Goal: Task Accomplishment & Management: Manage account settings

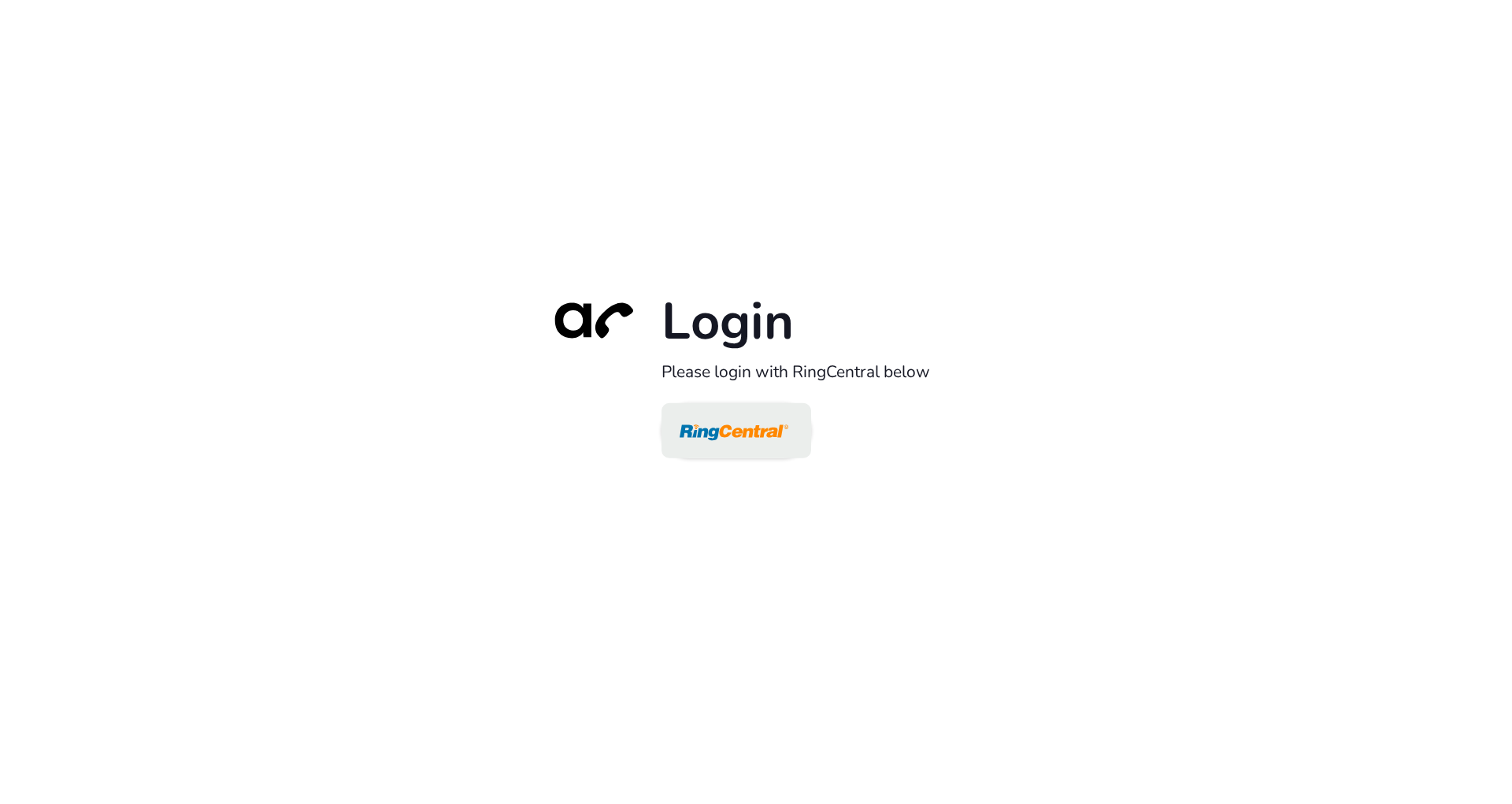
click at [719, 425] on img at bounding box center [733, 432] width 109 height 51
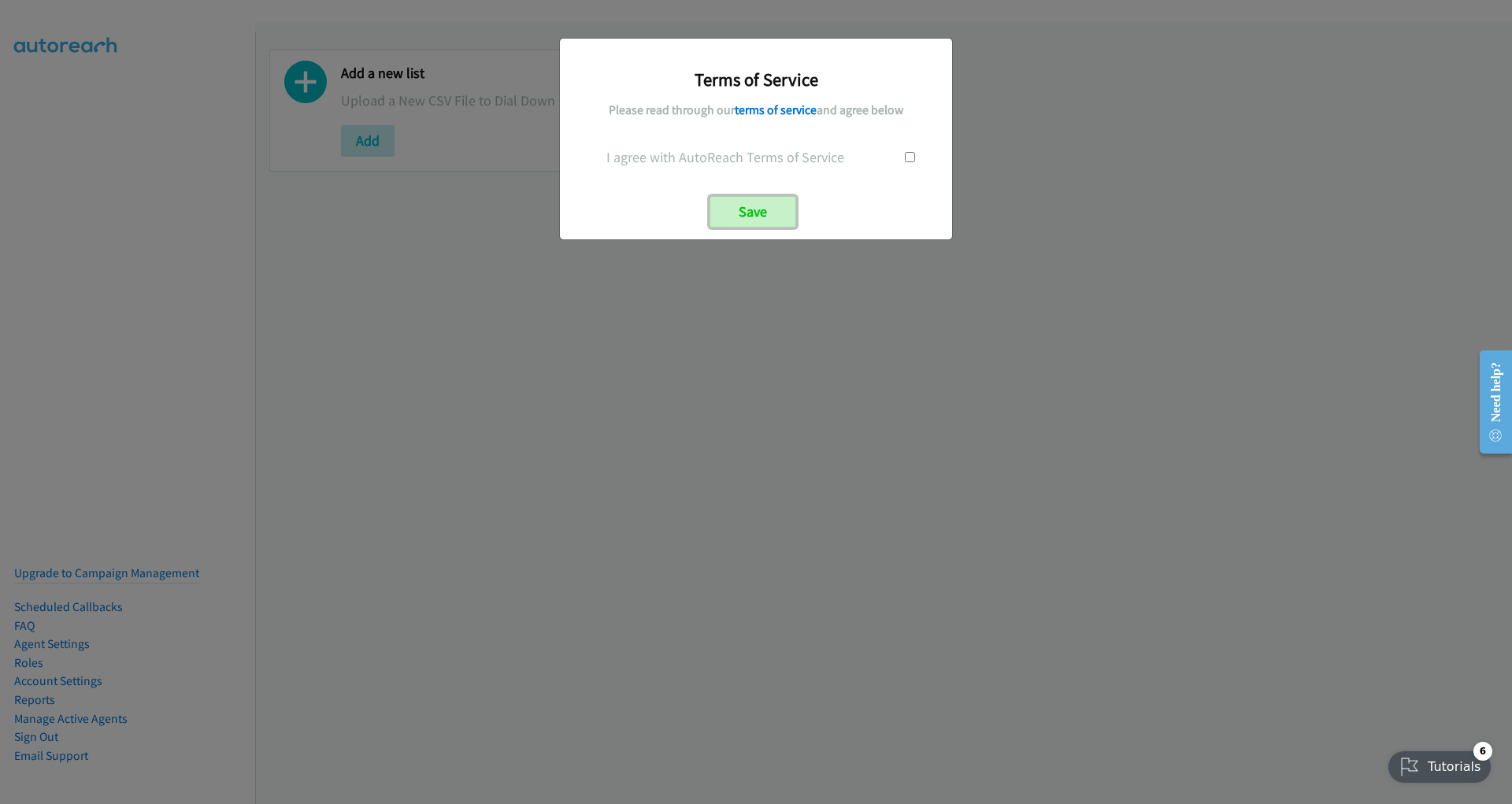
drag, startPoint x: 770, startPoint y: 213, endPoint x: 663, endPoint y: 120, distance: 141.8
click at [660, 114] on div "Terms of Service Please read through our terms of service and agree below I agr…" at bounding box center [756, 138] width 369 height 177
click at [911, 153] on input "checkbox" at bounding box center [910, 156] width 10 height 10
checkbox input "true"
click at [778, 205] on input "Save" at bounding box center [753, 212] width 87 height 31
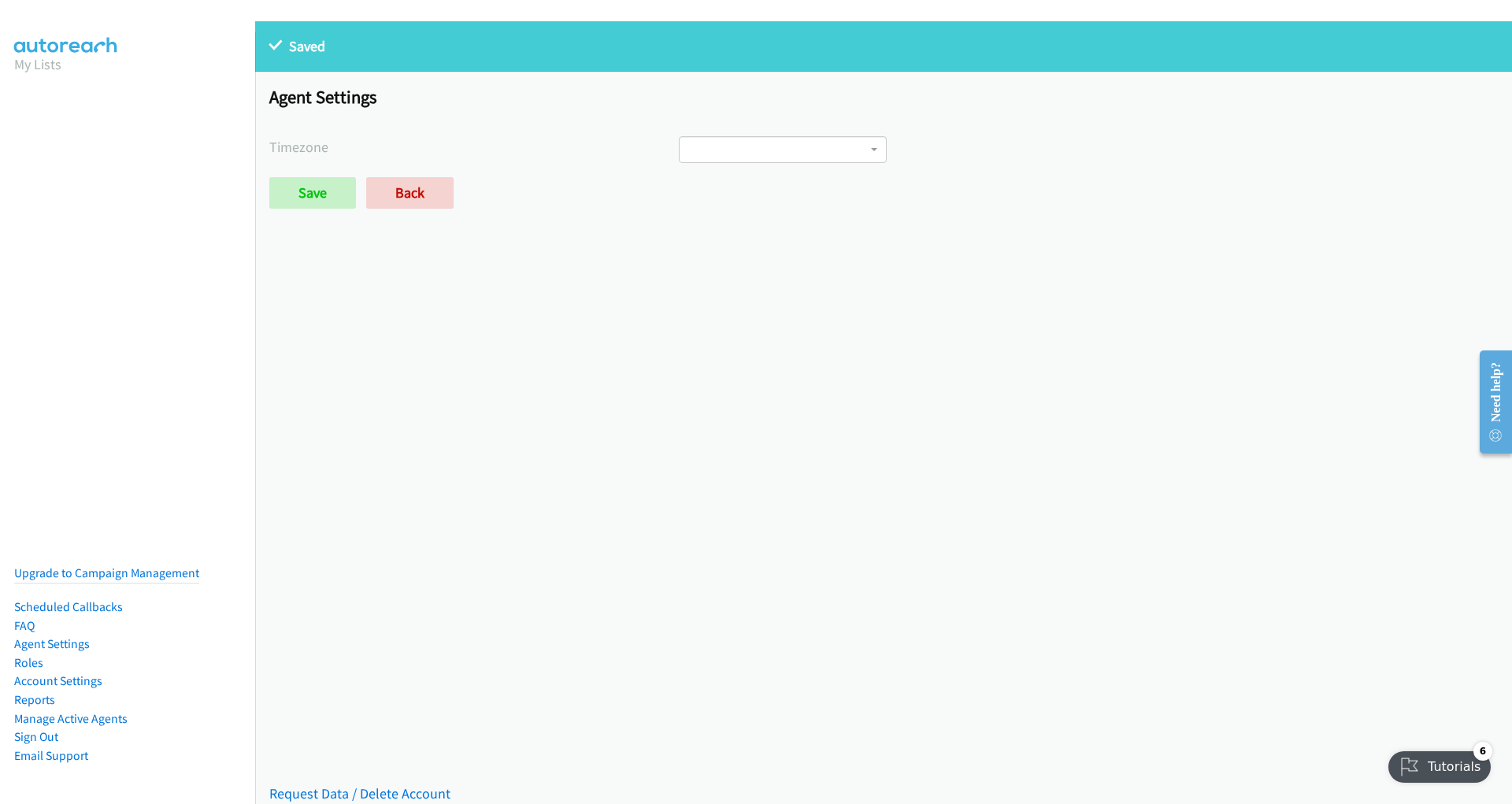
click at [752, 158] on span at bounding box center [783, 150] width 209 height 27
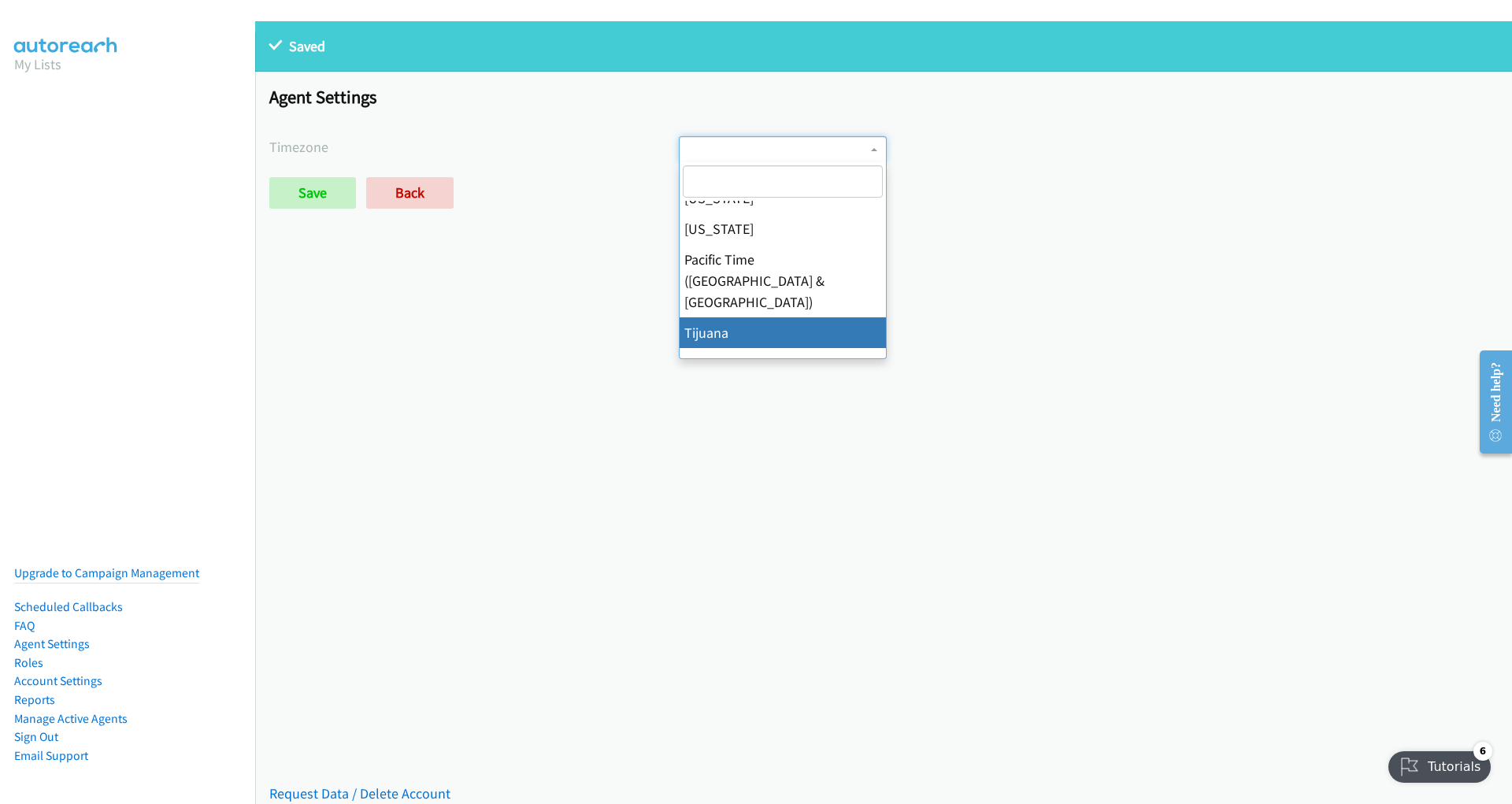
scroll to position [124, 0]
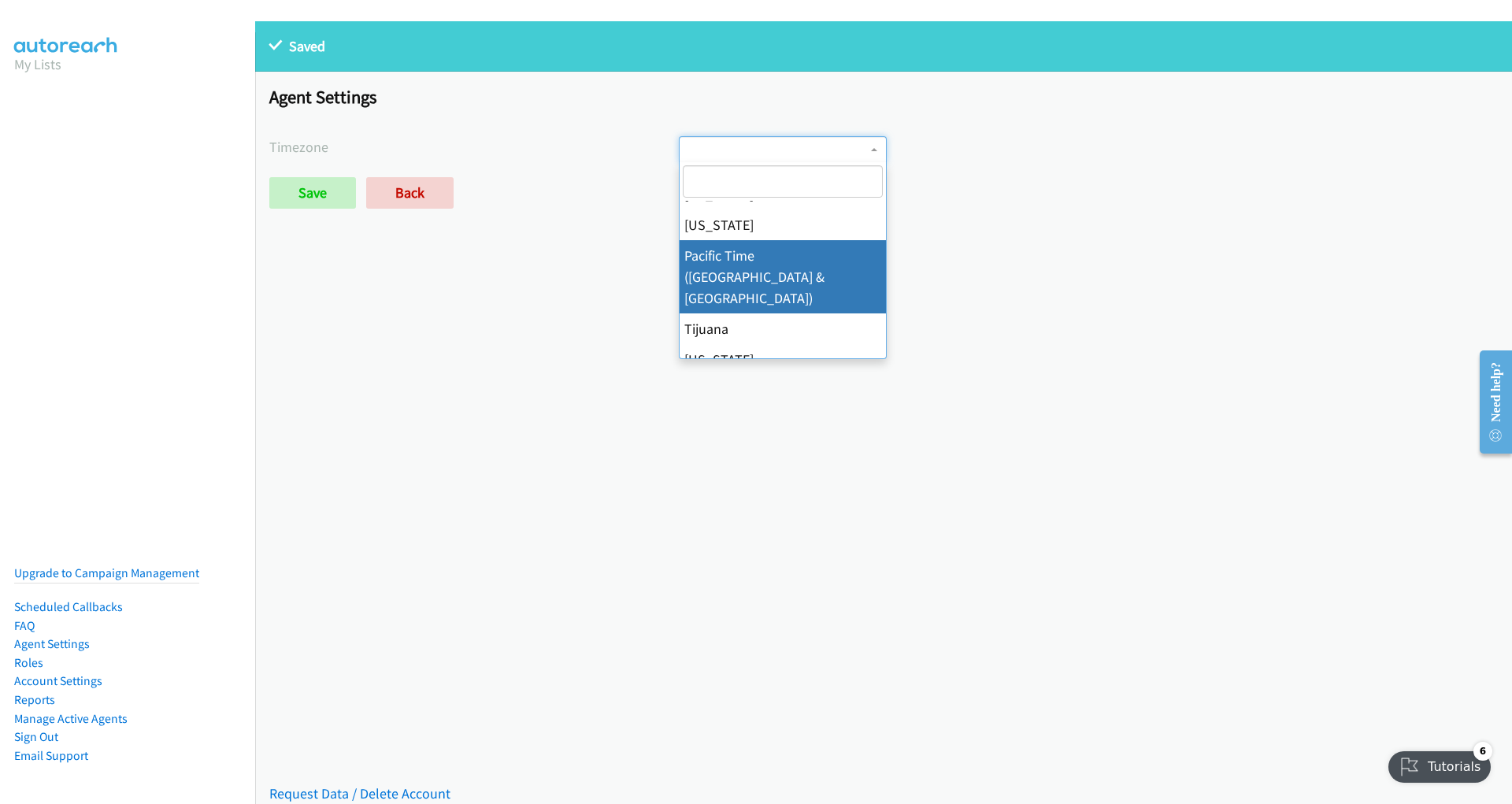
select select "Pacific Time (US & Canada)"
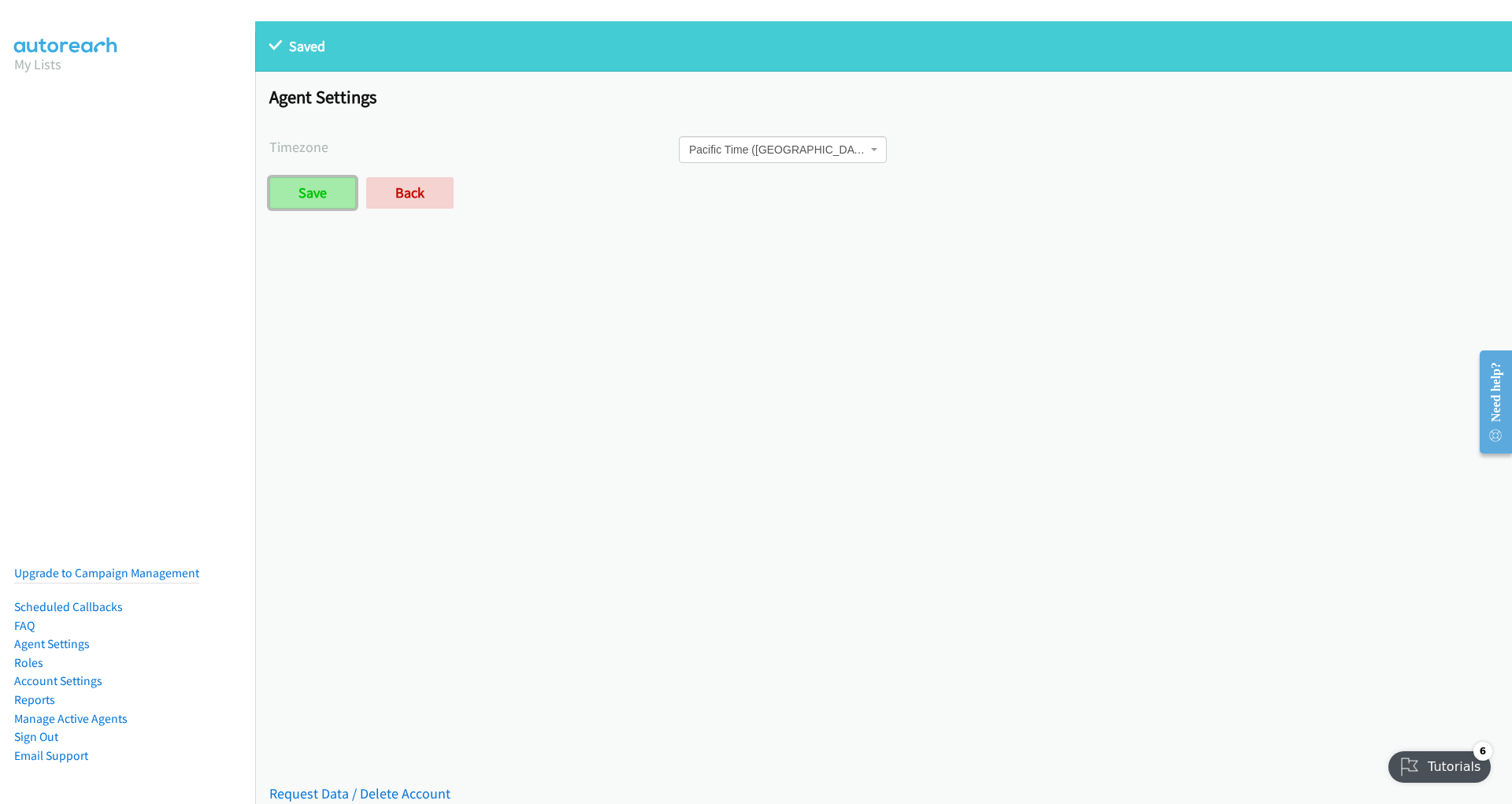
click at [313, 197] on input "Save" at bounding box center [312, 192] width 87 height 31
click at [313, 198] on input "Save" at bounding box center [312, 192] width 87 height 31
click at [1438, 782] on main "Are you sure you want to dismiss the tutorial list? You can still access these …" at bounding box center [1439, 767] width 121 height 50
click at [1437, 776] on div "Tutorials" at bounding box center [1440, 766] width 105 height 31
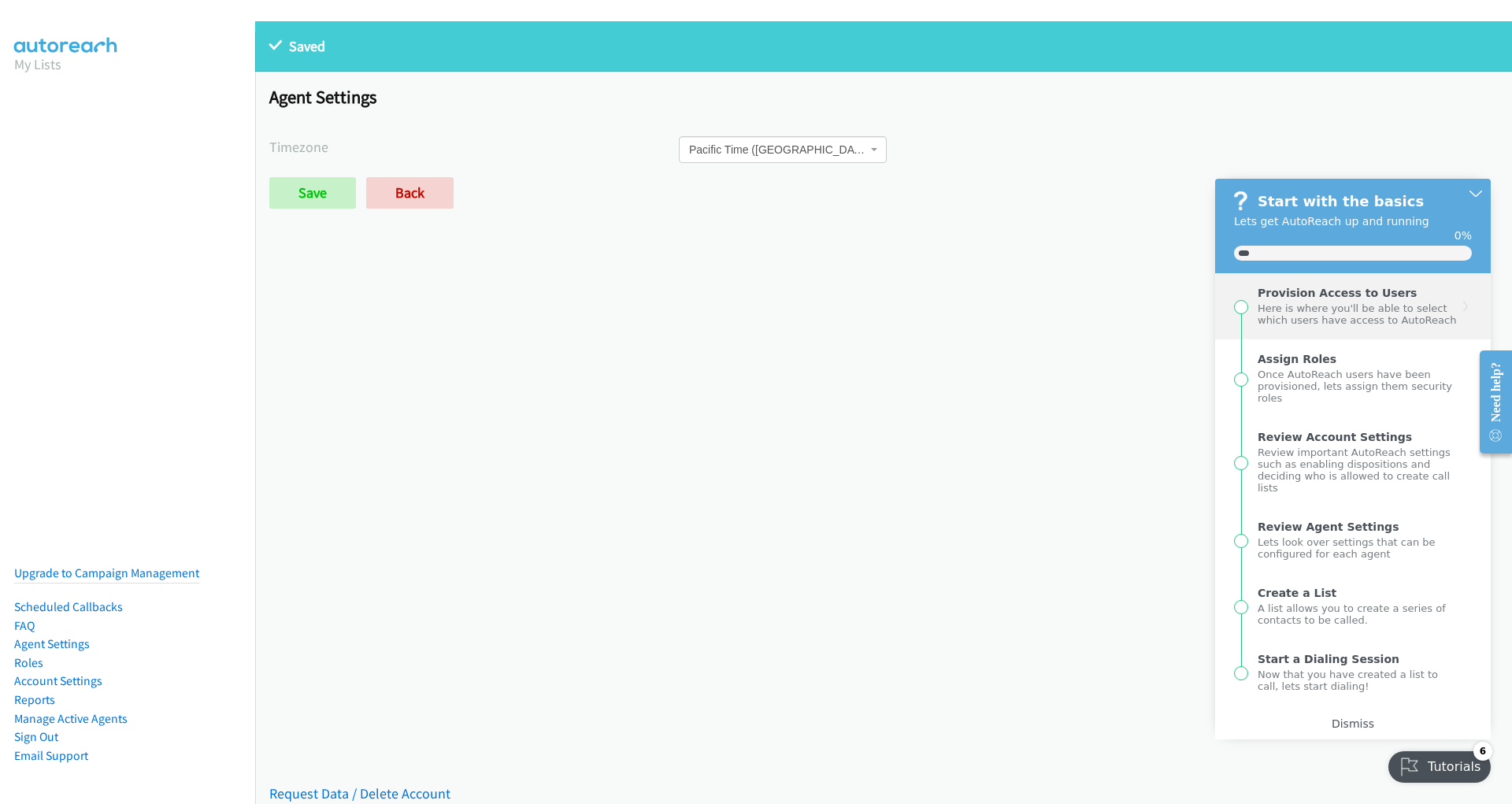
click at [1365, 300] on div "Here is where you'll be able to select which users have access to AutoReach" at bounding box center [1358, 313] width 200 height 27
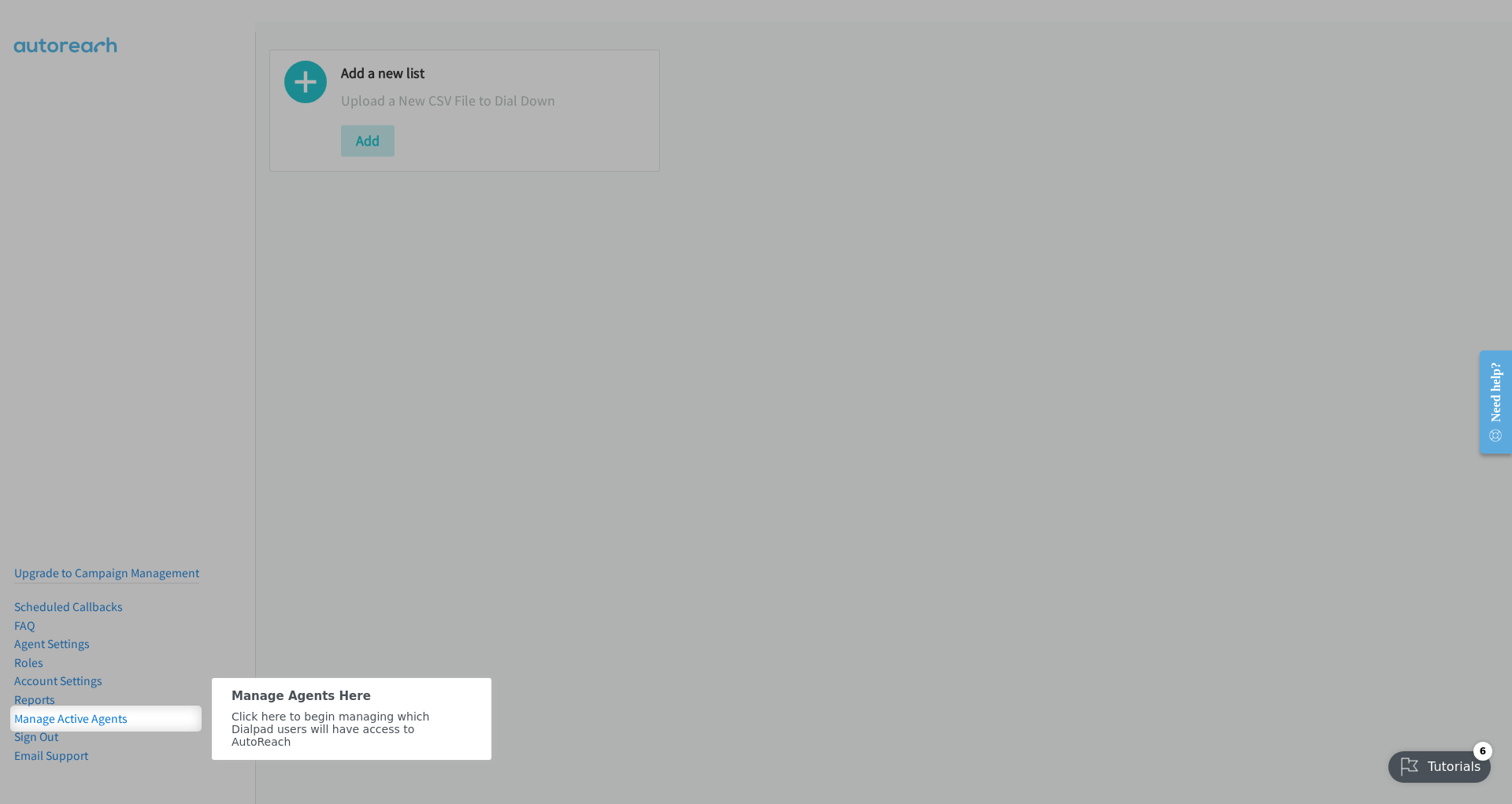
click at [891, 692] on div at bounding box center [756, 353] width 1512 height 705
click at [548, 712] on div at bounding box center [857, 719] width 1311 height 27
click at [396, 721] on span "Click here to begin managing which Dialpad users will have access to AutoReach" at bounding box center [329, 729] width 197 height 38
click at [306, 627] on div at bounding box center [756, 353] width 1512 height 705
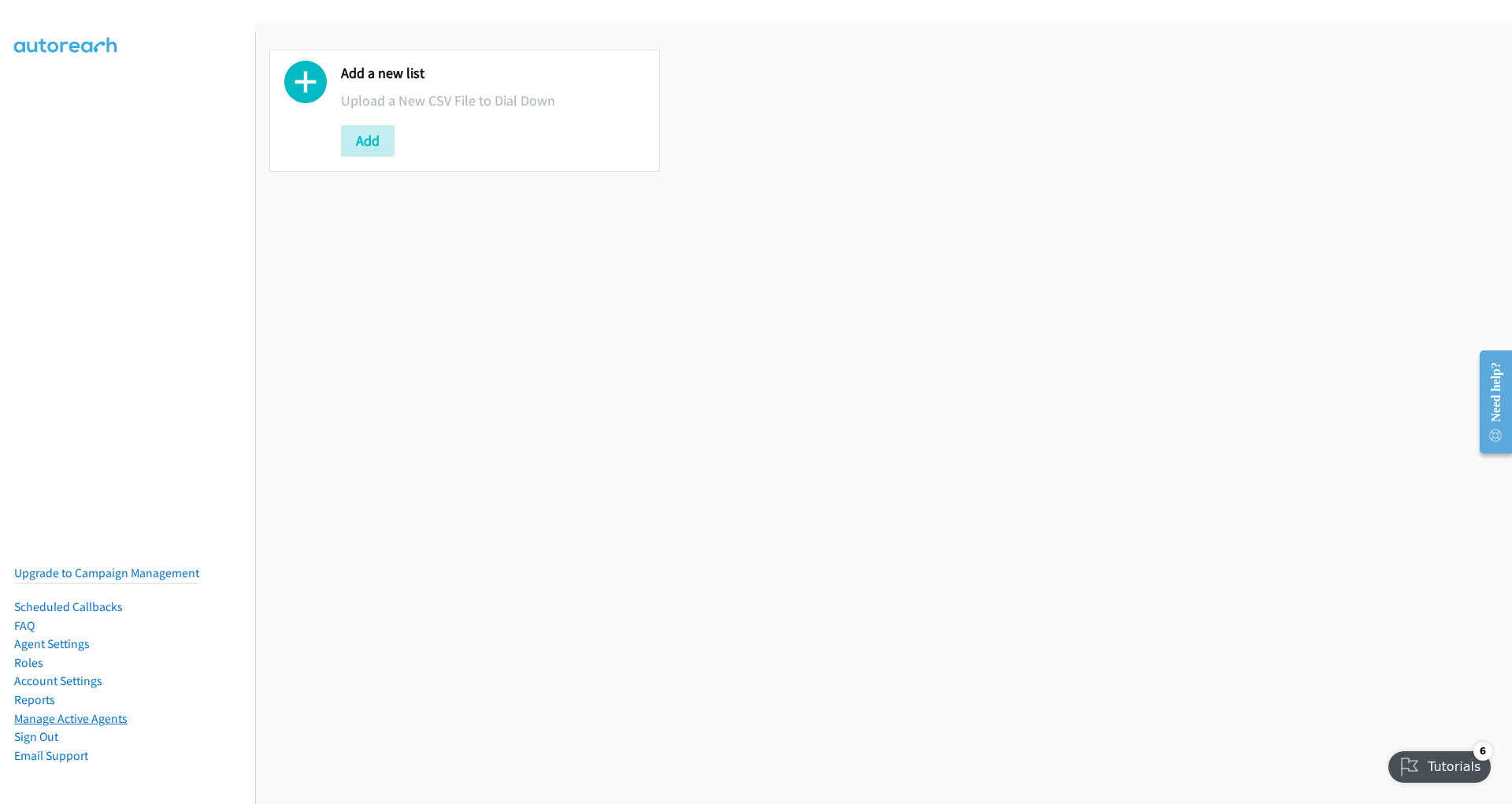
click at [93, 719] on link "Manage Active Agents" at bounding box center [71, 719] width 113 height 15
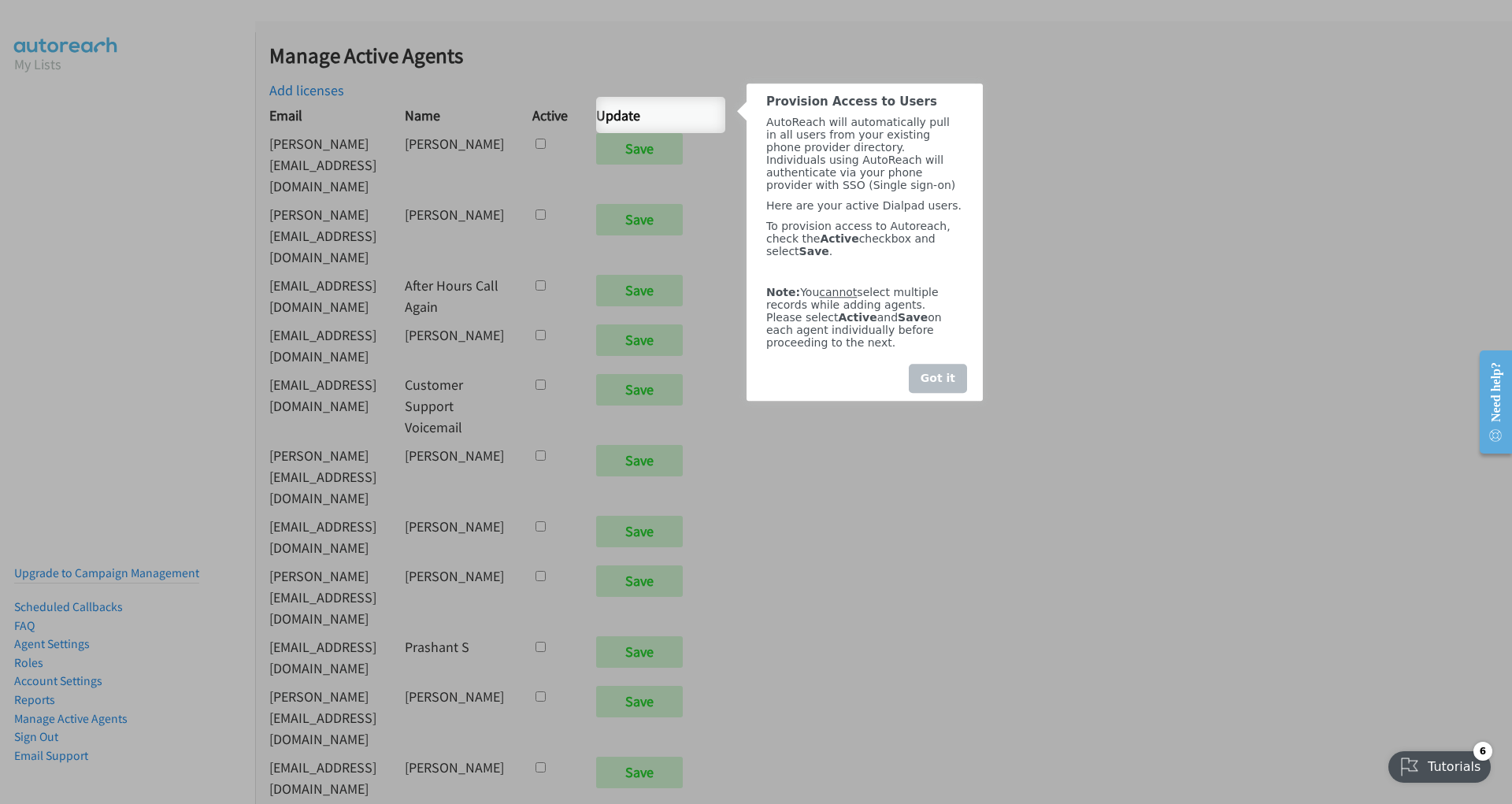
click at [957, 393] on div "Got it" at bounding box center [937, 379] width 58 height 29
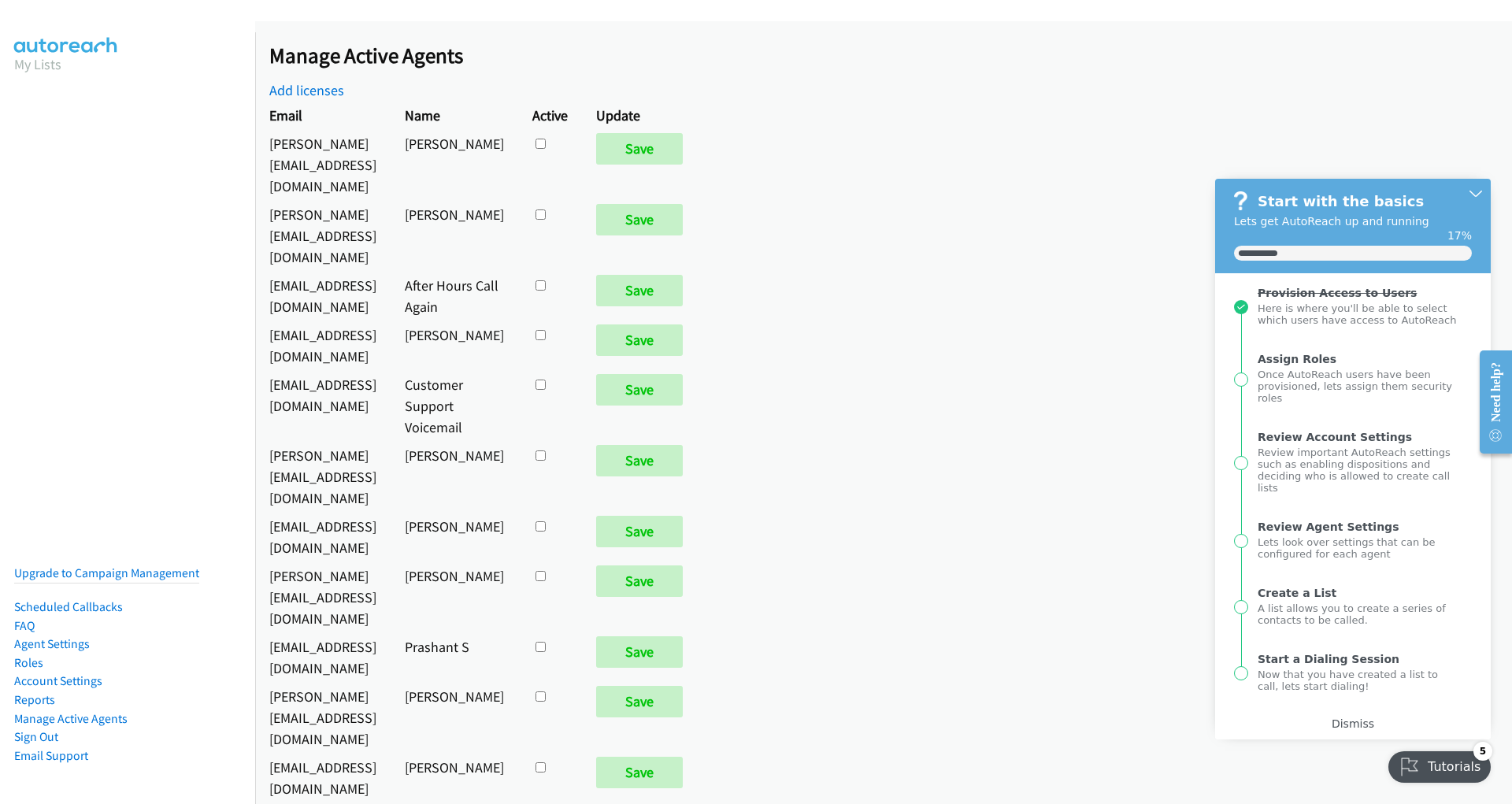
click at [546, 145] on input "checkbox" at bounding box center [540, 143] width 10 height 10
checkbox input "true"
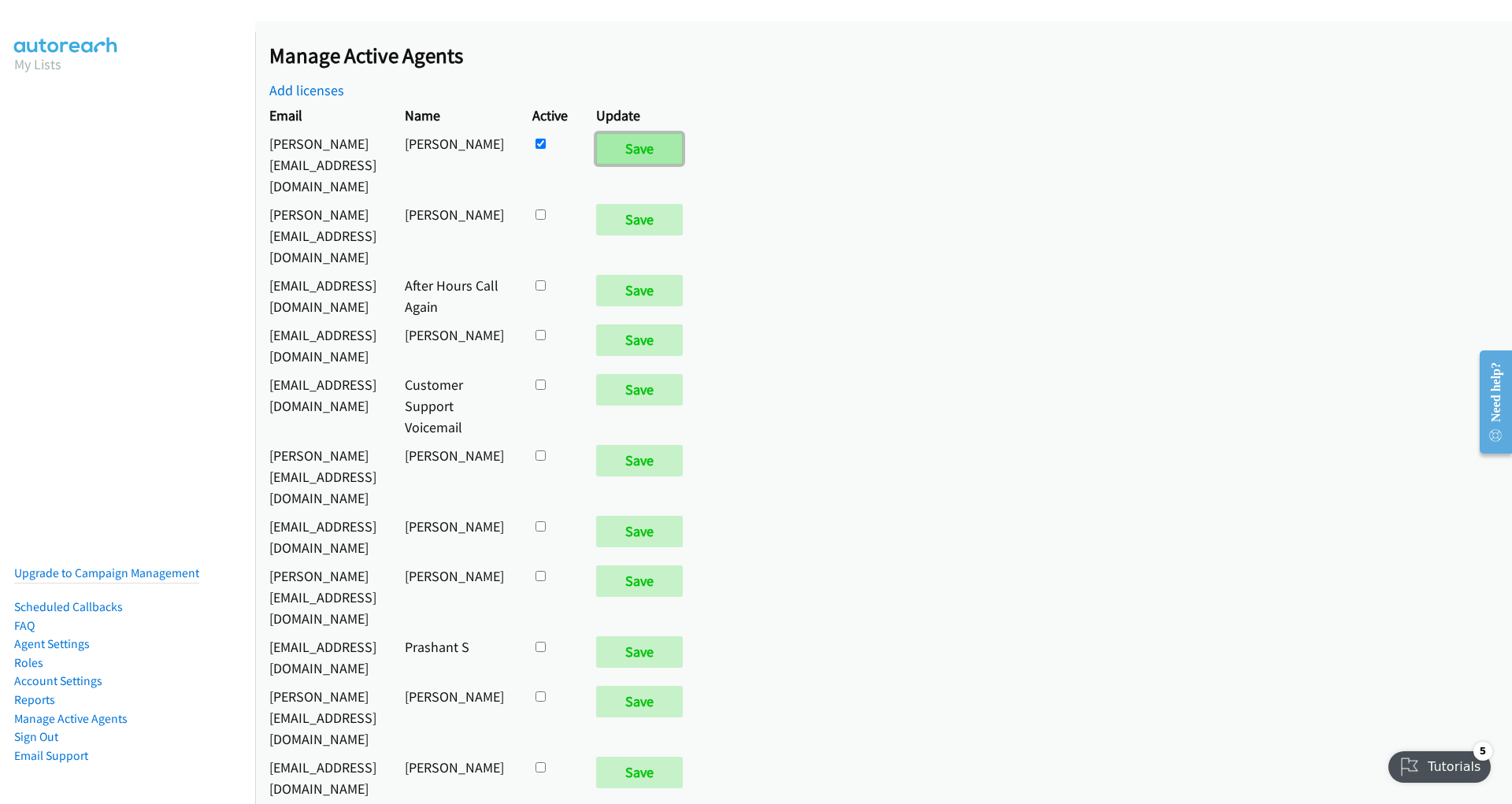
click at [642, 144] on input "Save" at bounding box center [639, 148] width 87 height 31
click at [1435, 768] on div "Tutorials" at bounding box center [1440, 766] width 105 height 31
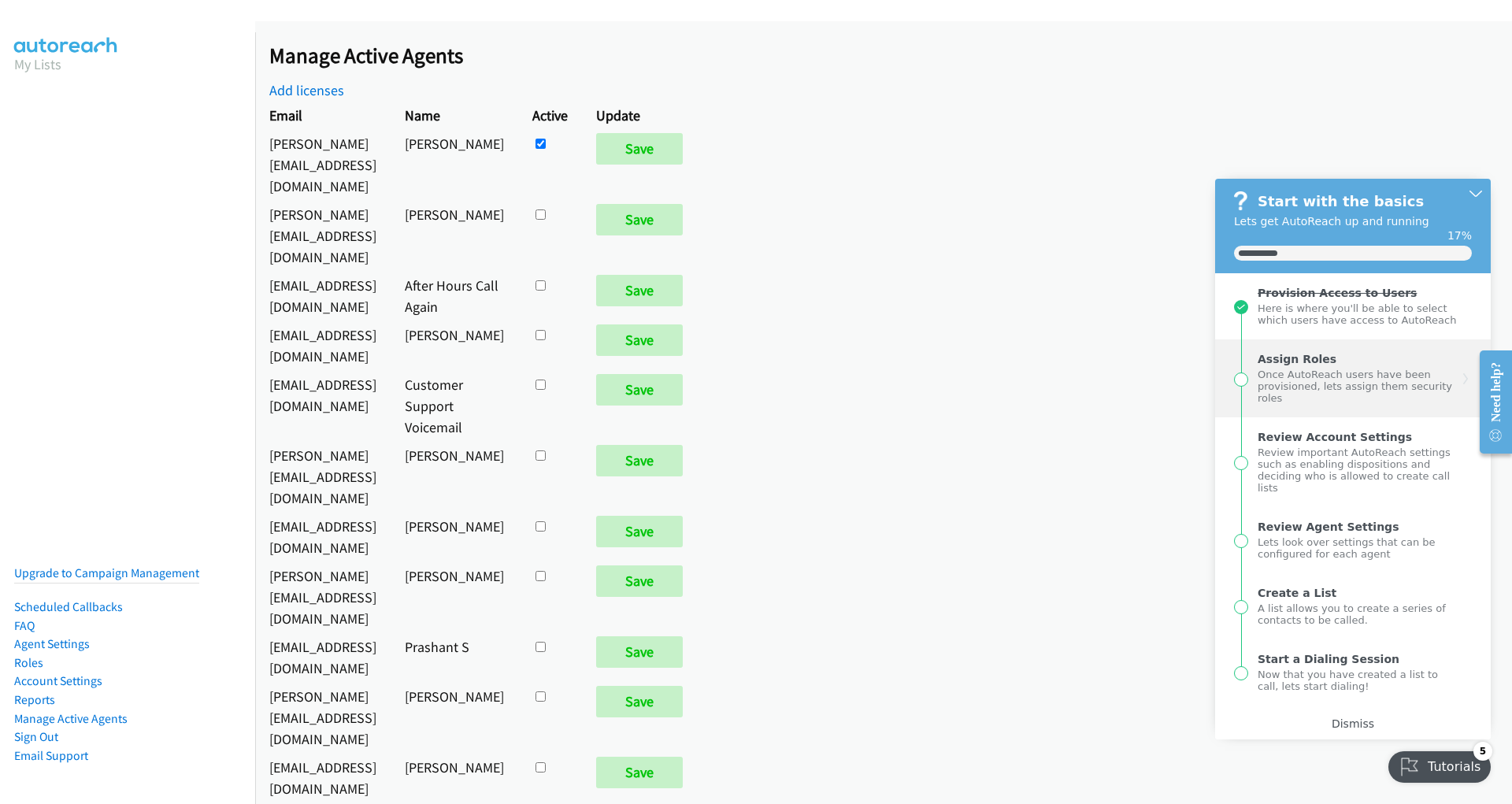
click at [1365, 371] on div "Once AutoReach users have been provisioned, lets assign them security roles" at bounding box center [1358, 384] width 200 height 39
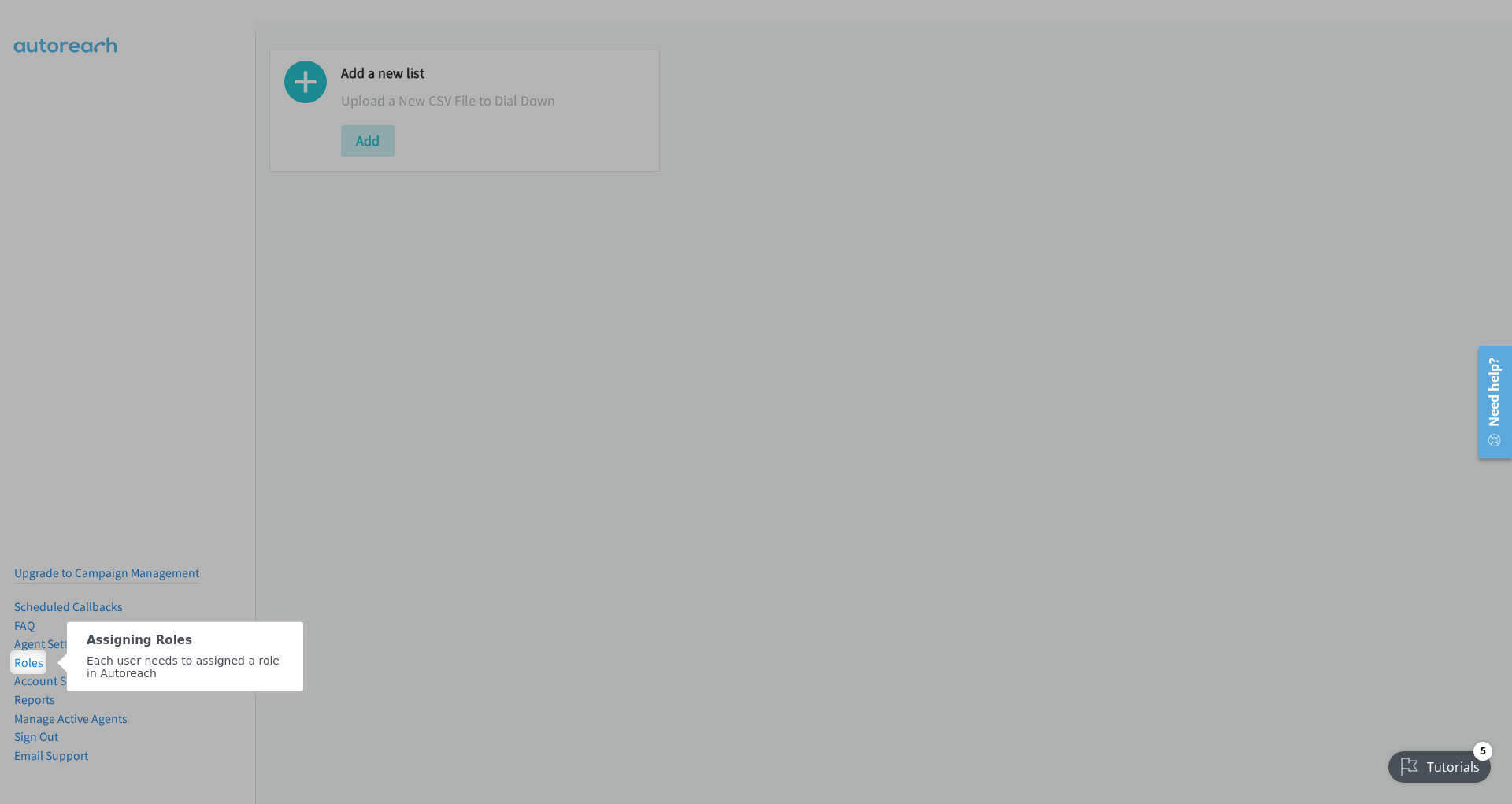
click at [235, 651] on div "Each user needs to assigned a role in Autoreach" at bounding box center [184, 669] width 236 height 45
click at [26, 660] on link "Roles" at bounding box center [29, 662] width 29 height 15
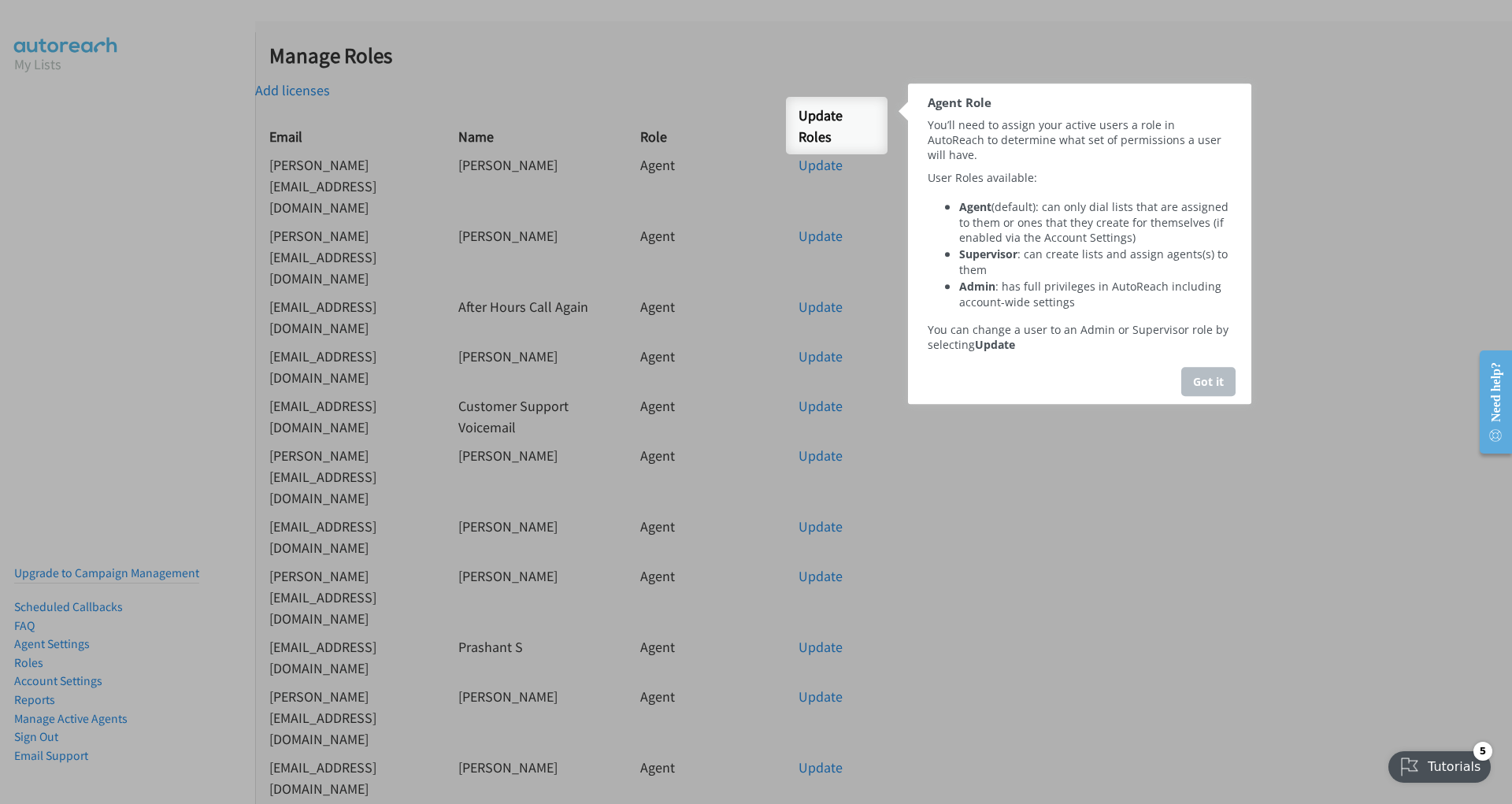
click at [1205, 380] on div "Got it" at bounding box center [1209, 381] width 55 height 29
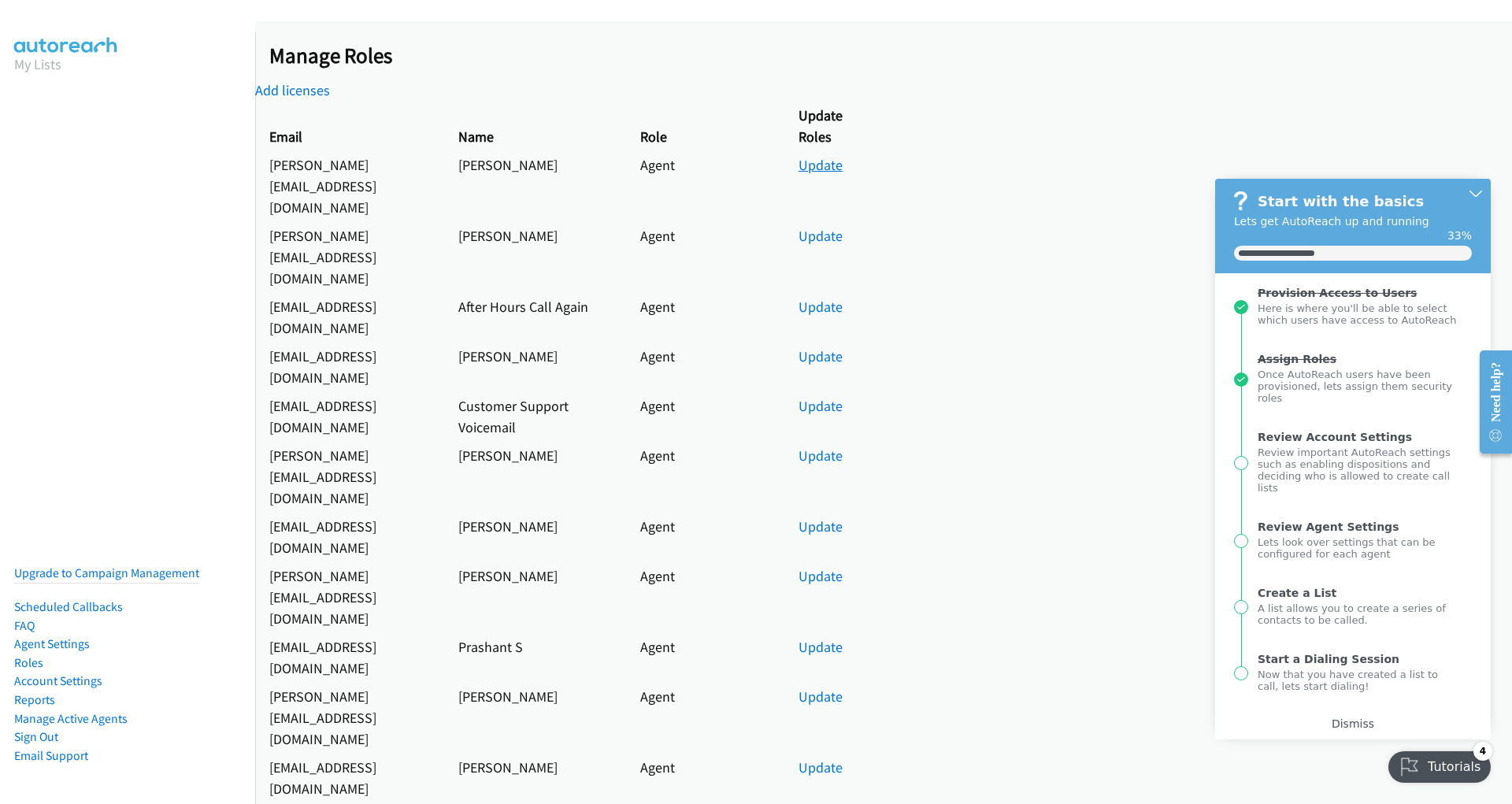
click at [827, 167] on link "Update" at bounding box center [820, 165] width 44 height 18
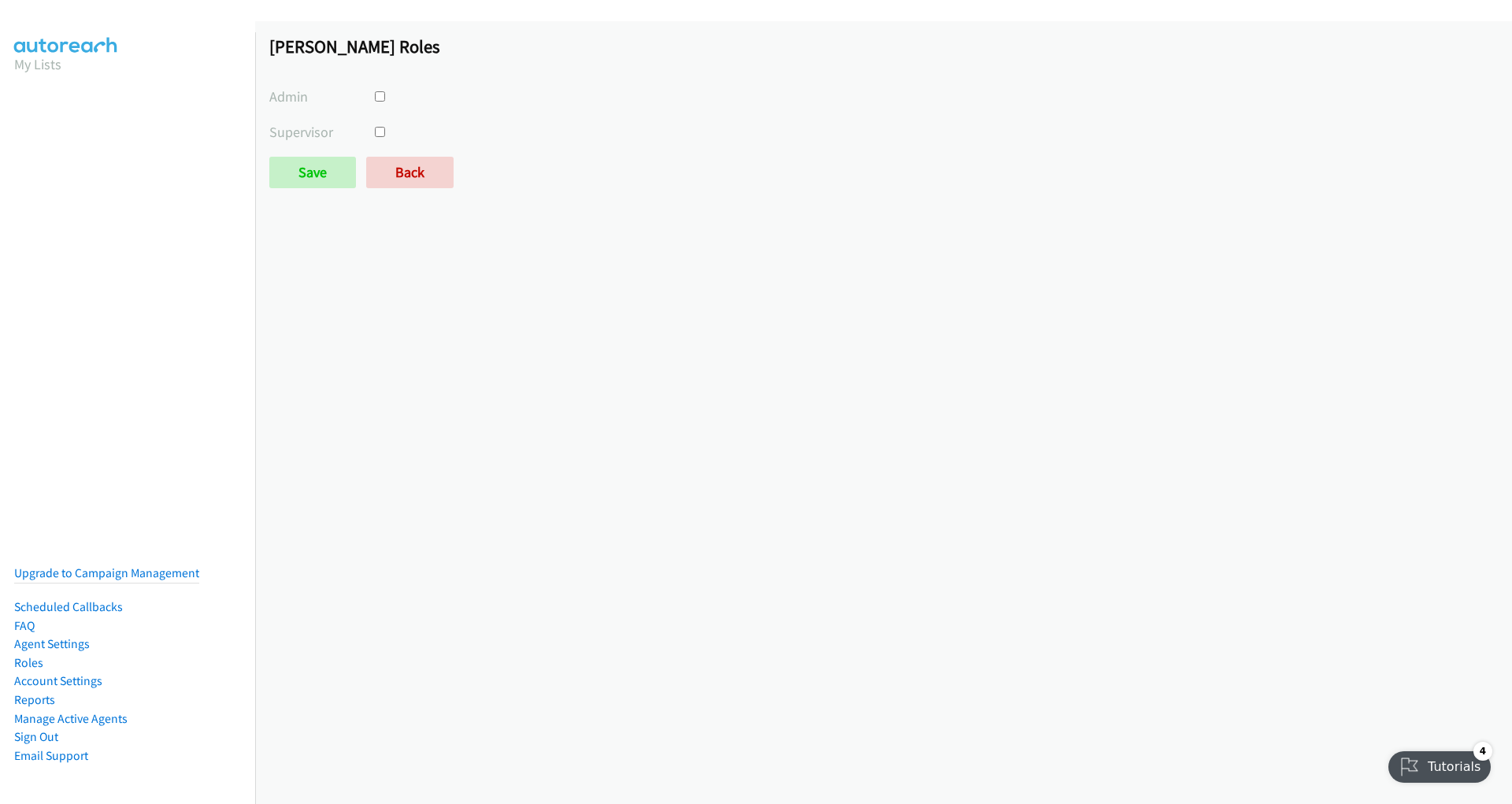
click at [378, 101] on div at bounding box center [423, 97] width 102 height 22
click at [378, 96] on input "checkbox" at bounding box center [380, 96] width 10 height 10
checkbox input "true"
click at [312, 164] on input "Save" at bounding box center [312, 172] width 87 height 31
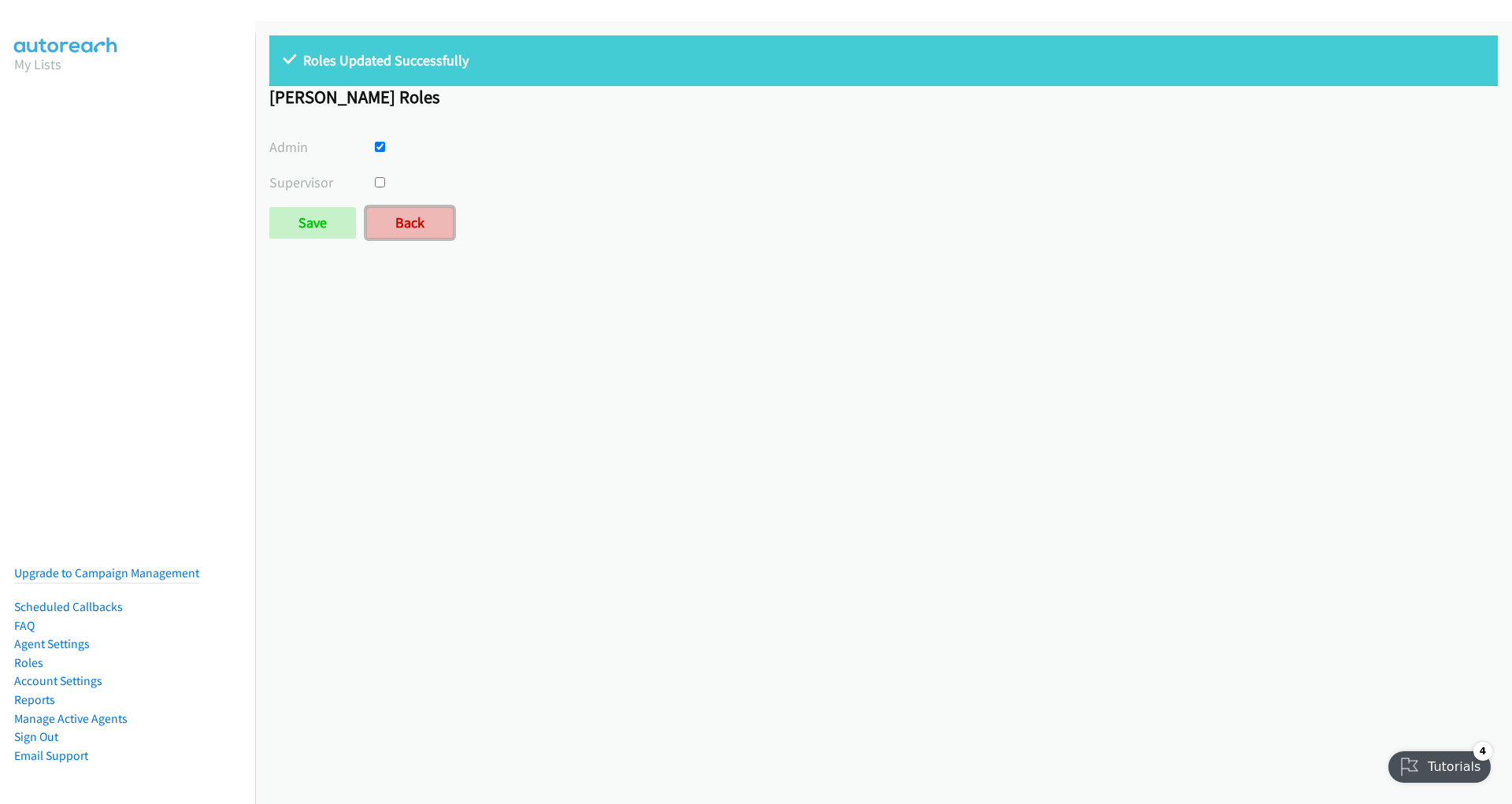
click at [391, 224] on link "Back" at bounding box center [409, 223] width 87 height 31
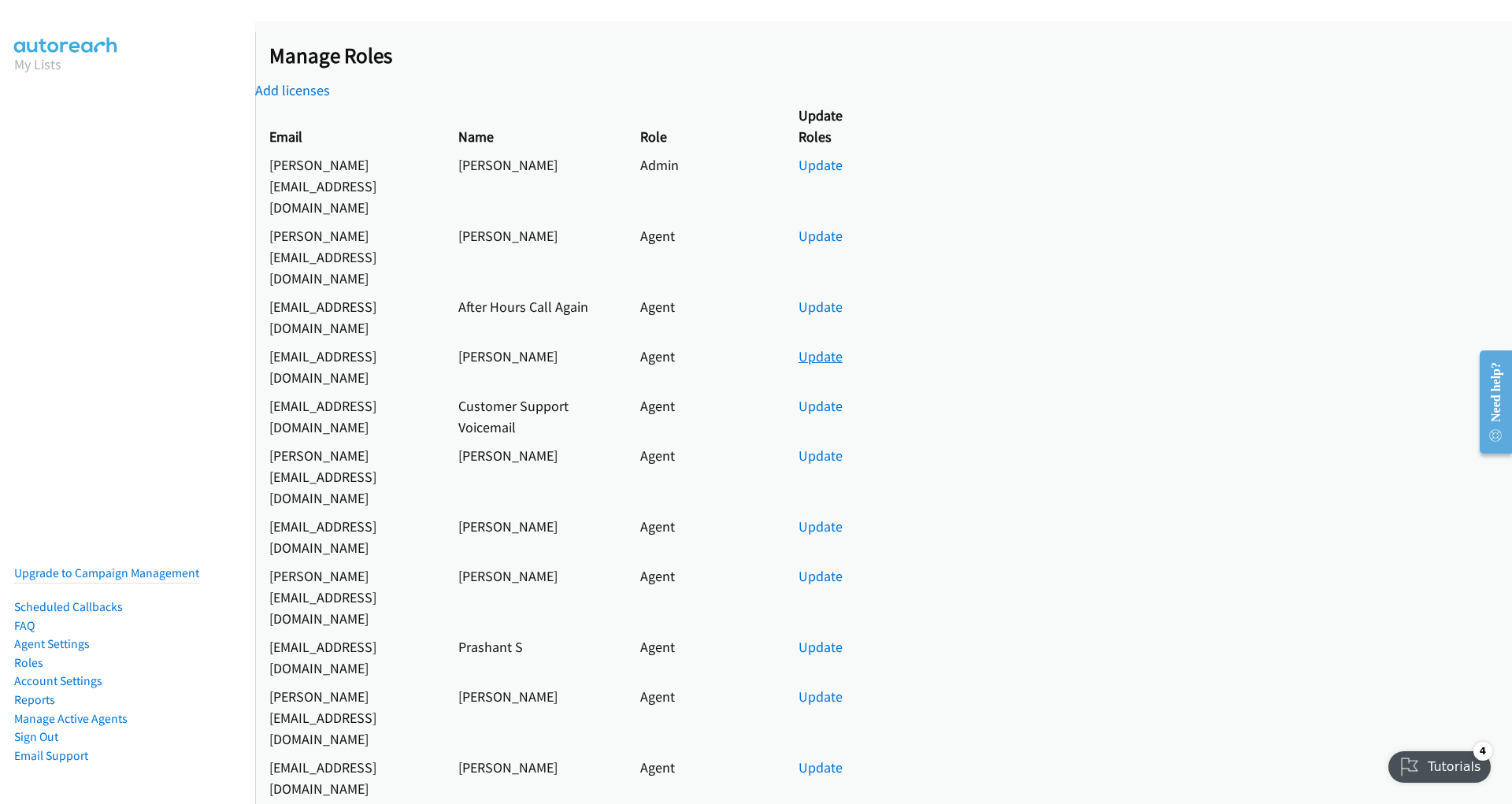
click at [815, 347] on link "Update" at bounding box center [820, 356] width 44 height 18
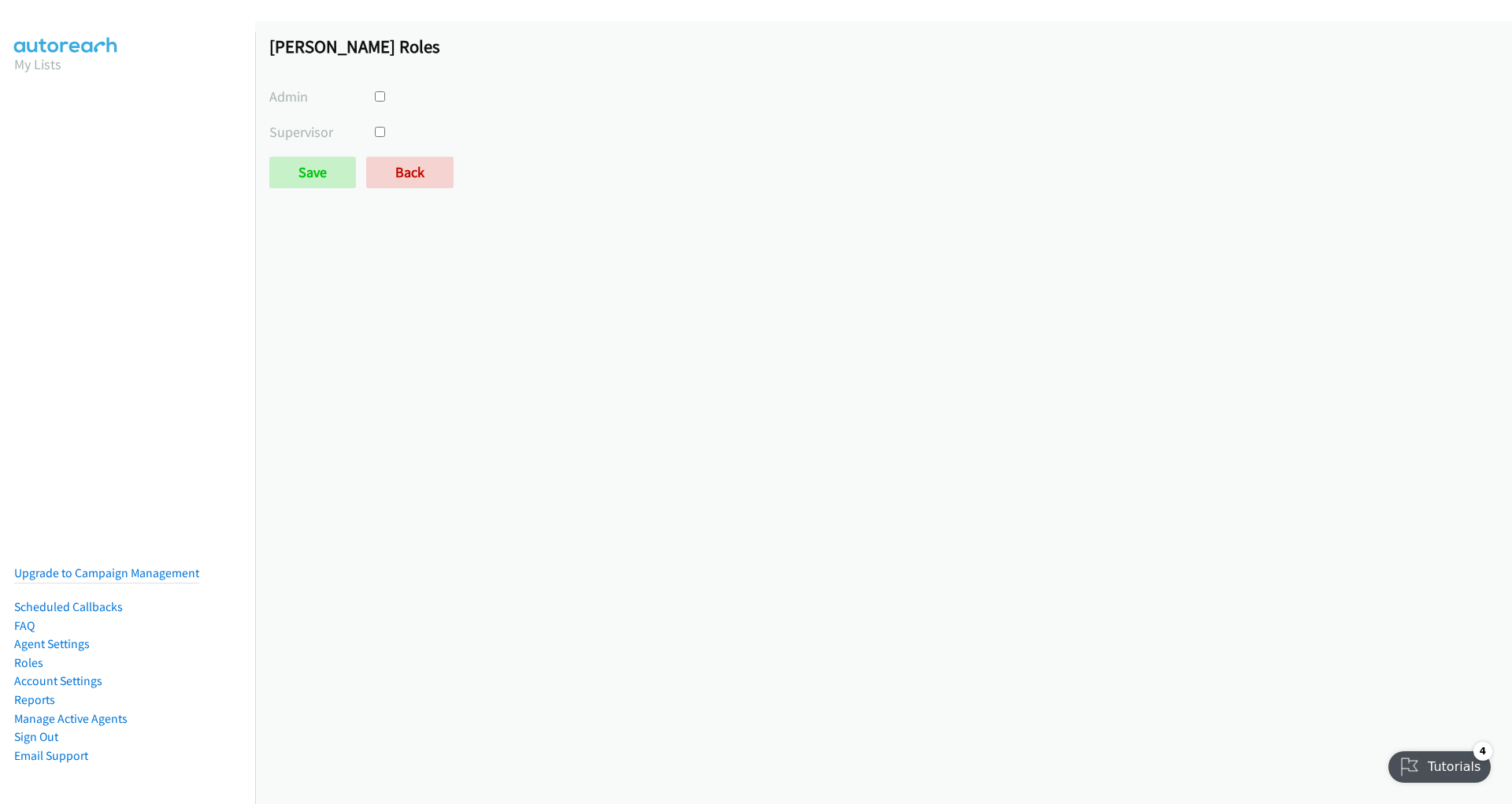
click at [377, 96] on input "checkbox" at bounding box center [380, 96] width 10 height 10
checkbox input "true"
click at [379, 127] on input "checkbox" at bounding box center [380, 131] width 10 height 10
checkbox input "true"
click at [313, 167] on input "Save" at bounding box center [312, 172] width 87 height 31
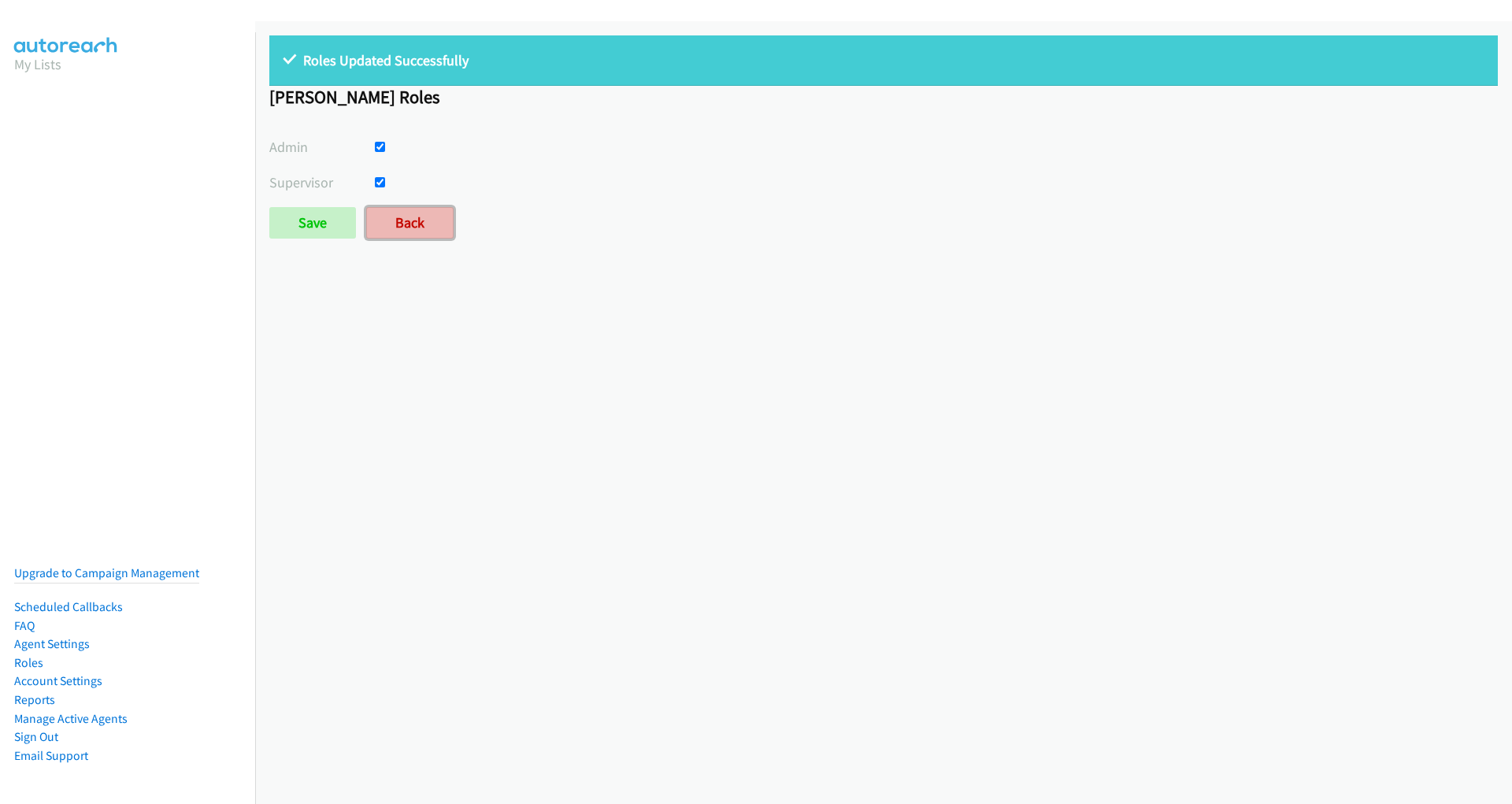
click at [403, 226] on link "Back" at bounding box center [409, 223] width 87 height 31
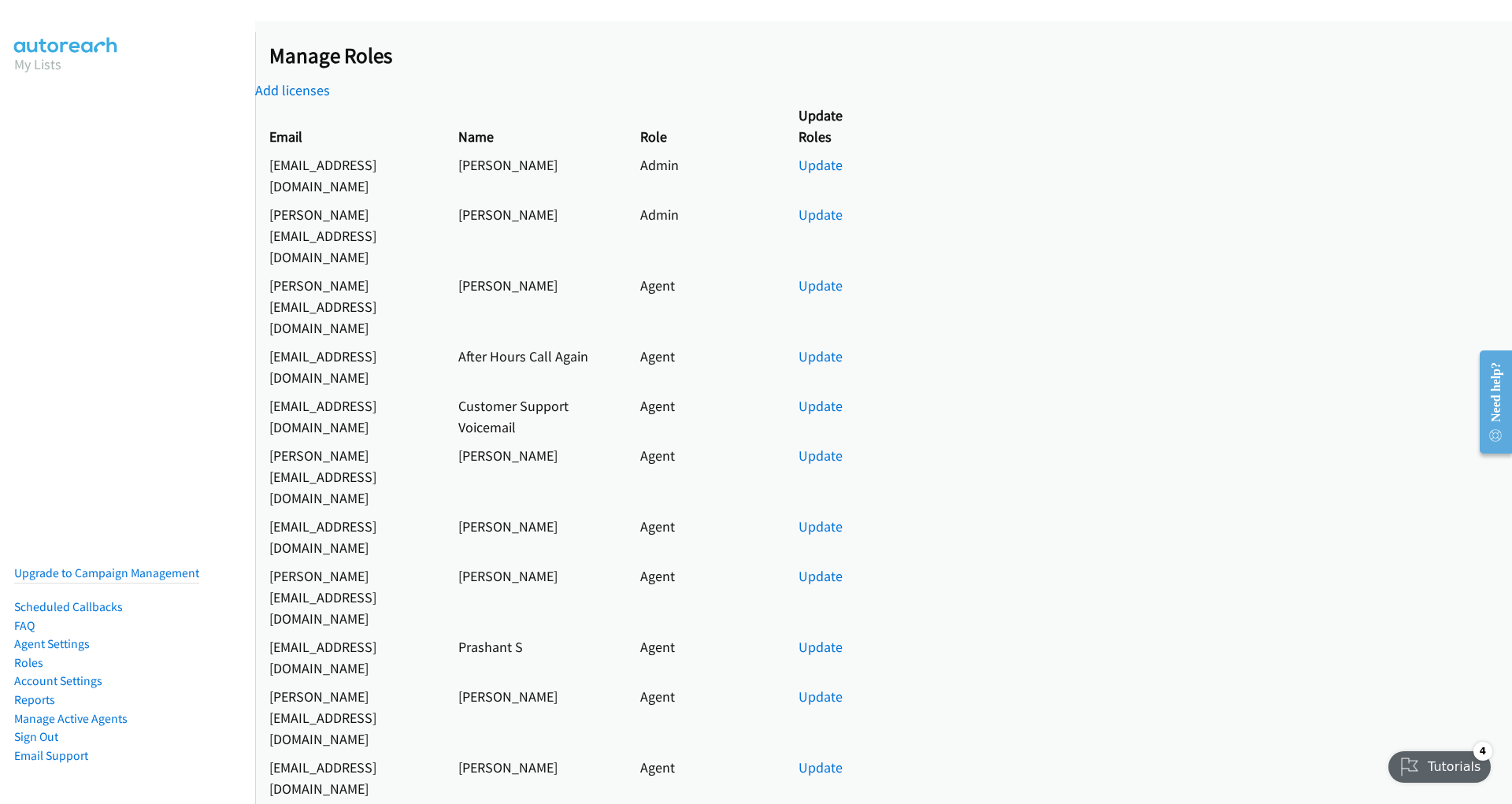
click at [1433, 757] on div "Tutorials" at bounding box center [1440, 766] width 105 height 31
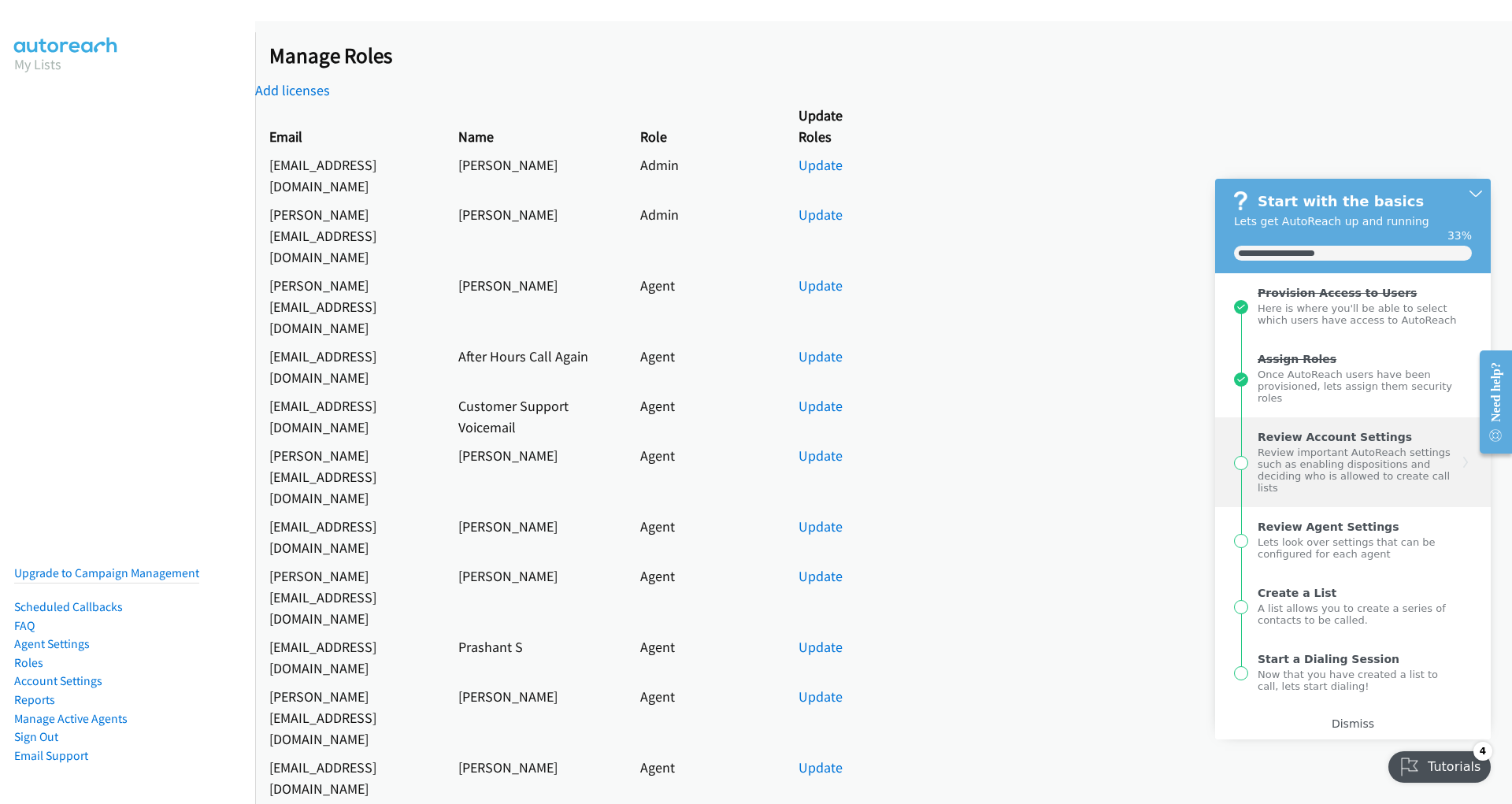
click at [1376, 446] on div "Review important AutoReach settings such as enabling dispositions and deciding …" at bounding box center [1358, 468] width 200 height 50
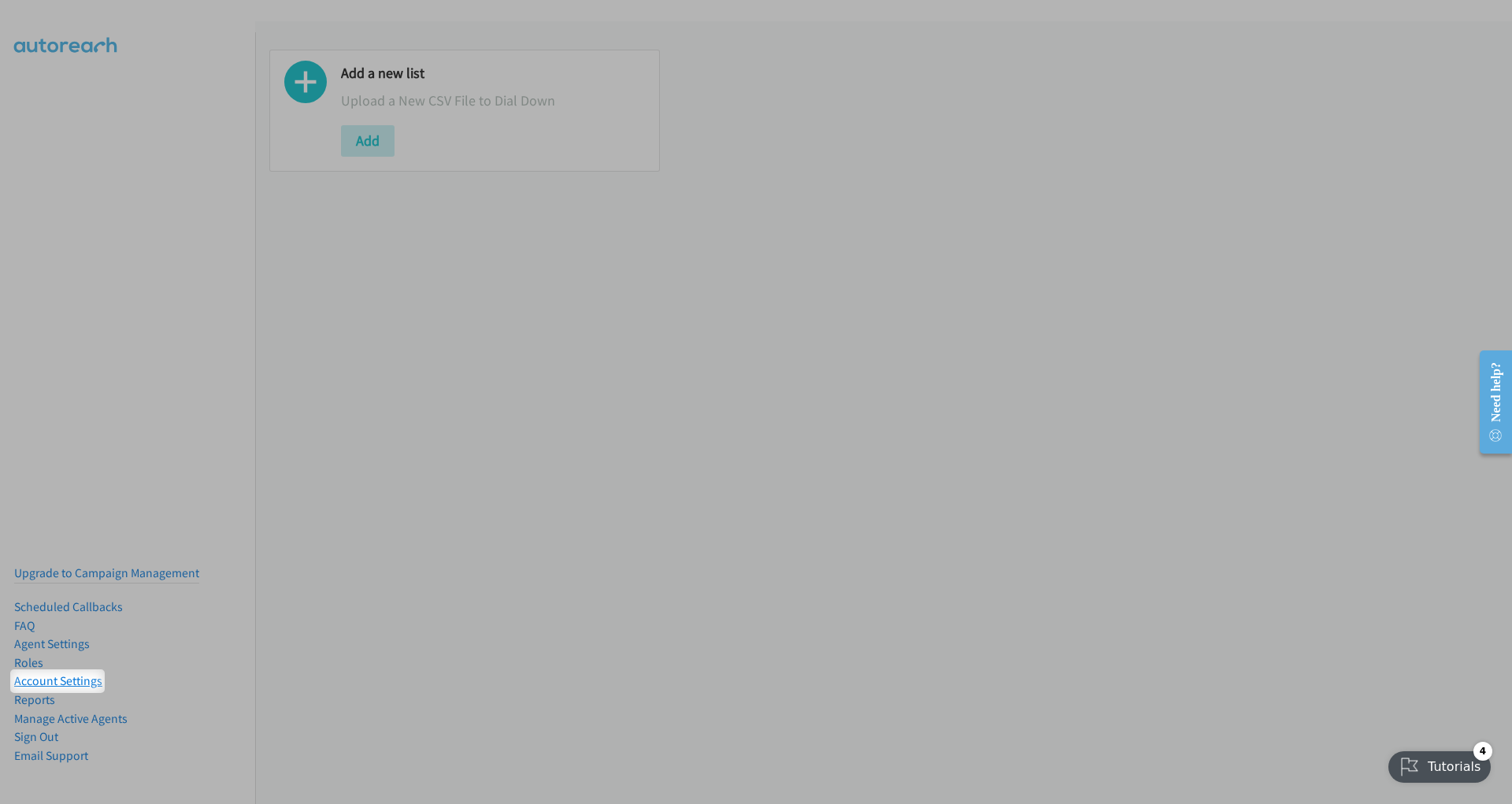
click at [72, 684] on link "Account Settings" at bounding box center [58, 680] width 88 height 15
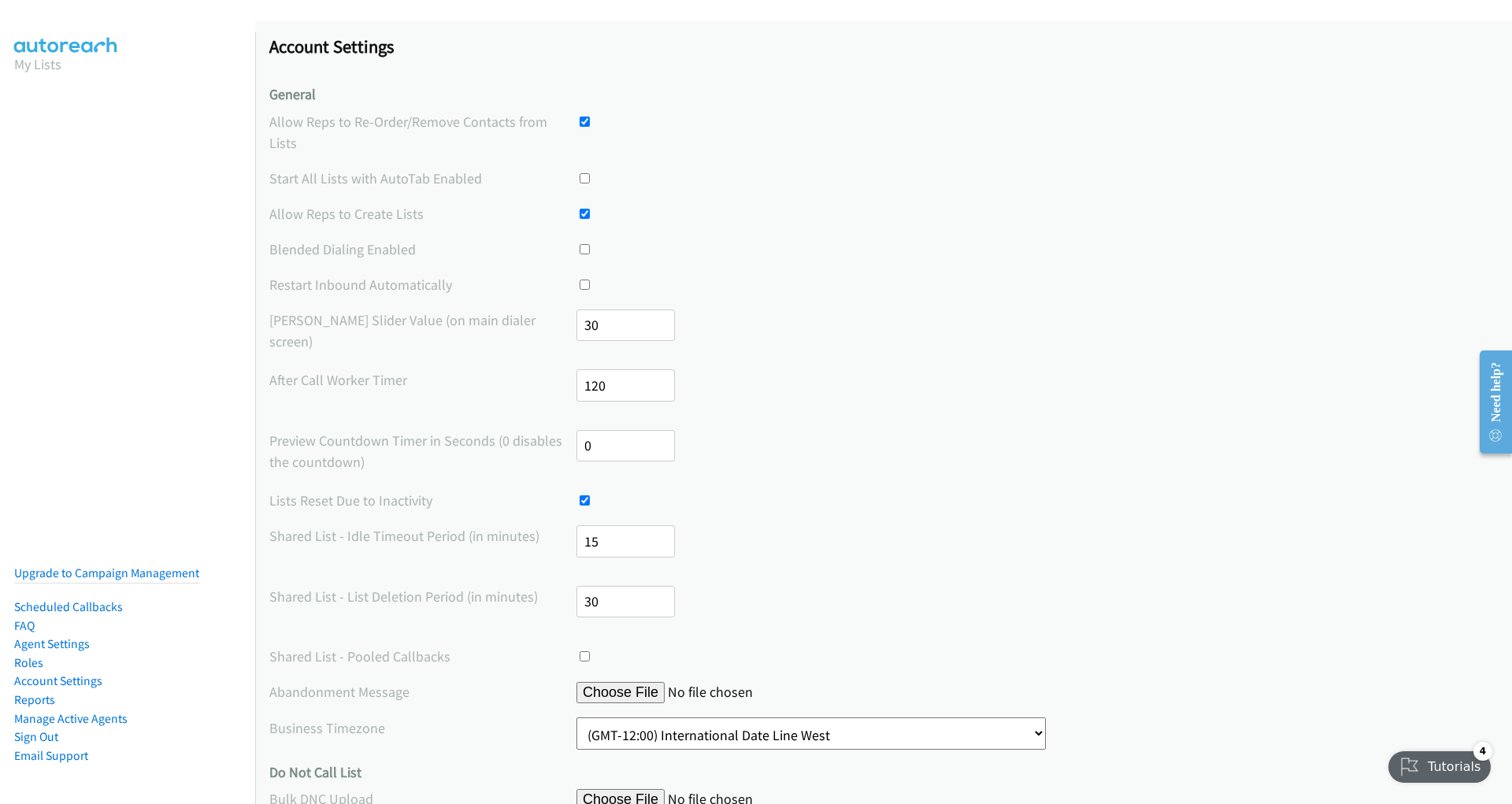
click at [1420, 758] on div "Tutorials" at bounding box center [1440, 766] width 105 height 31
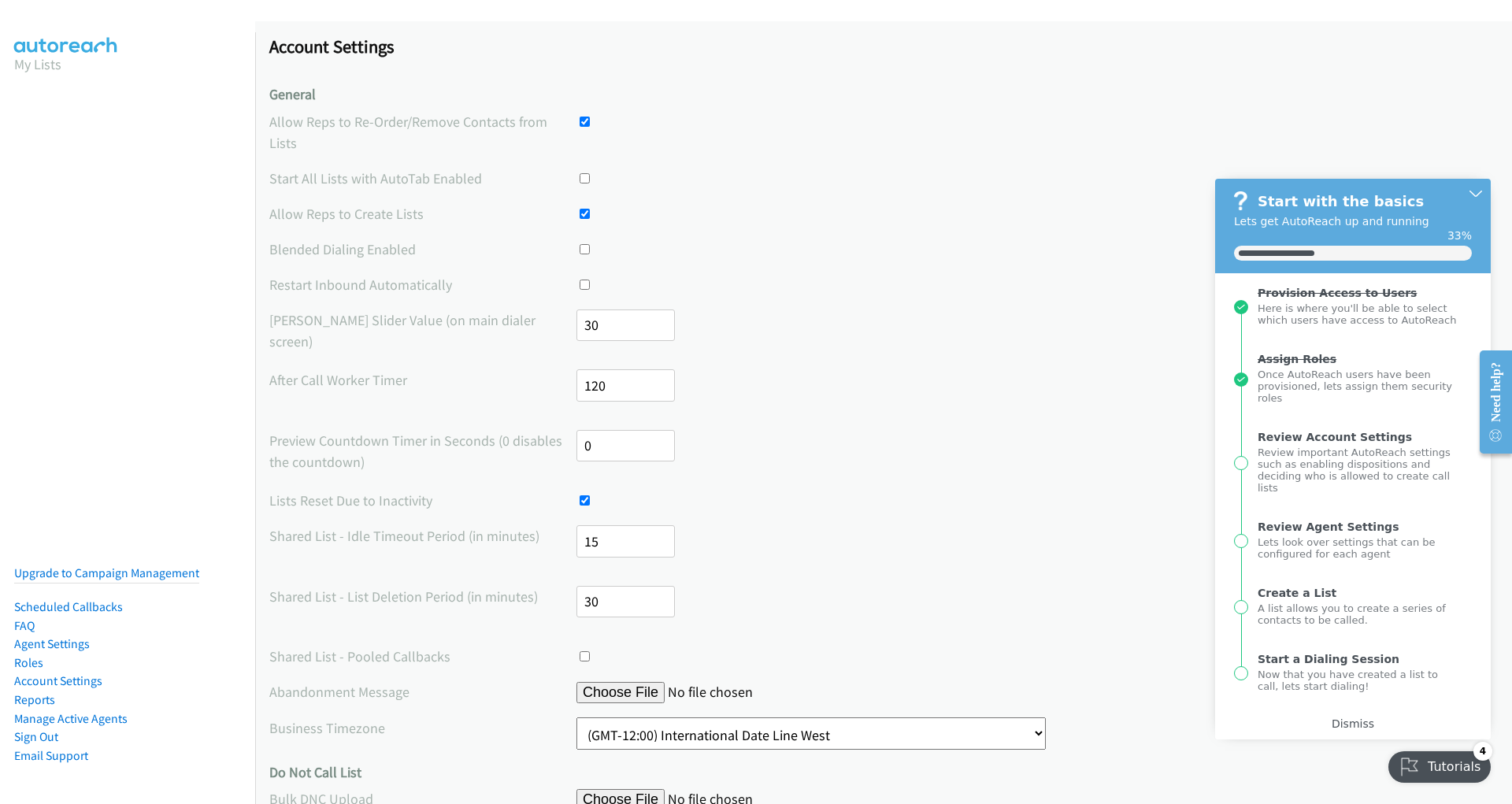
click at [932, 622] on div "Account Settings General Allow Reps to Re-Order/Remove Contacts from Lists Star…" at bounding box center [883, 626] width 1257 height 1210
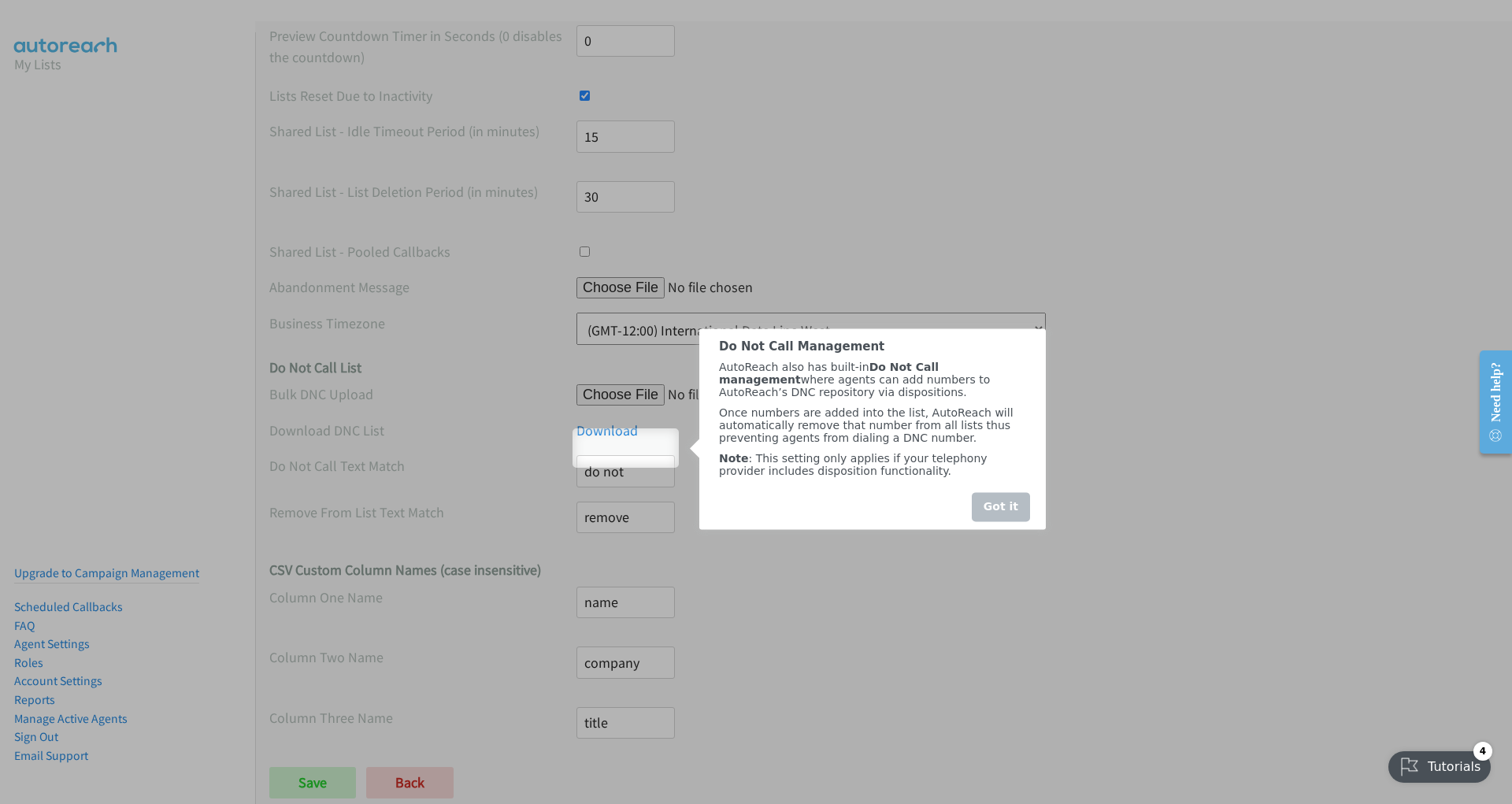
click at [991, 521] on div "Got it" at bounding box center [1000, 507] width 58 height 29
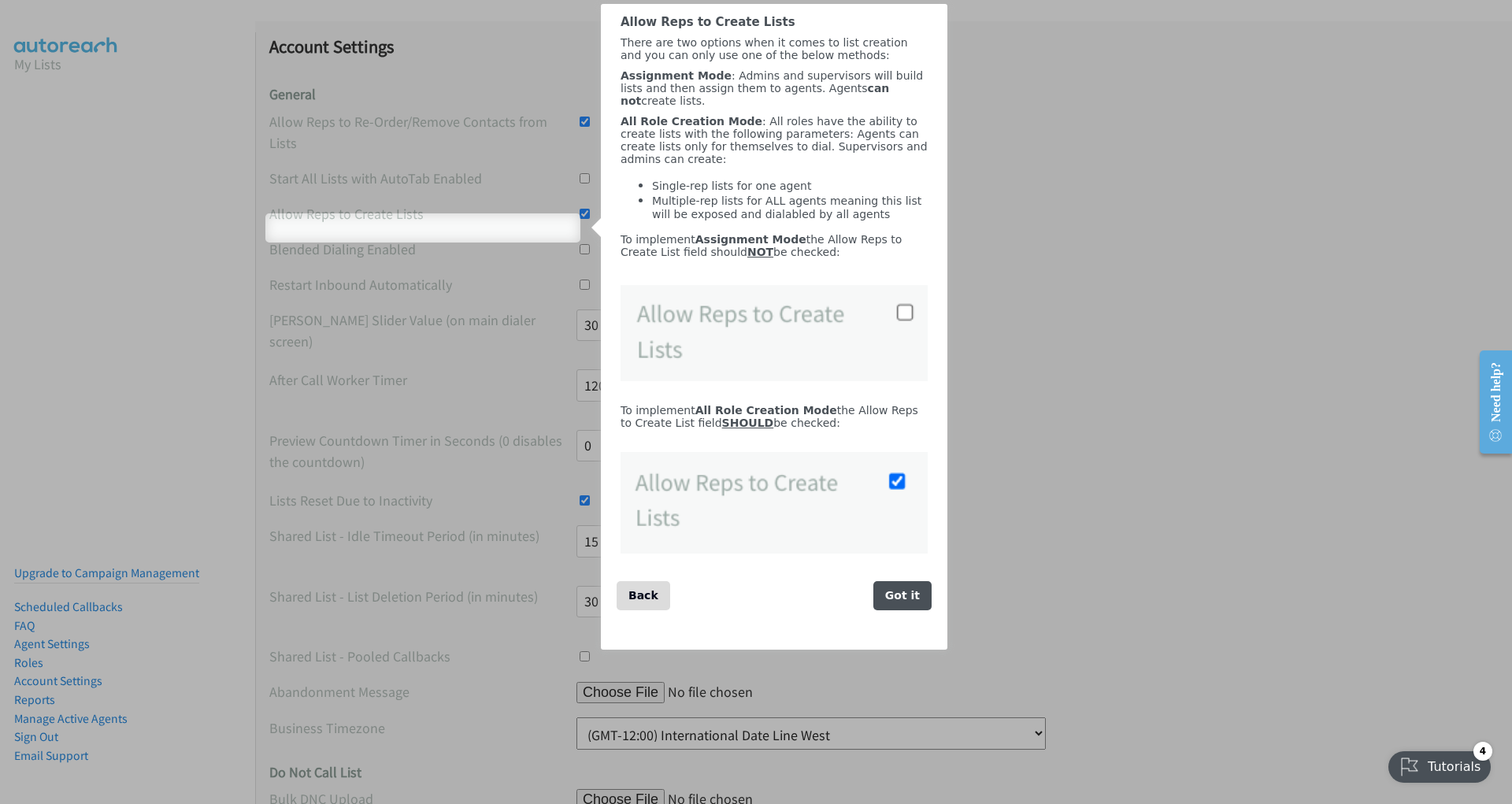
click at [897, 371] on img "entering tooltip" at bounding box center [774, 333] width 307 height 96
click at [895, 610] on div "Got it" at bounding box center [902, 596] width 58 height 29
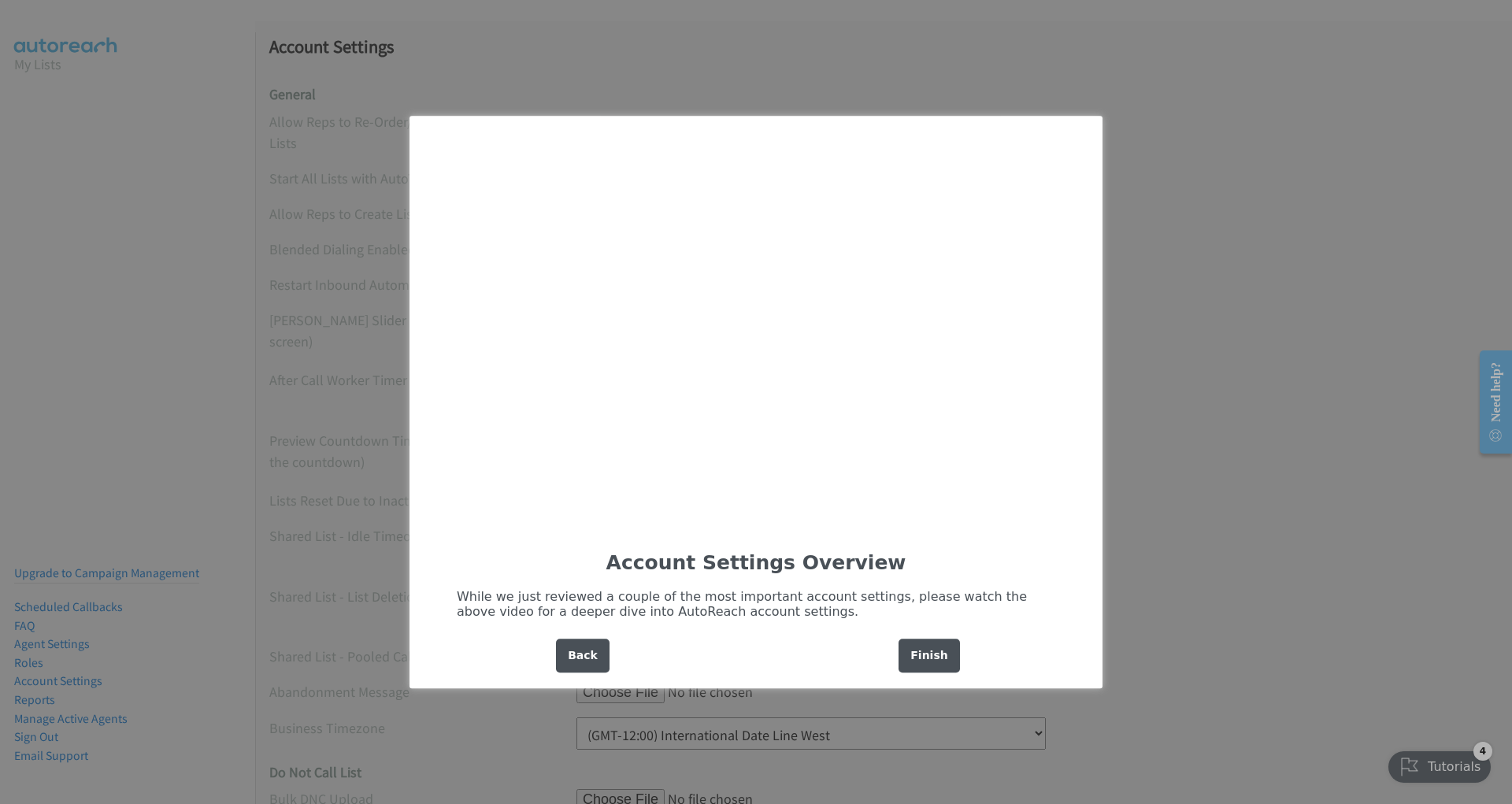
scroll to position [0, 0]
click at [923, 663] on div "Finish" at bounding box center [929, 656] width 61 height 34
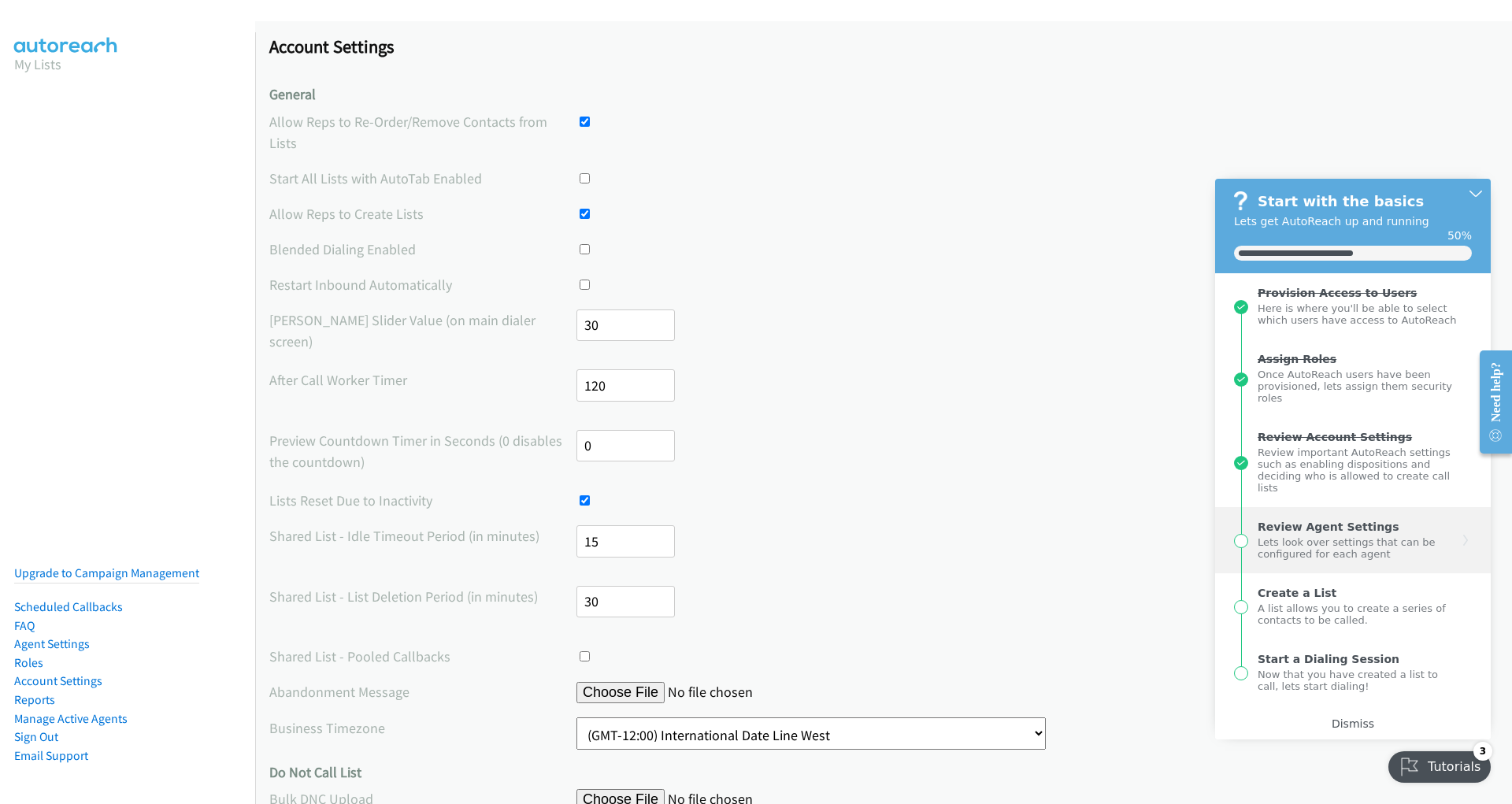
click at [1296, 533] on div "Lets look over settings that can be configured for each agent" at bounding box center [1358, 546] width 200 height 27
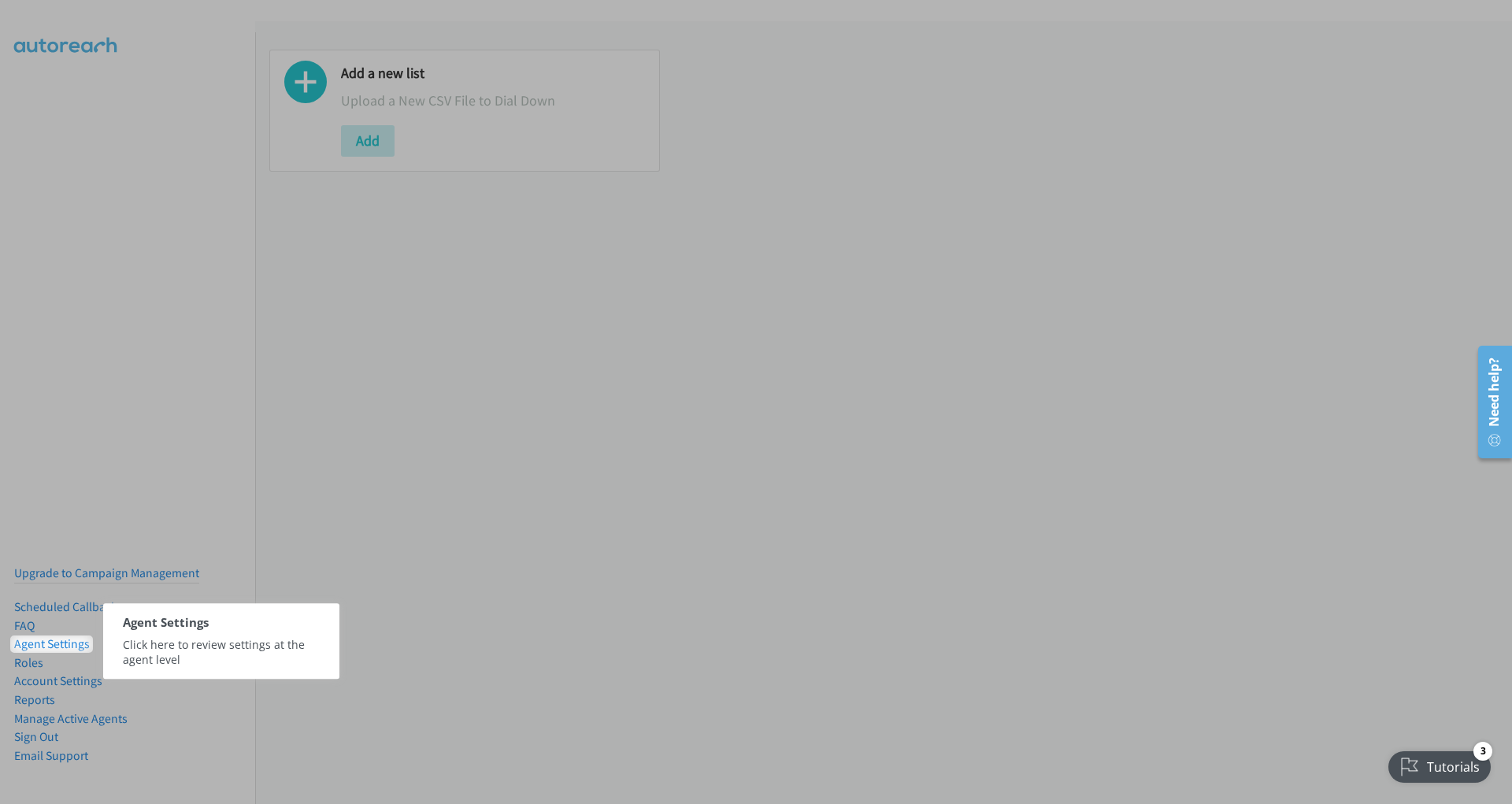
click at [273, 644] on span "Click here to review settings at the agent level" at bounding box center [213, 651] width 182 height 30
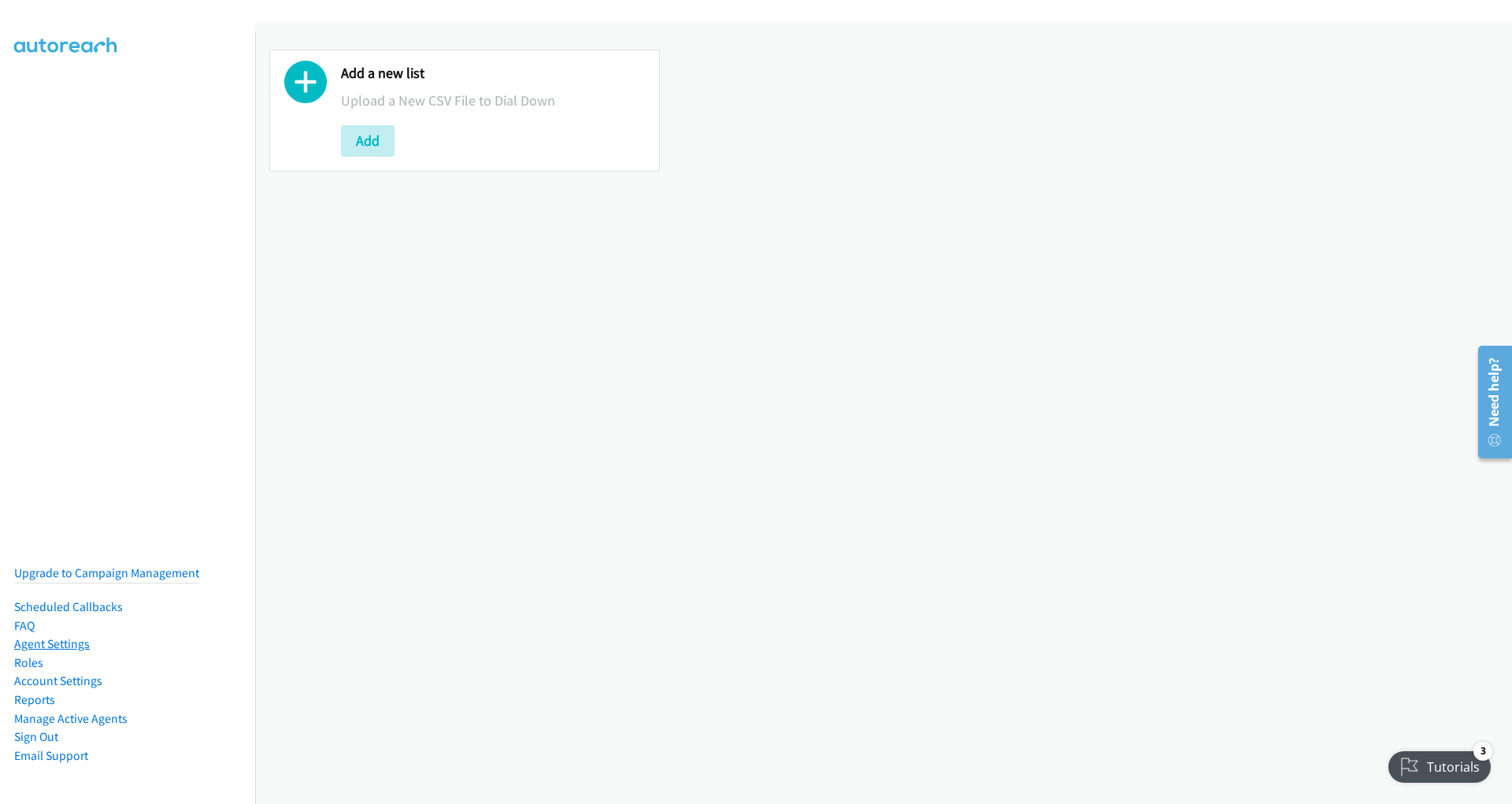
click at [66, 643] on link "Agent Settings" at bounding box center [52, 643] width 75 height 15
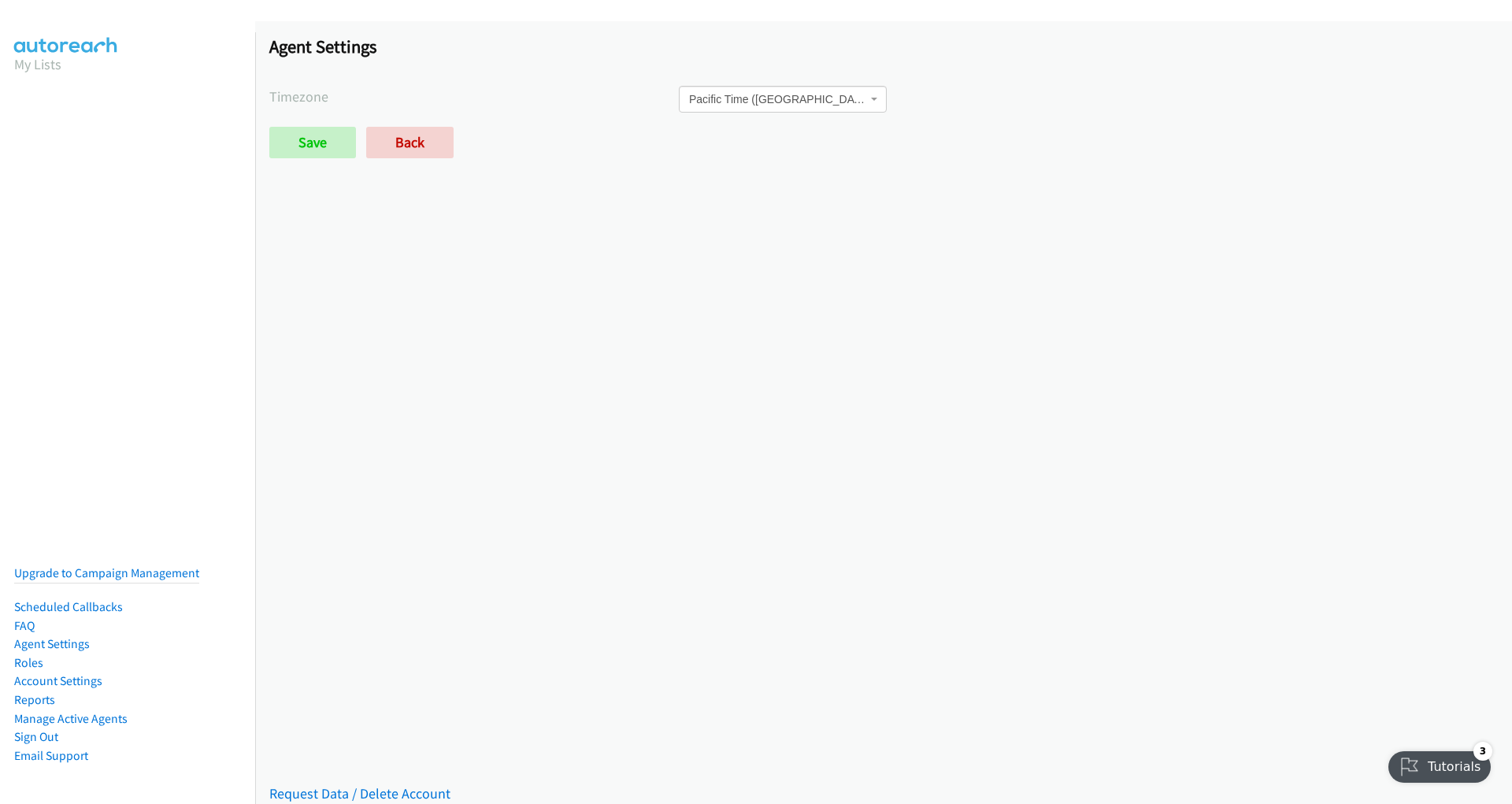
click at [311, 131] on div at bounding box center [756, 402] width 1512 height 804
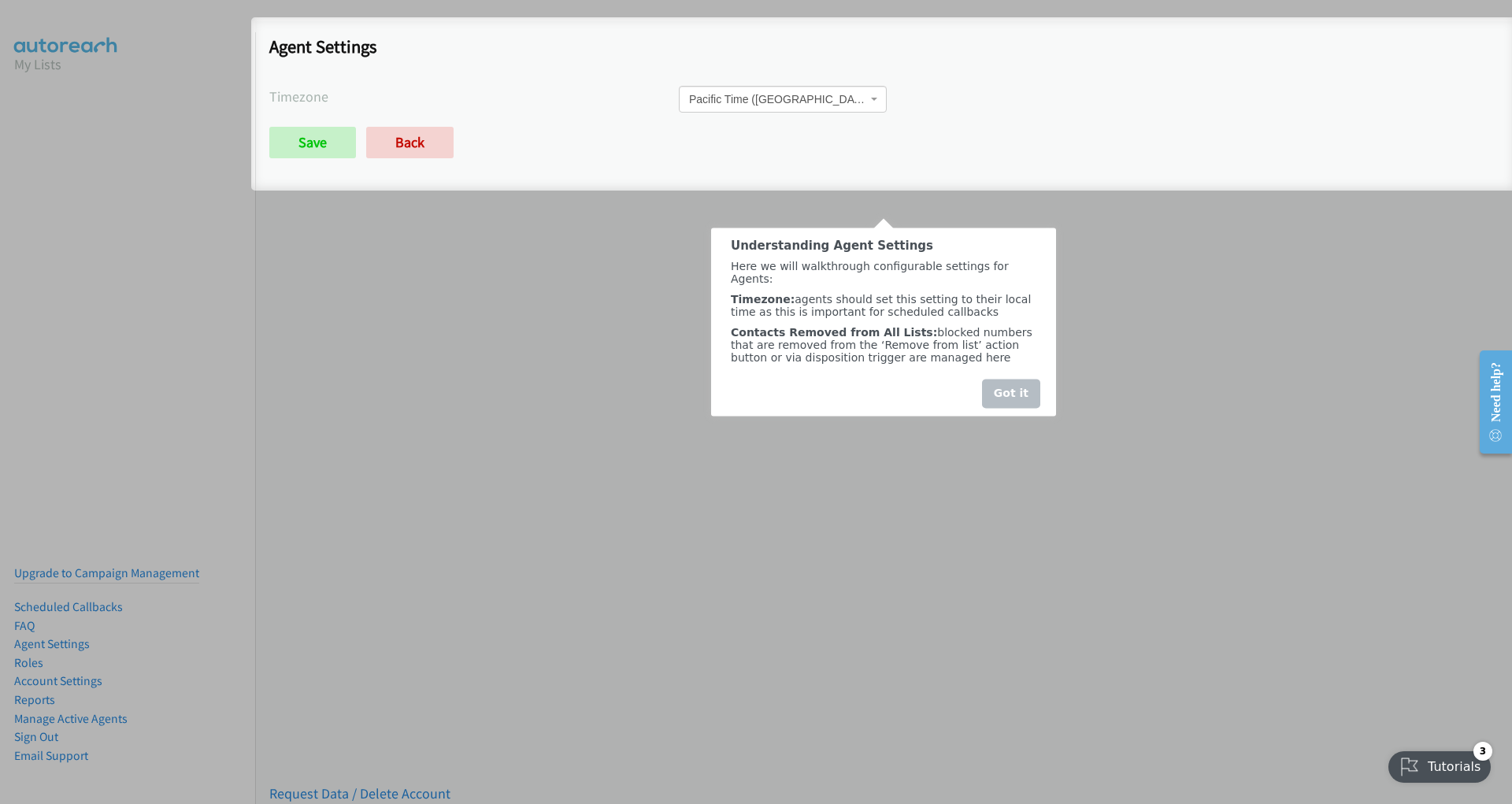
click at [1011, 381] on div "Got it" at bounding box center [1011, 393] width 58 height 29
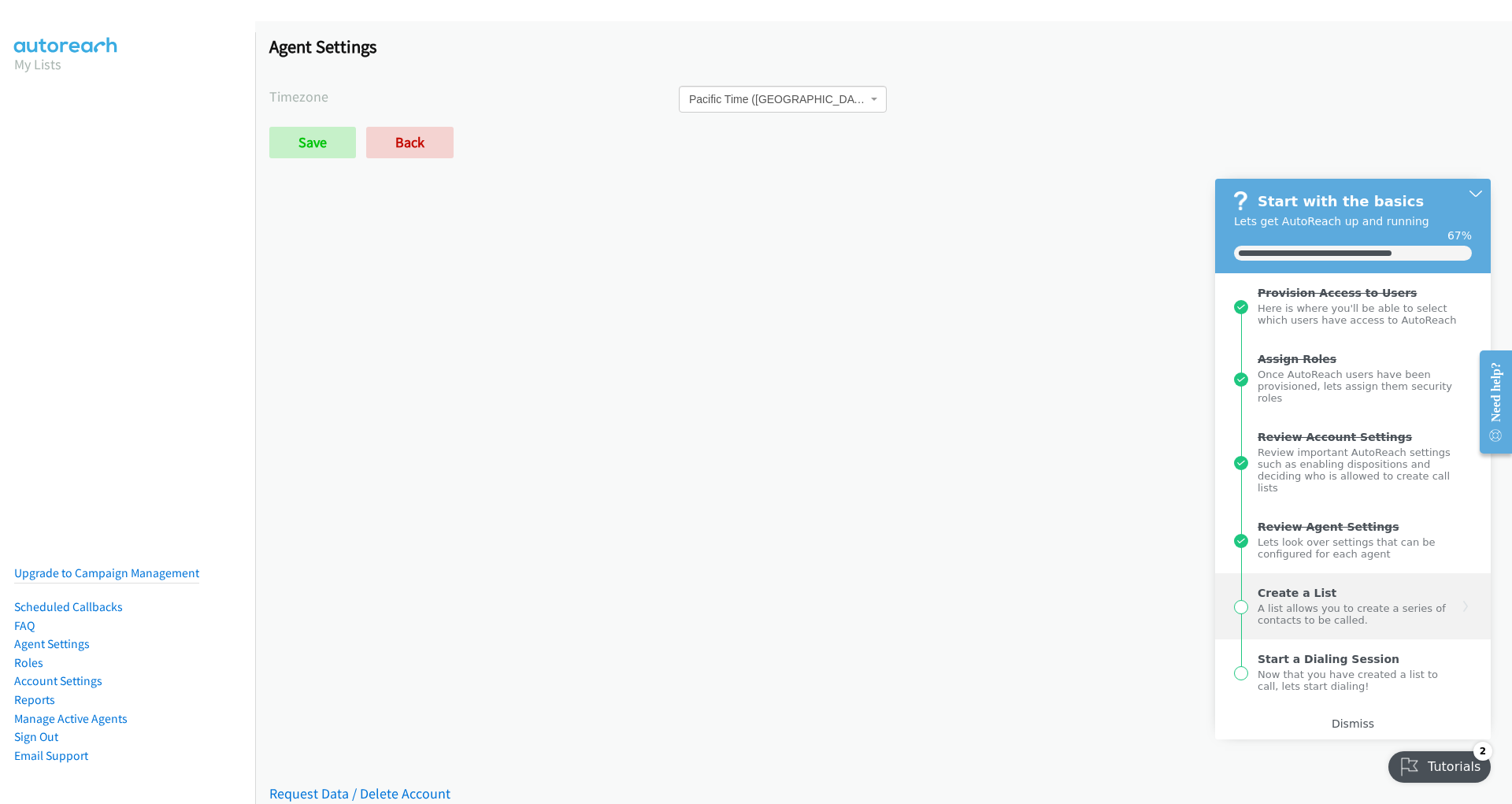
click at [1336, 608] on div "A list allows you to create a series of contacts to be called." at bounding box center [1358, 613] width 200 height 27
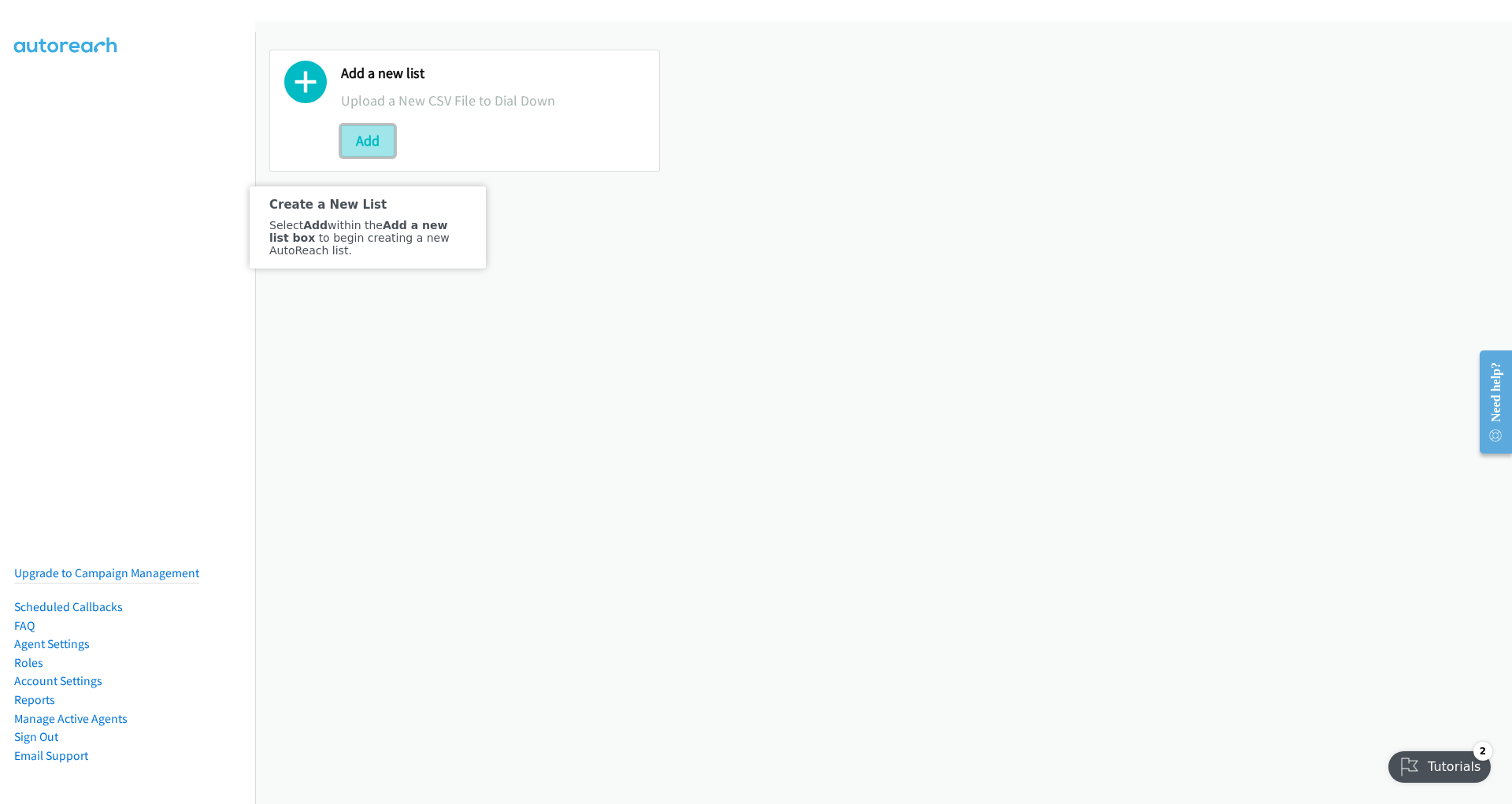
click at [369, 143] on button "Add" at bounding box center [368, 141] width 54 height 31
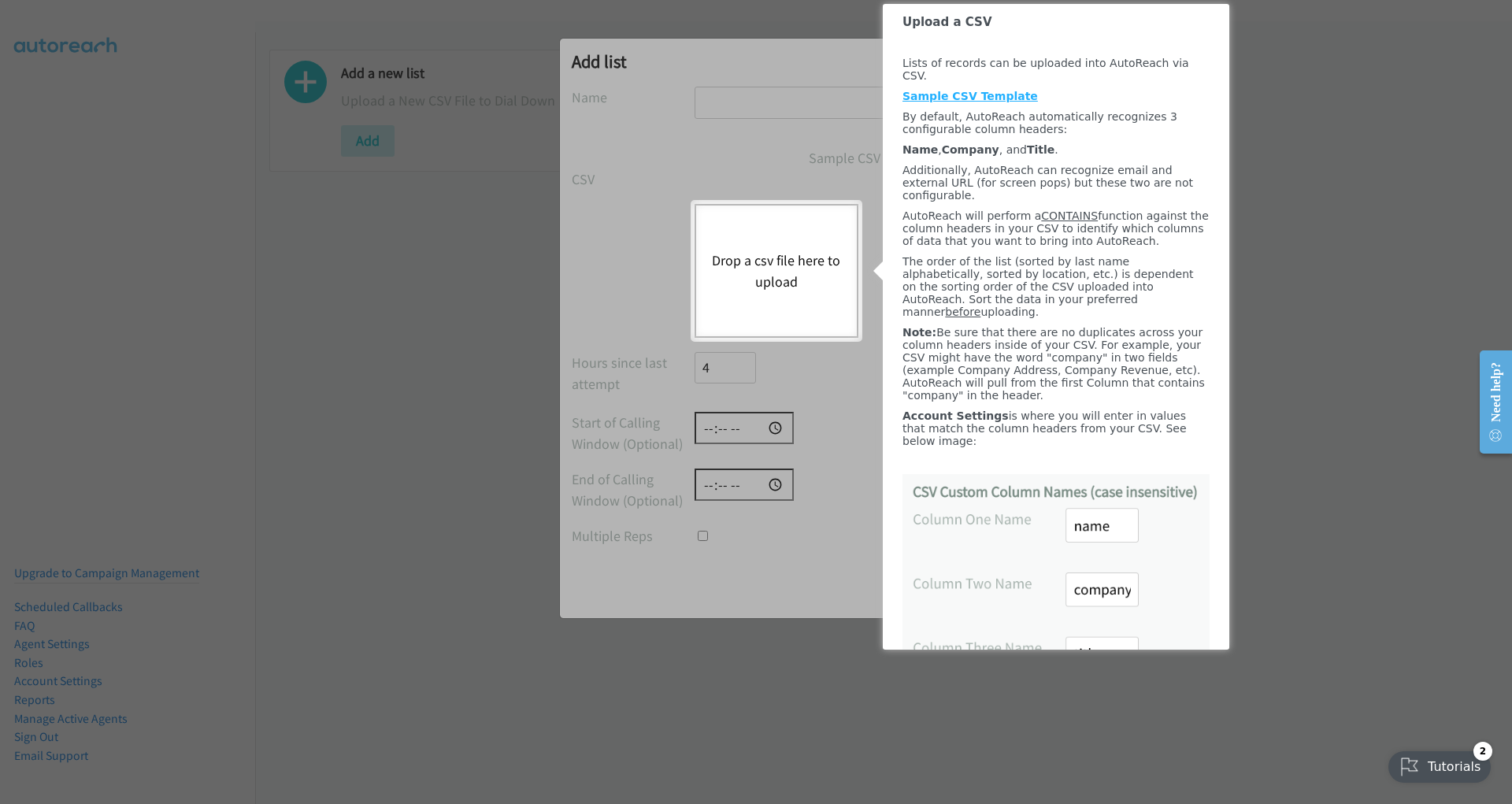
drag, startPoint x: 956, startPoint y: 186, endPoint x: 1034, endPoint y: 192, distance: 78.2
click at [1034, 192] on span "Additionally, AutoReach can recognize email and external URL (for screen pops) …" at bounding box center [1047, 183] width 291 height 38
click at [948, 90] on link "Sample CSV Template" at bounding box center [969, 96] width 135 height 13
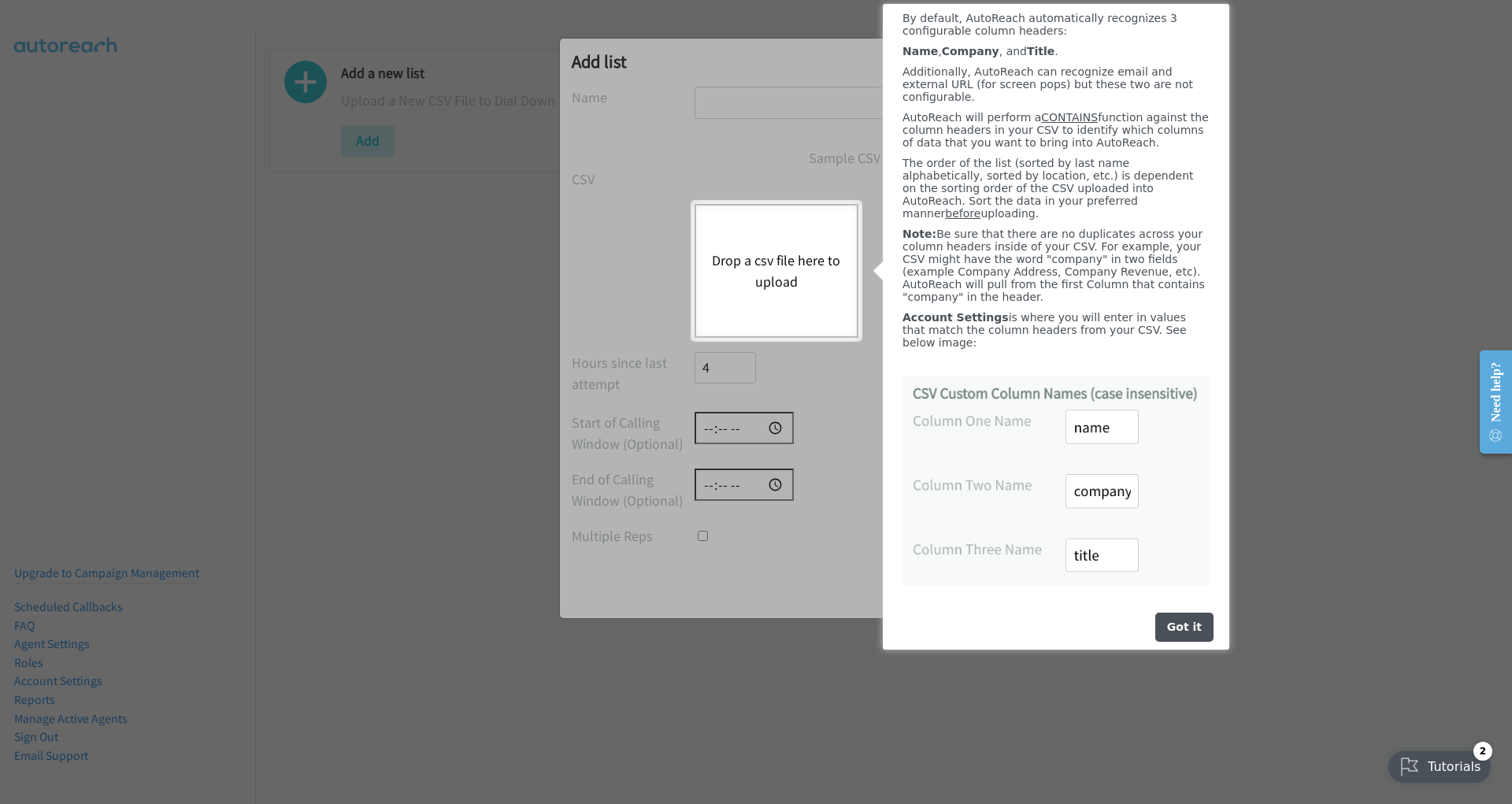
scroll to position [164, 0]
click at [1184, 628] on div "Got it" at bounding box center [1184, 627] width 58 height 29
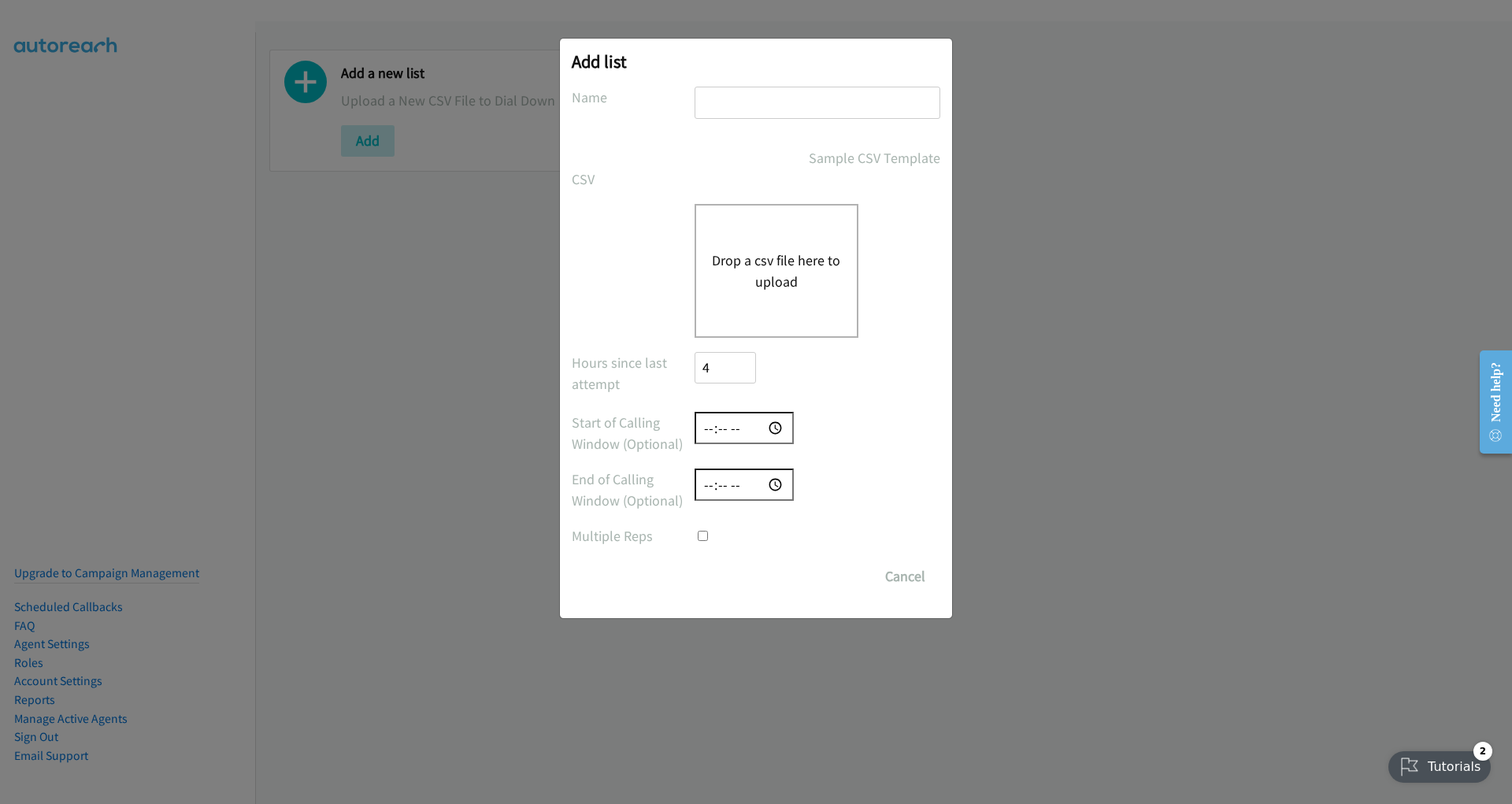
scroll to position [0, 0]
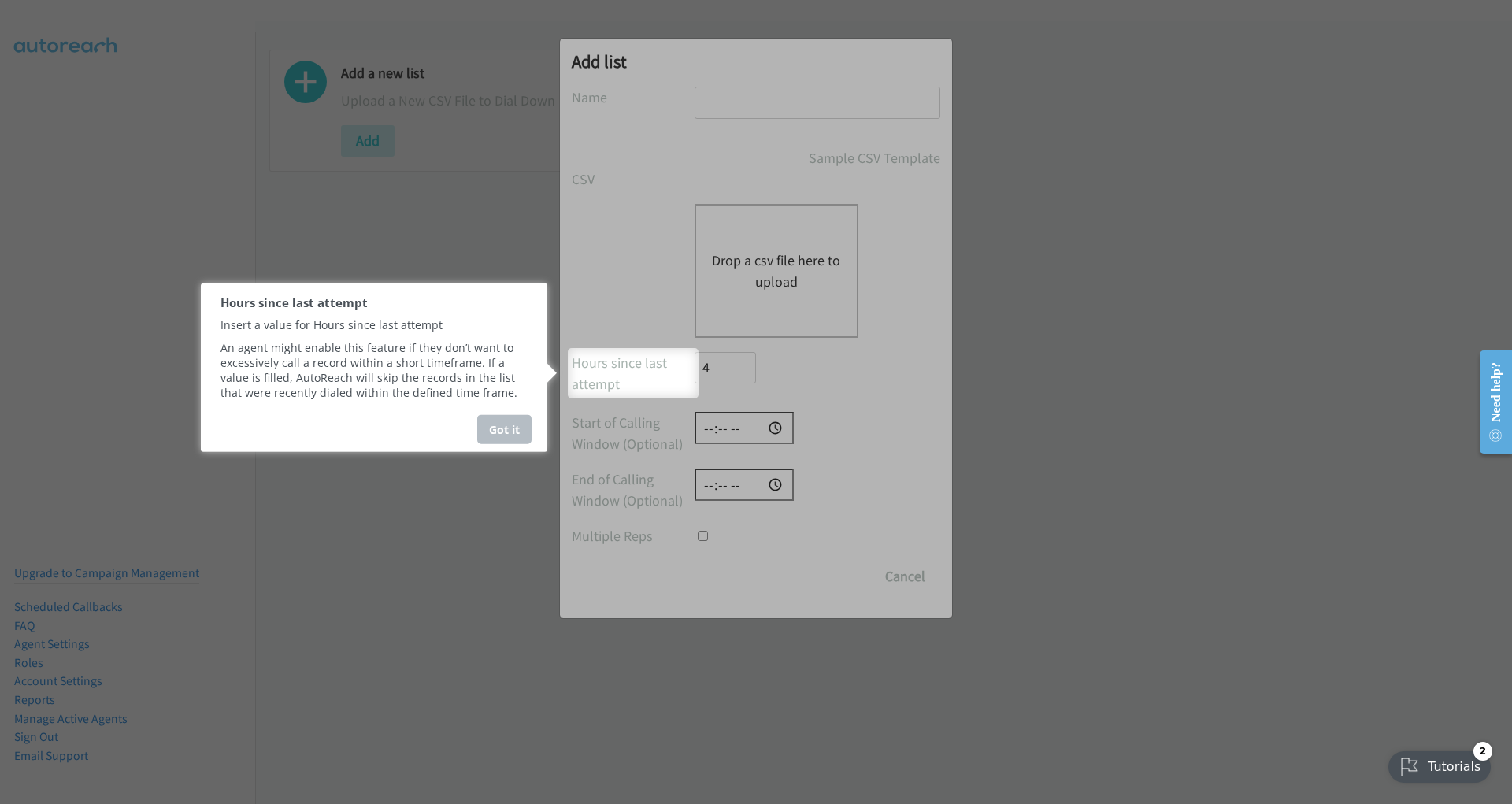
click at [505, 435] on div "Got it" at bounding box center [504, 429] width 55 height 29
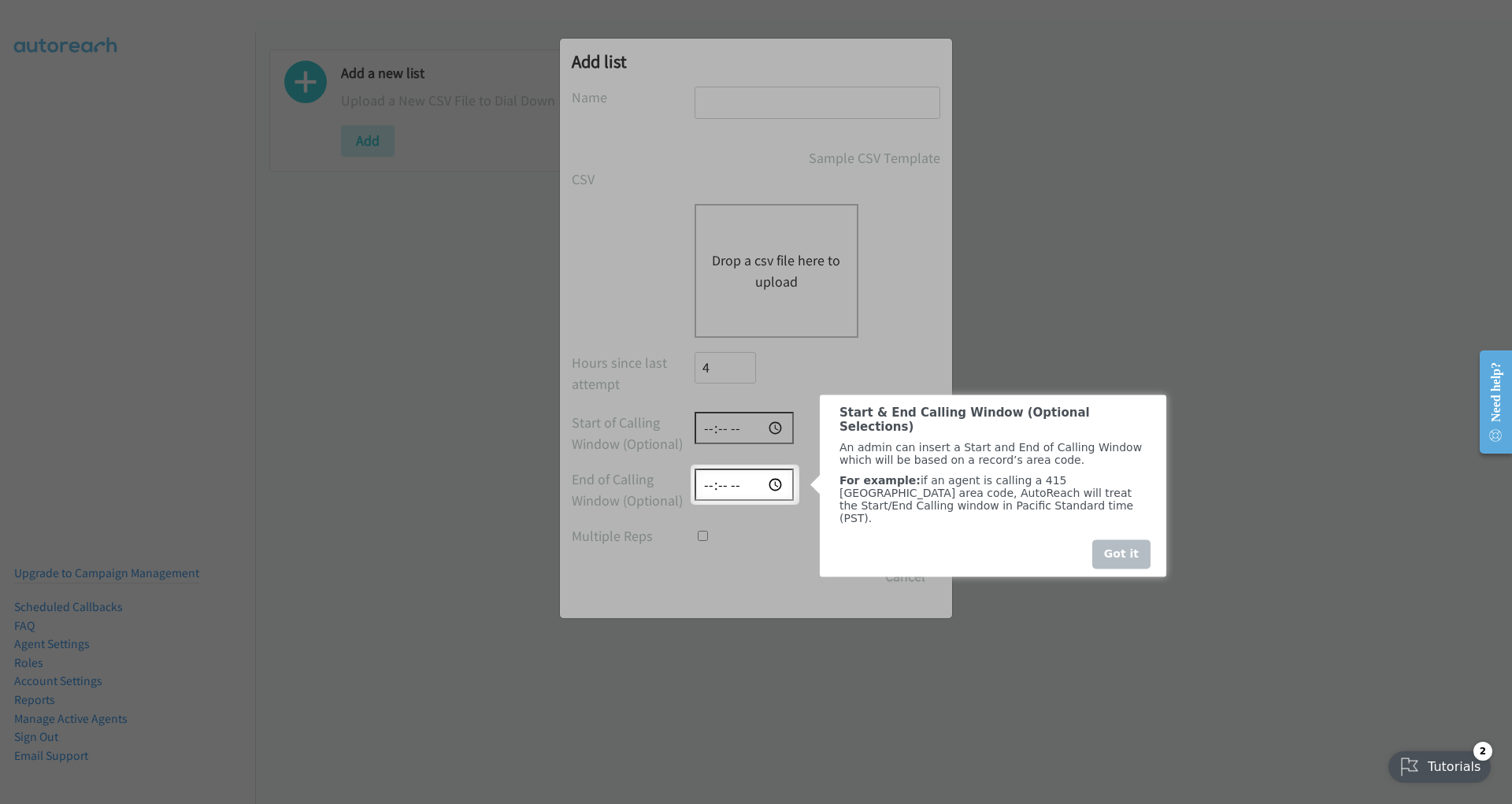
click at [1128, 546] on div "Got it" at bounding box center [1121, 554] width 58 height 29
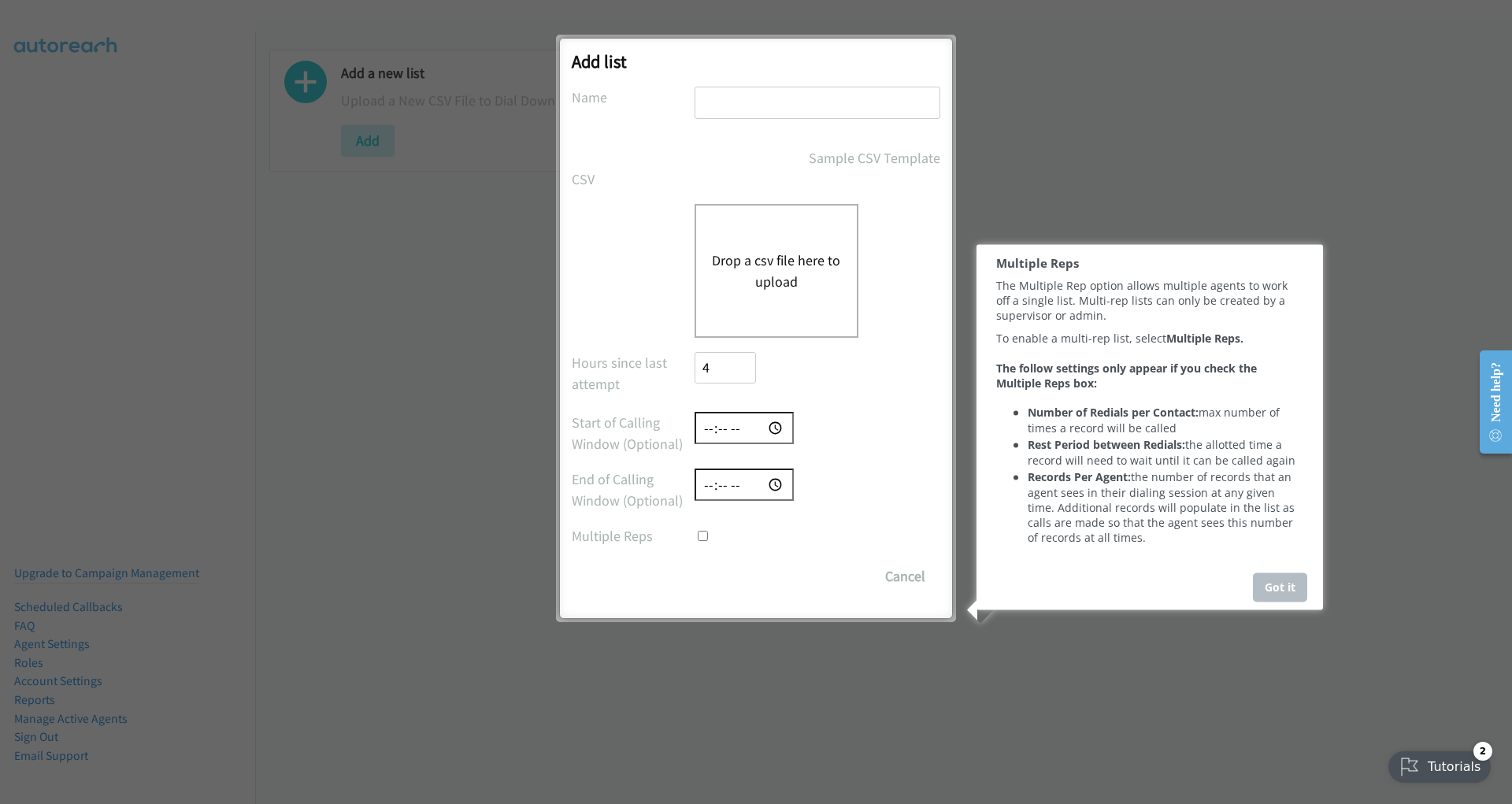
click at [1281, 602] on div "Got it" at bounding box center [1280, 587] width 55 height 29
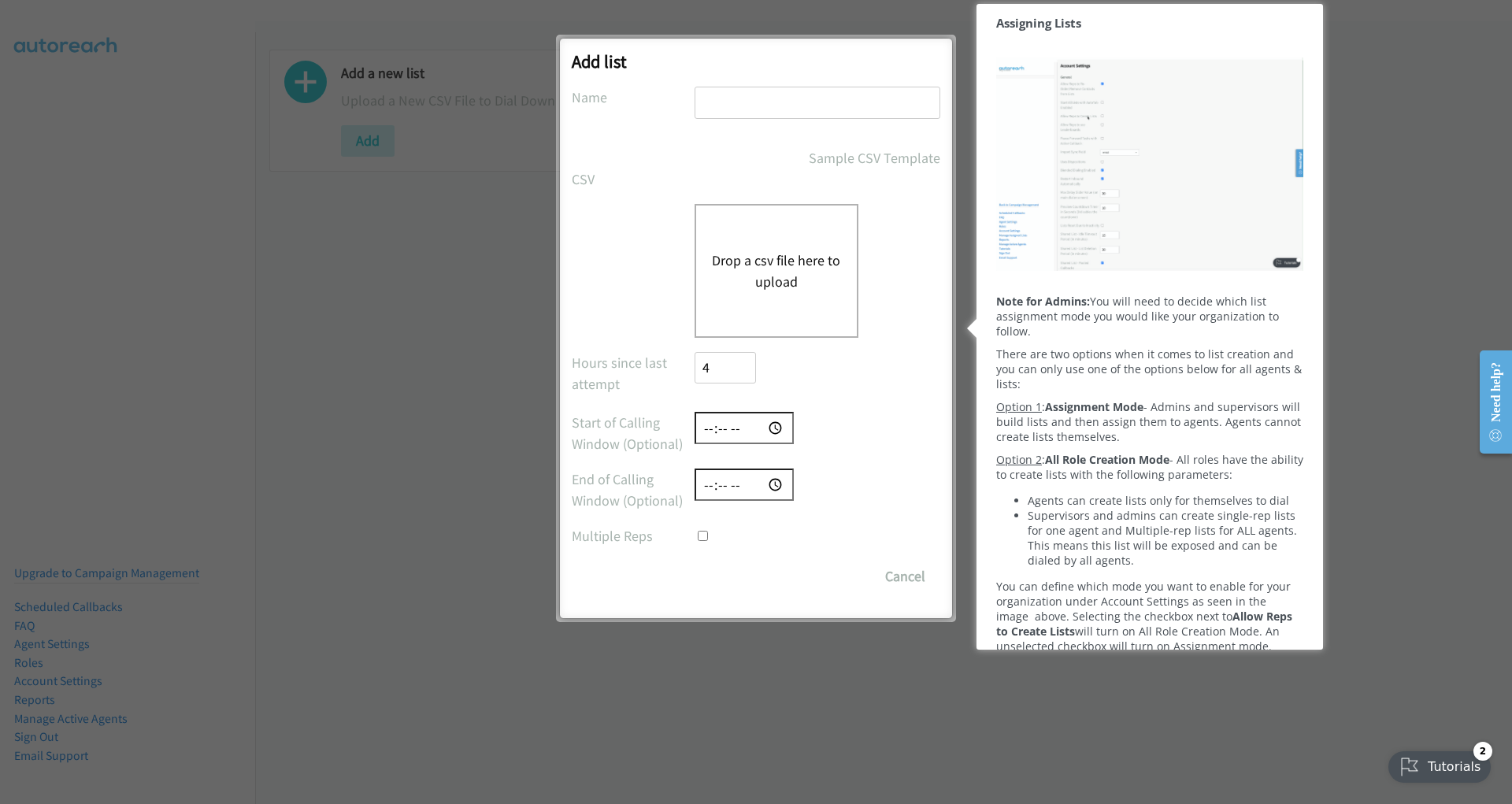
click at [1289, 627] on div "You can define which mode you want to enable for your organization under Accoun…" at bounding box center [1149, 616] width 307 height 74
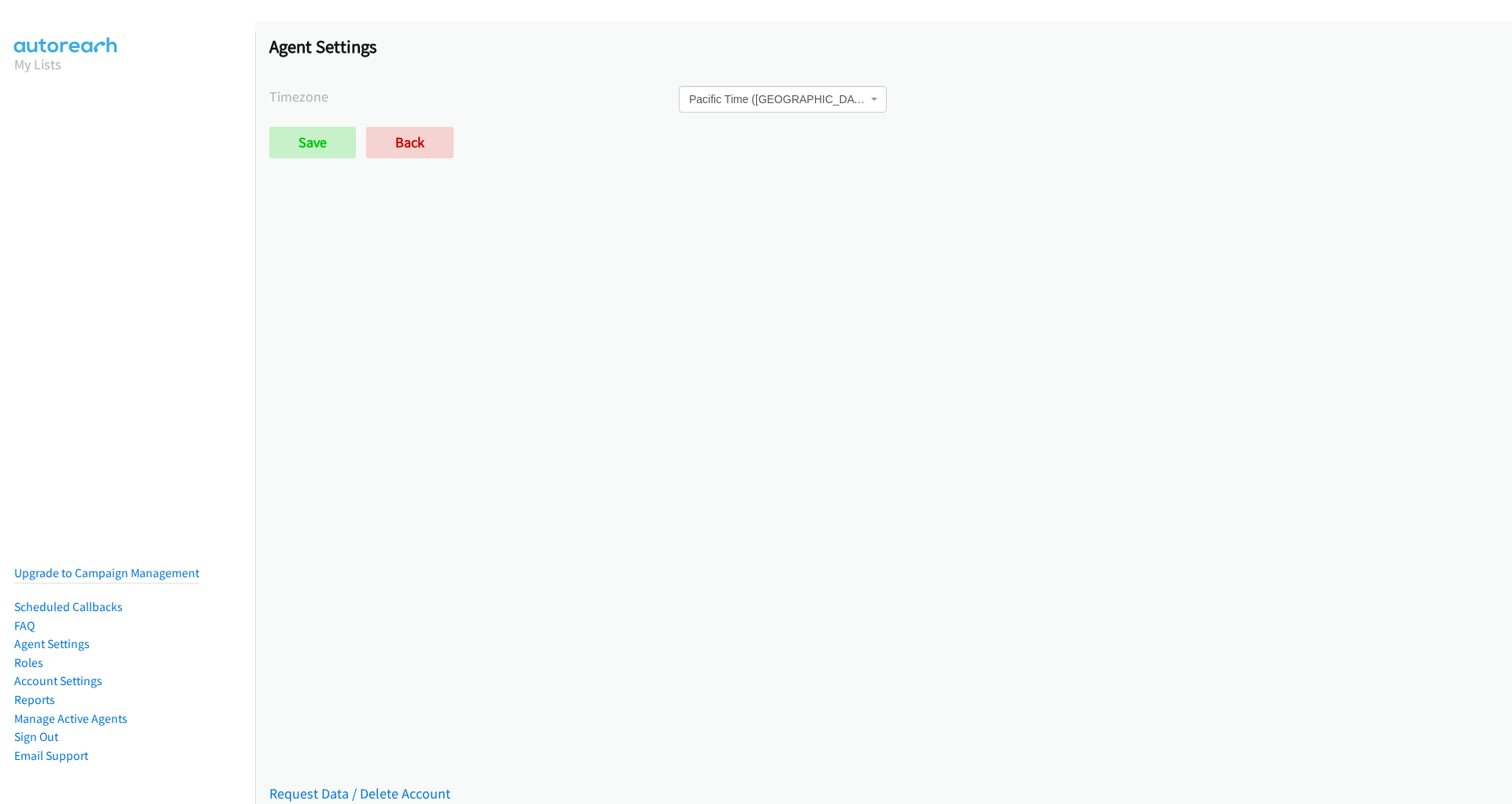
click at [1232, 355] on div "Saved Placeholder Agent Settings Timezone International Date Line [GEOGRAPHIC_D…" at bounding box center [883, 413] width 1257 height 782
click at [1441, 777] on div "Tutorials" at bounding box center [1440, 766] width 104 height 31
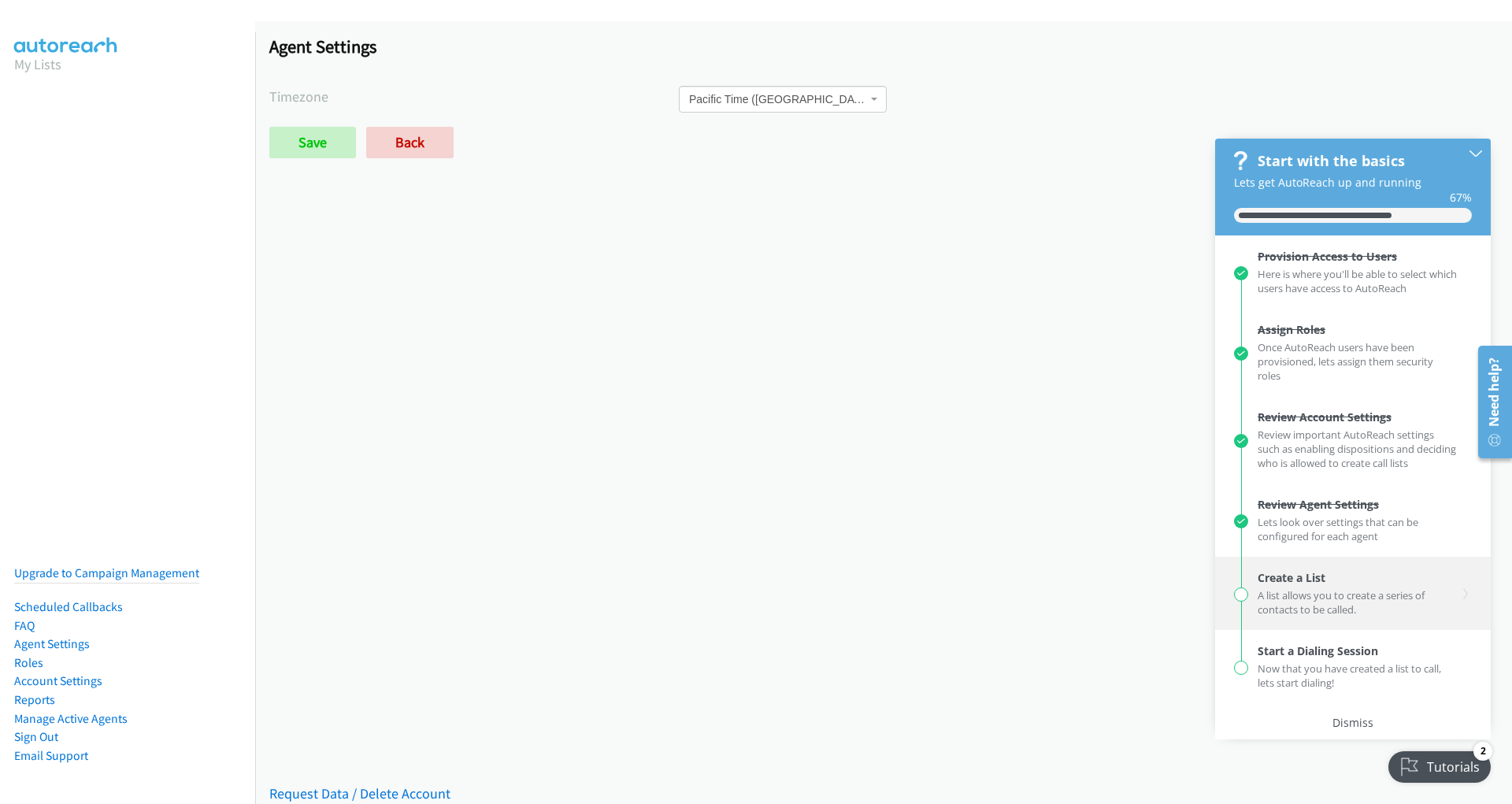
click at [1325, 589] on div "A list allows you to create a series of contacts to be called." at bounding box center [1358, 600] width 200 height 31
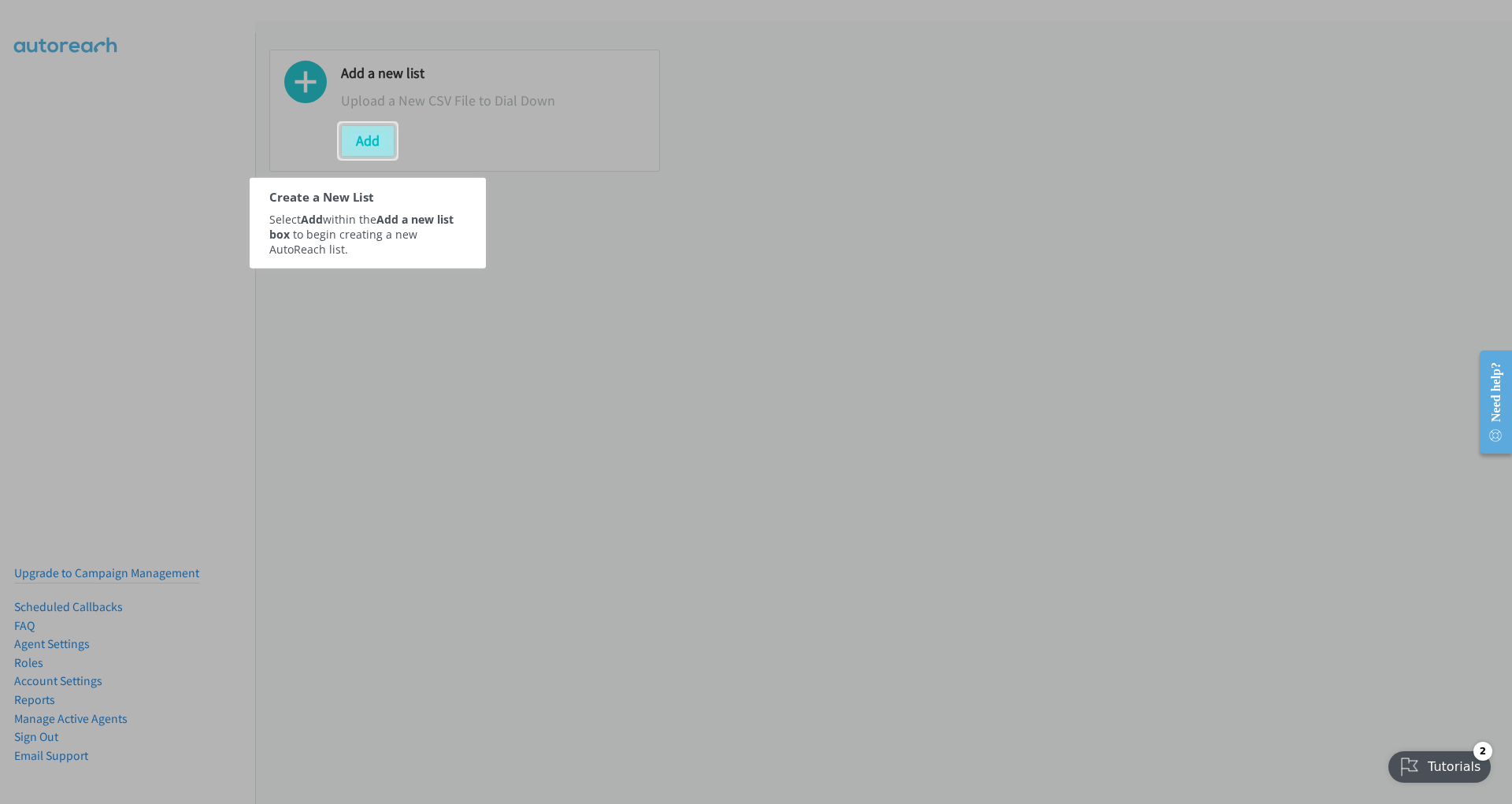
click at [370, 144] on button "Add" at bounding box center [368, 141] width 54 height 31
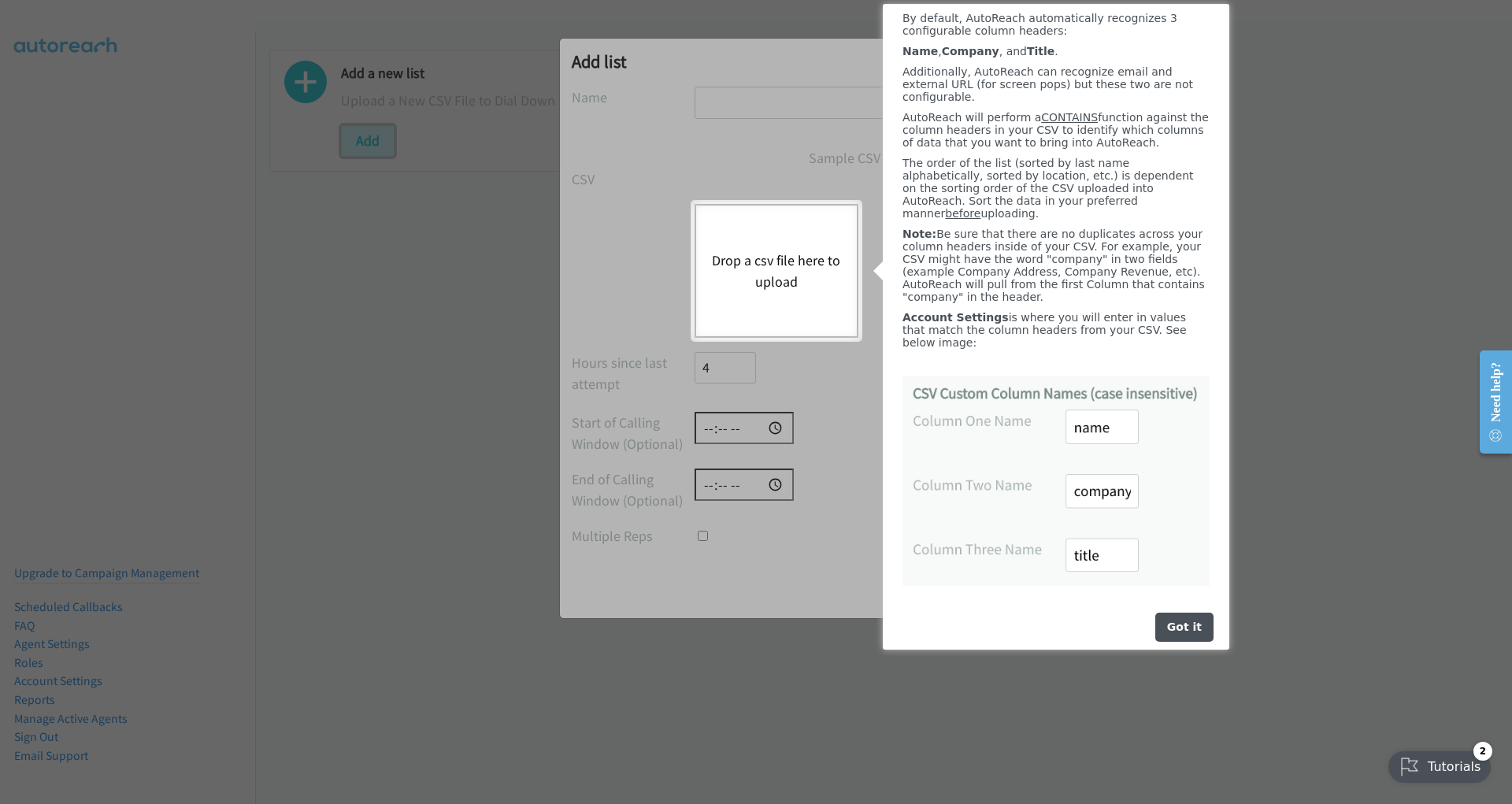
scroll to position [164, 0]
click at [1177, 629] on div "Got it" at bounding box center [1184, 627] width 58 height 29
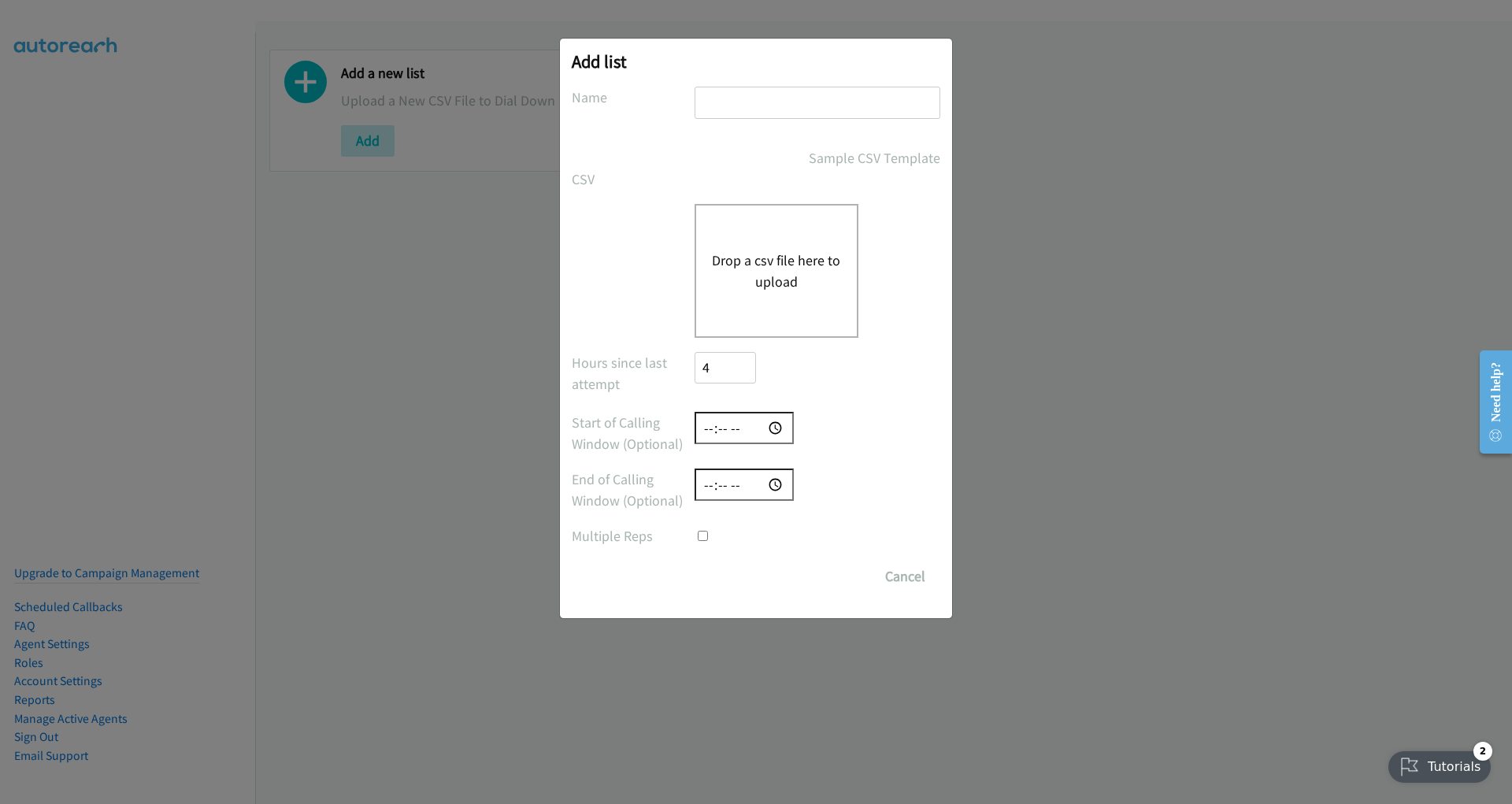
scroll to position [0, 0]
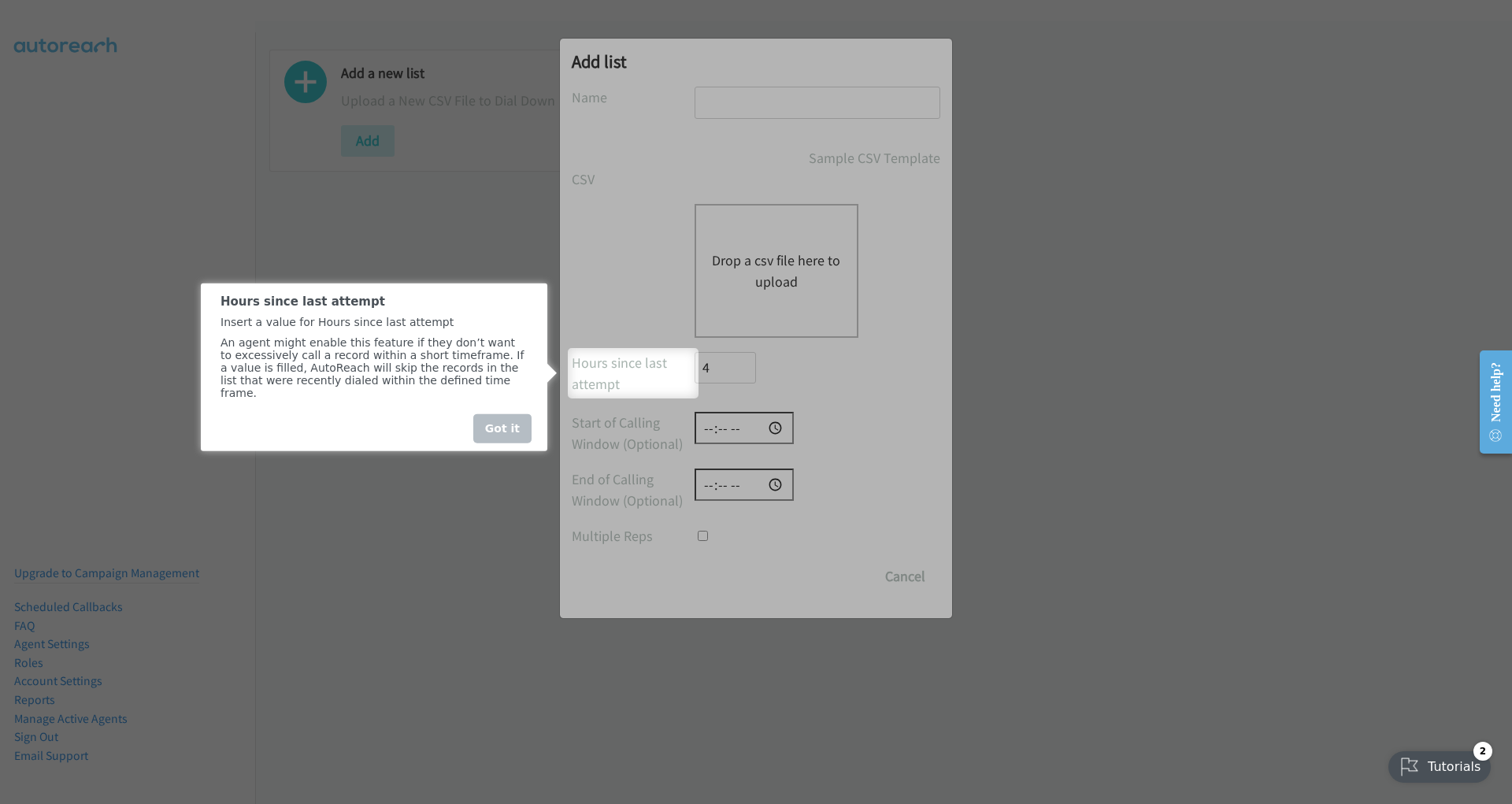
click at [511, 436] on div "Got it" at bounding box center [503, 428] width 58 height 29
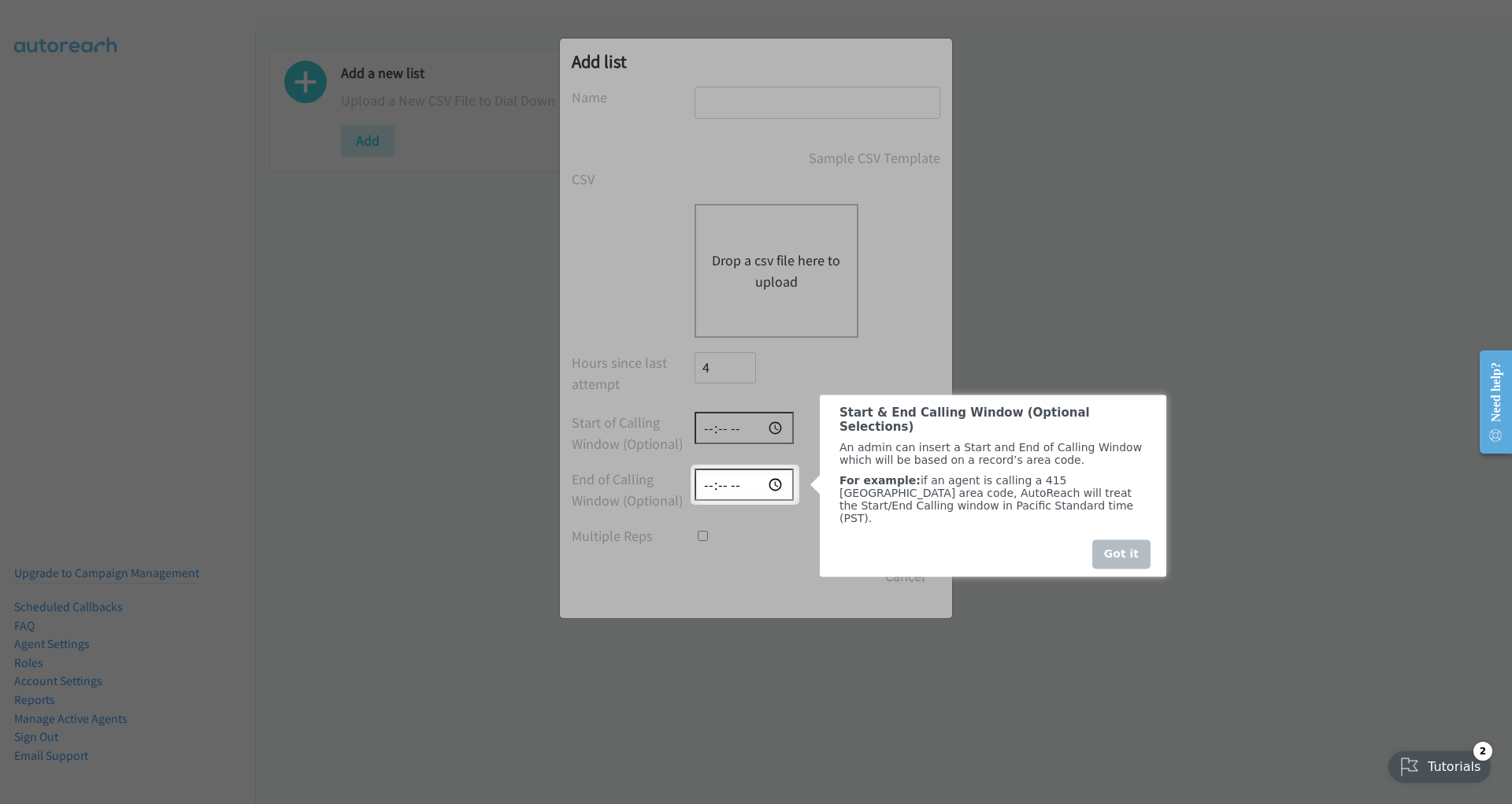
click at [1138, 551] on div "Got it" at bounding box center [1121, 554] width 58 height 29
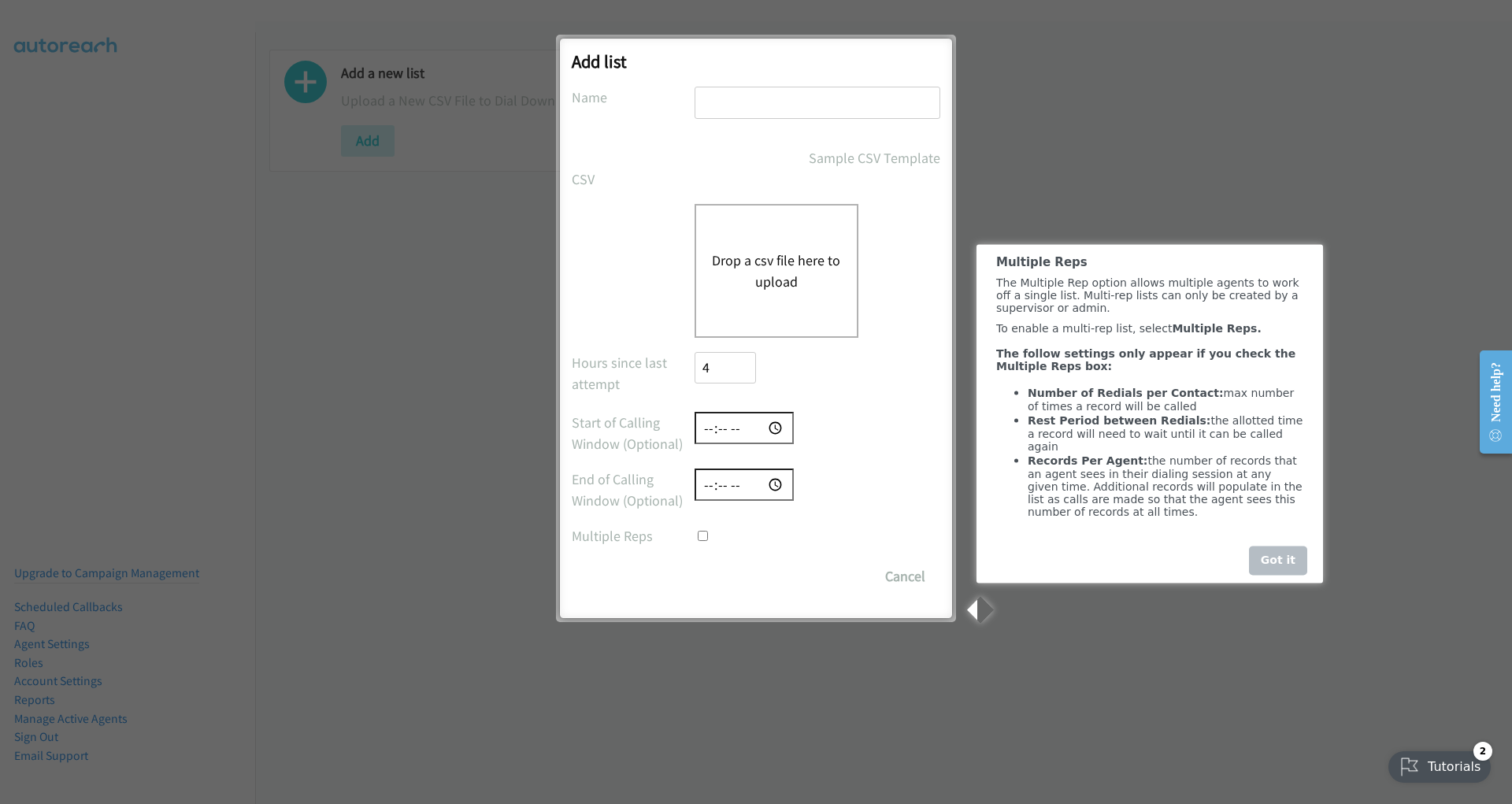
click at [1275, 575] on div "Got it" at bounding box center [1278, 560] width 58 height 29
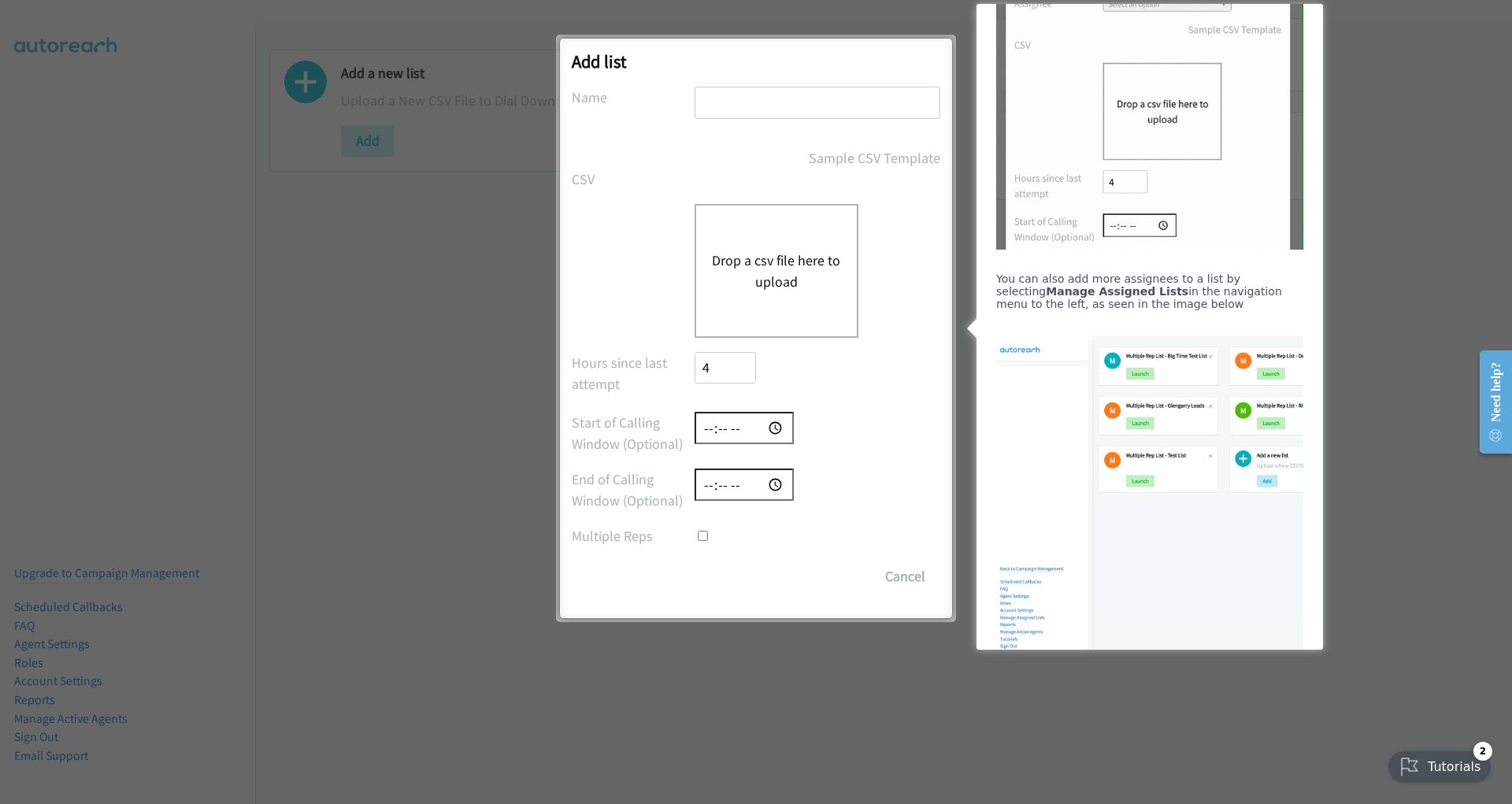
scroll to position [909, 0]
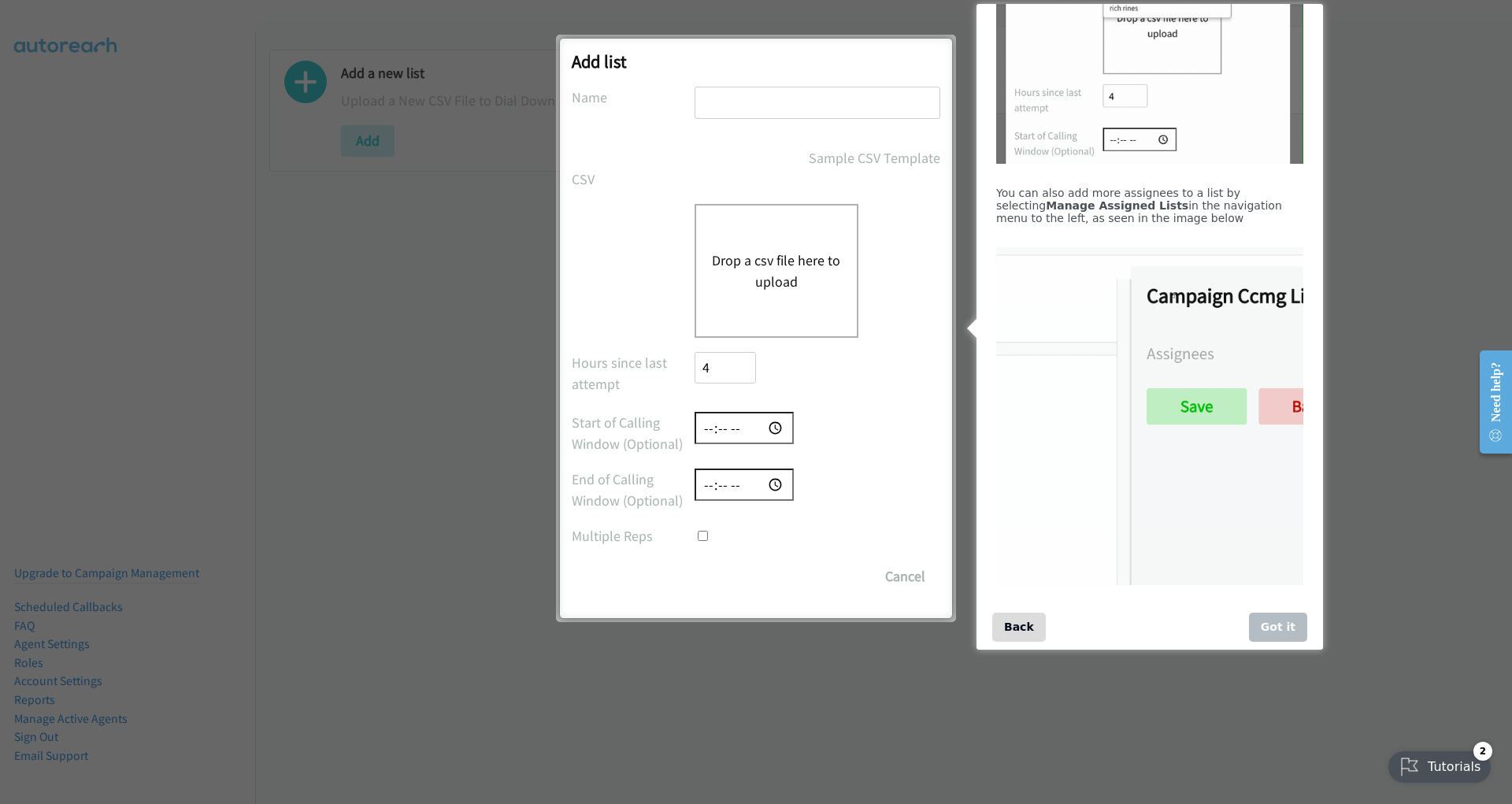
click at [1275, 620] on div "Got it" at bounding box center [1278, 627] width 58 height 29
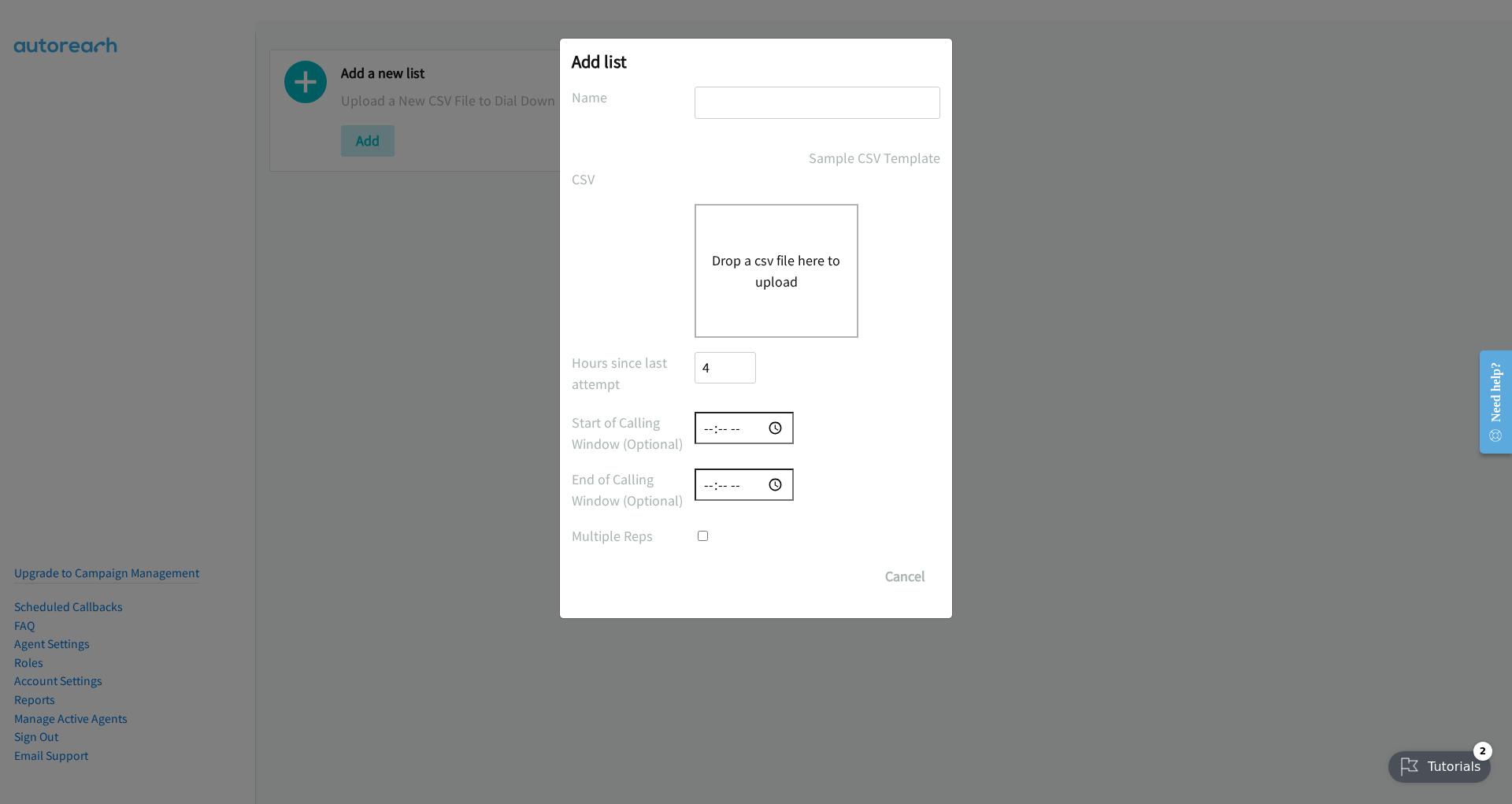
scroll to position [0, 0]
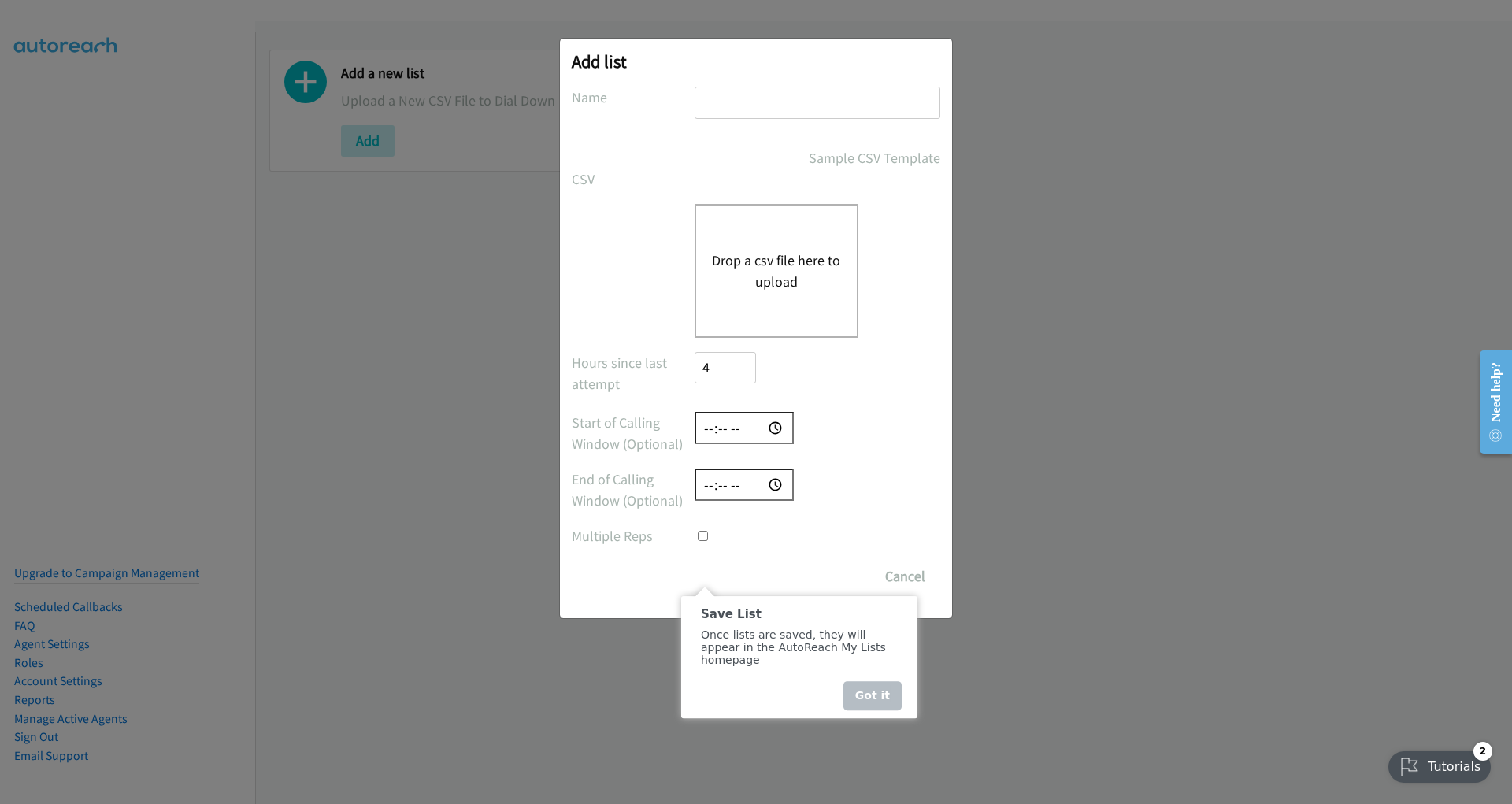
click at [876, 694] on div "Got it" at bounding box center [872, 695] width 58 height 29
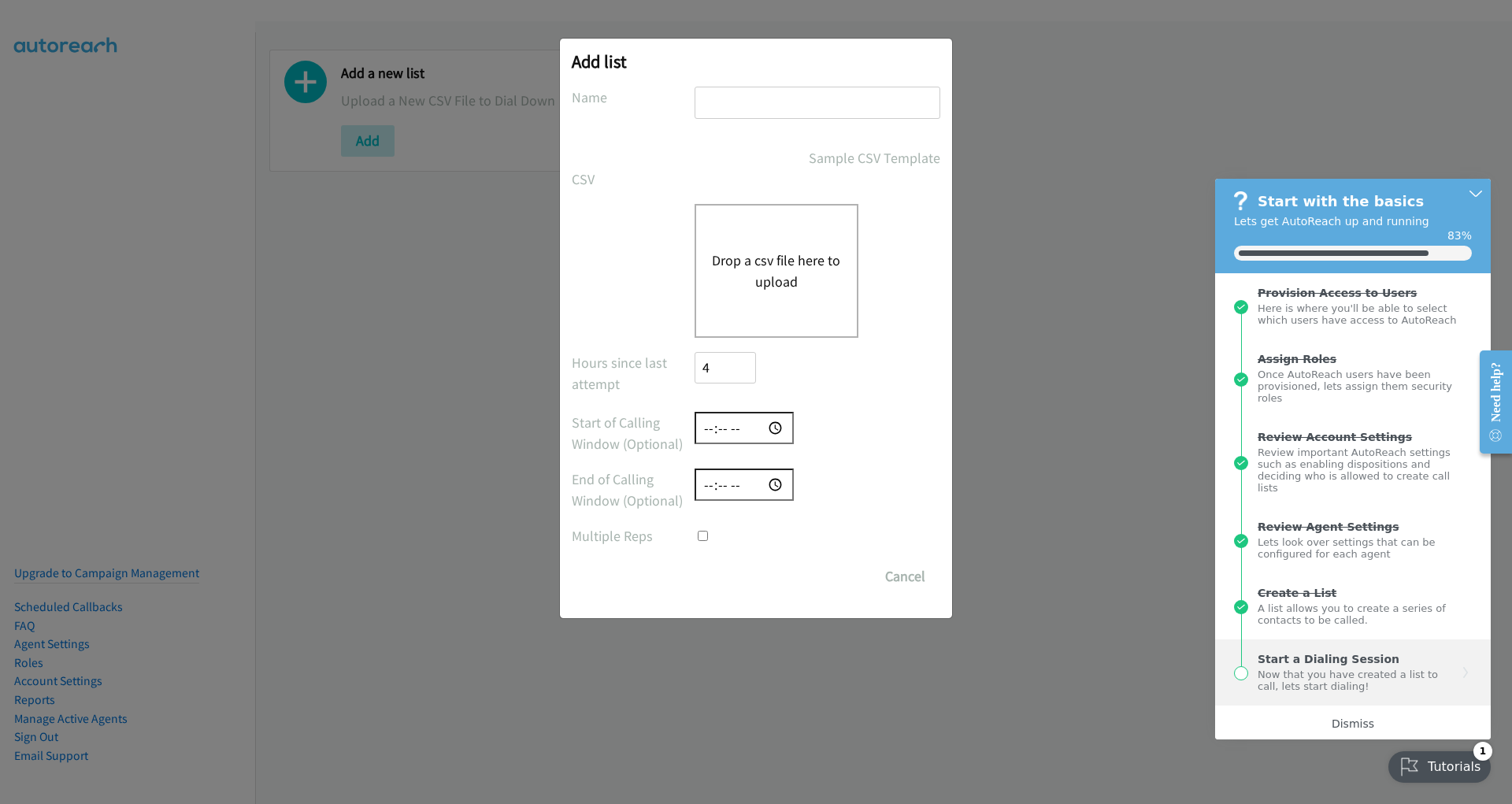
click at [1299, 671] on div "Now that you have created a list to call, lets start dialing!" at bounding box center [1358, 679] width 200 height 27
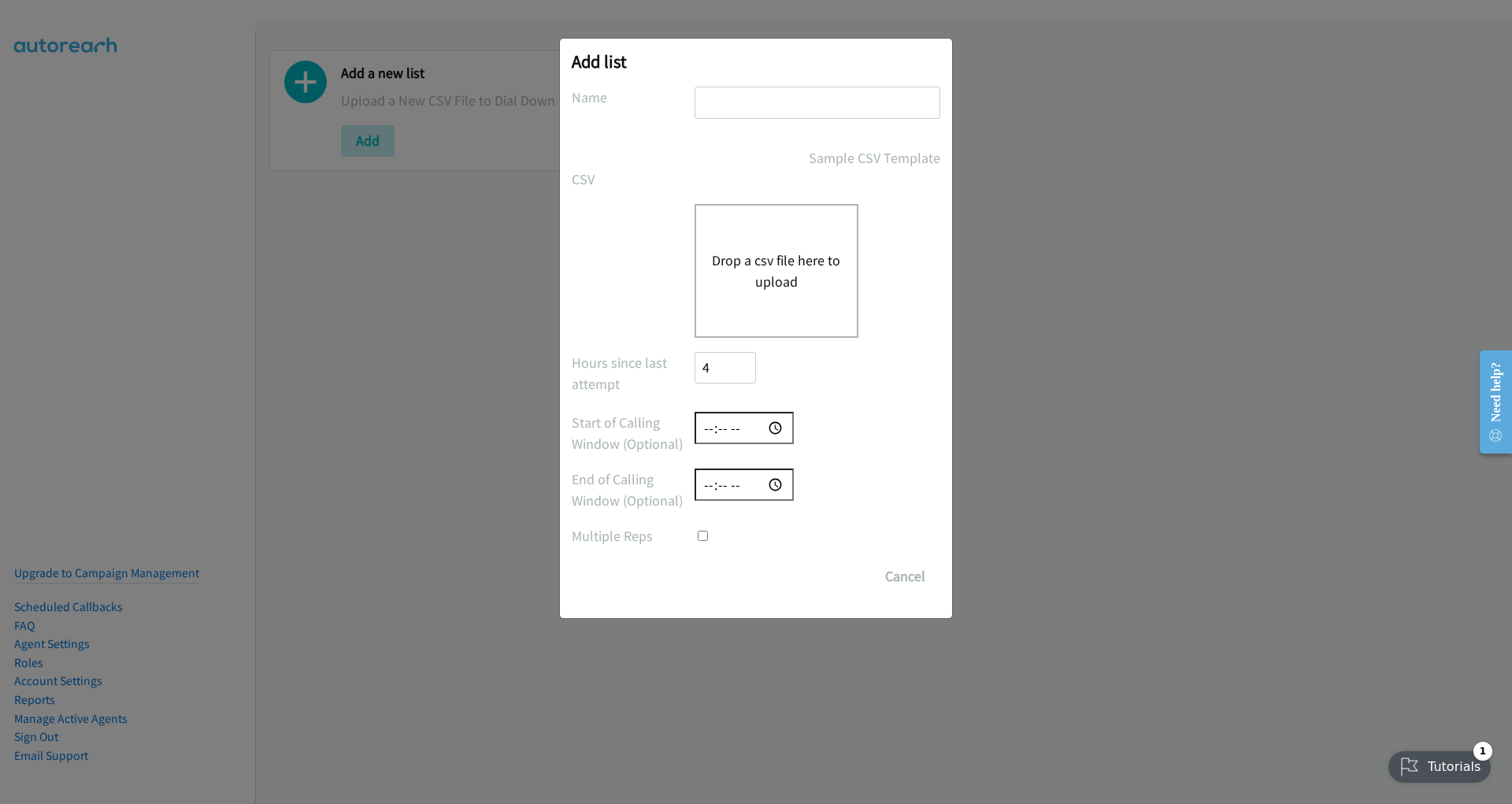
click at [901, 531] on div at bounding box center [817, 536] width 246 height 22
click at [903, 570] on button "Cancel" at bounding box center [905, 576] width 70 height 31
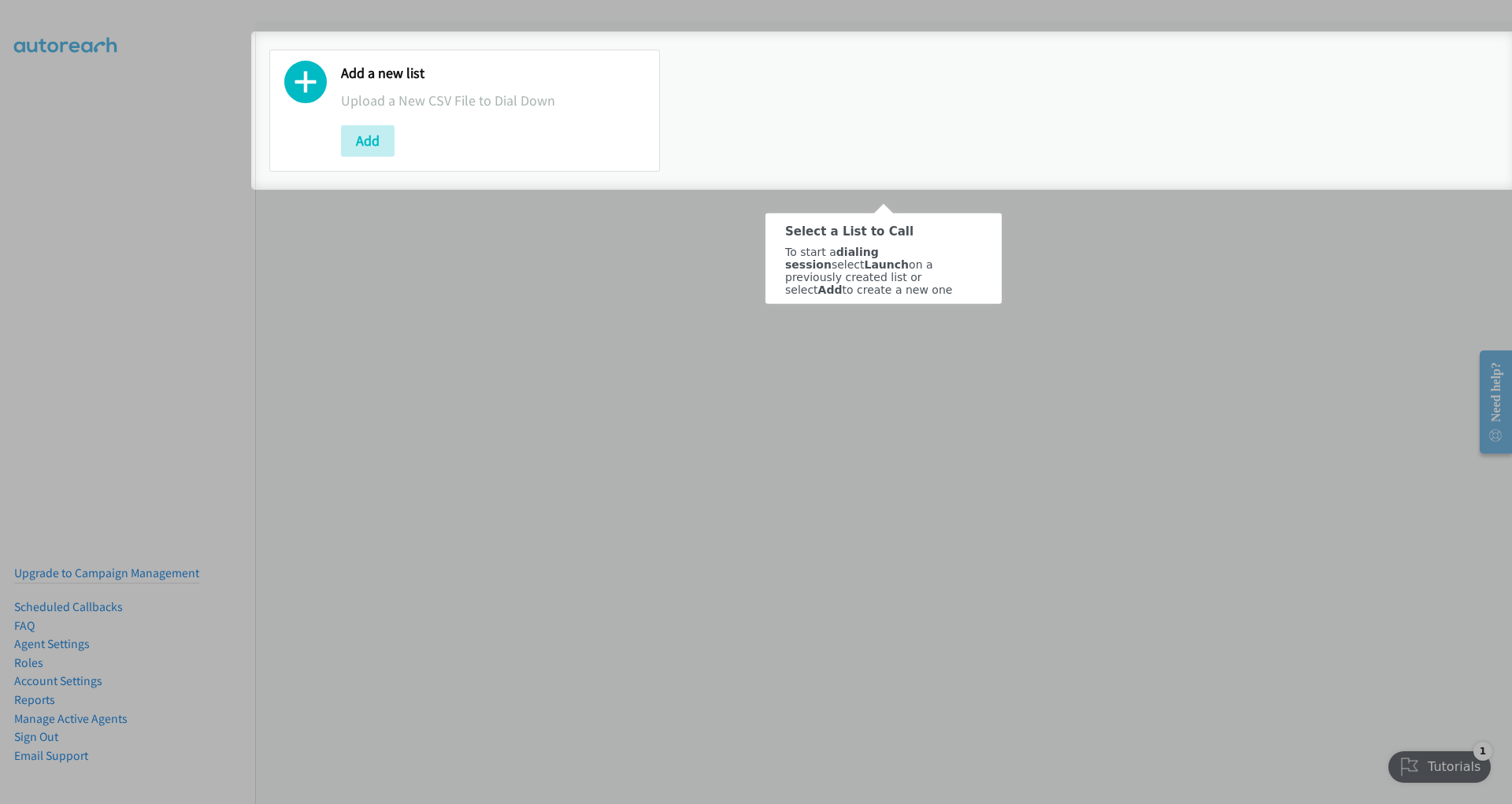
click at [450, 84] on div "Add a new list Upload a New CSV File to Dial Down Add" at bounding box center [493, 110] width 304 height 92
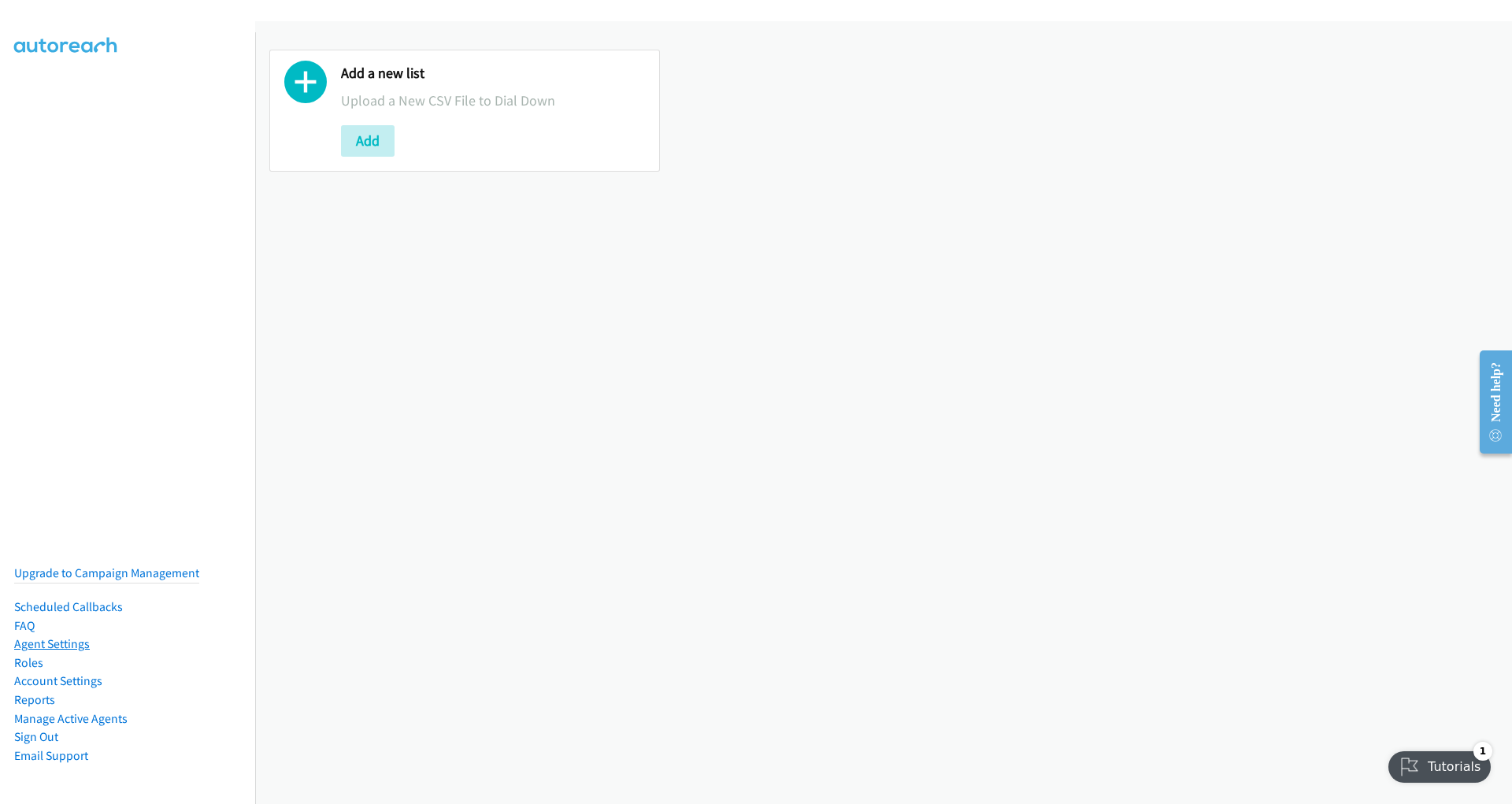
click at [64, 645] on link "Agent Settings" at bounding box center [52, 643] width 75 height 15
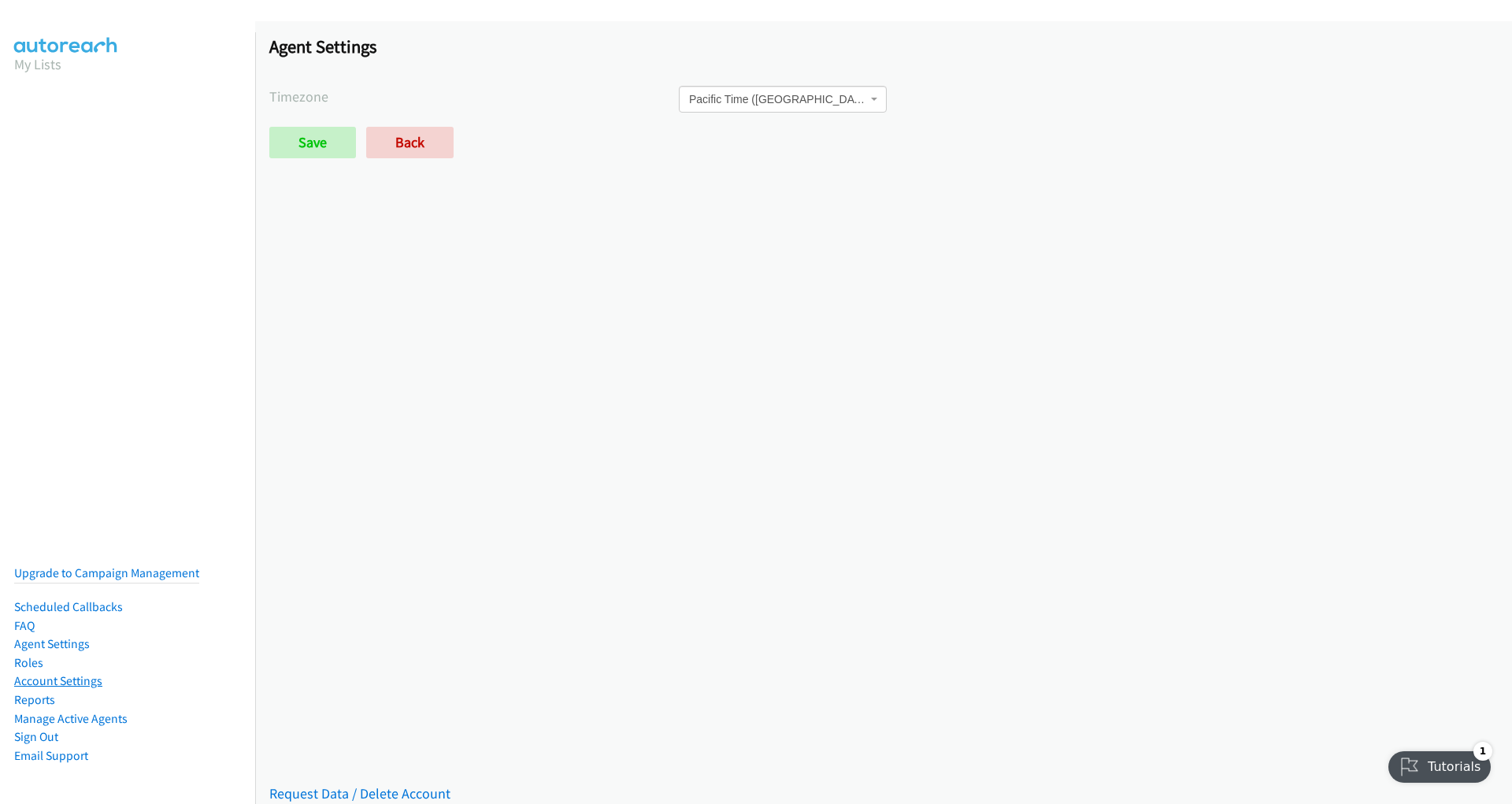
click at [61, 679] on link "Account Settings" at bounding box center [58, 680] width 88 height 15
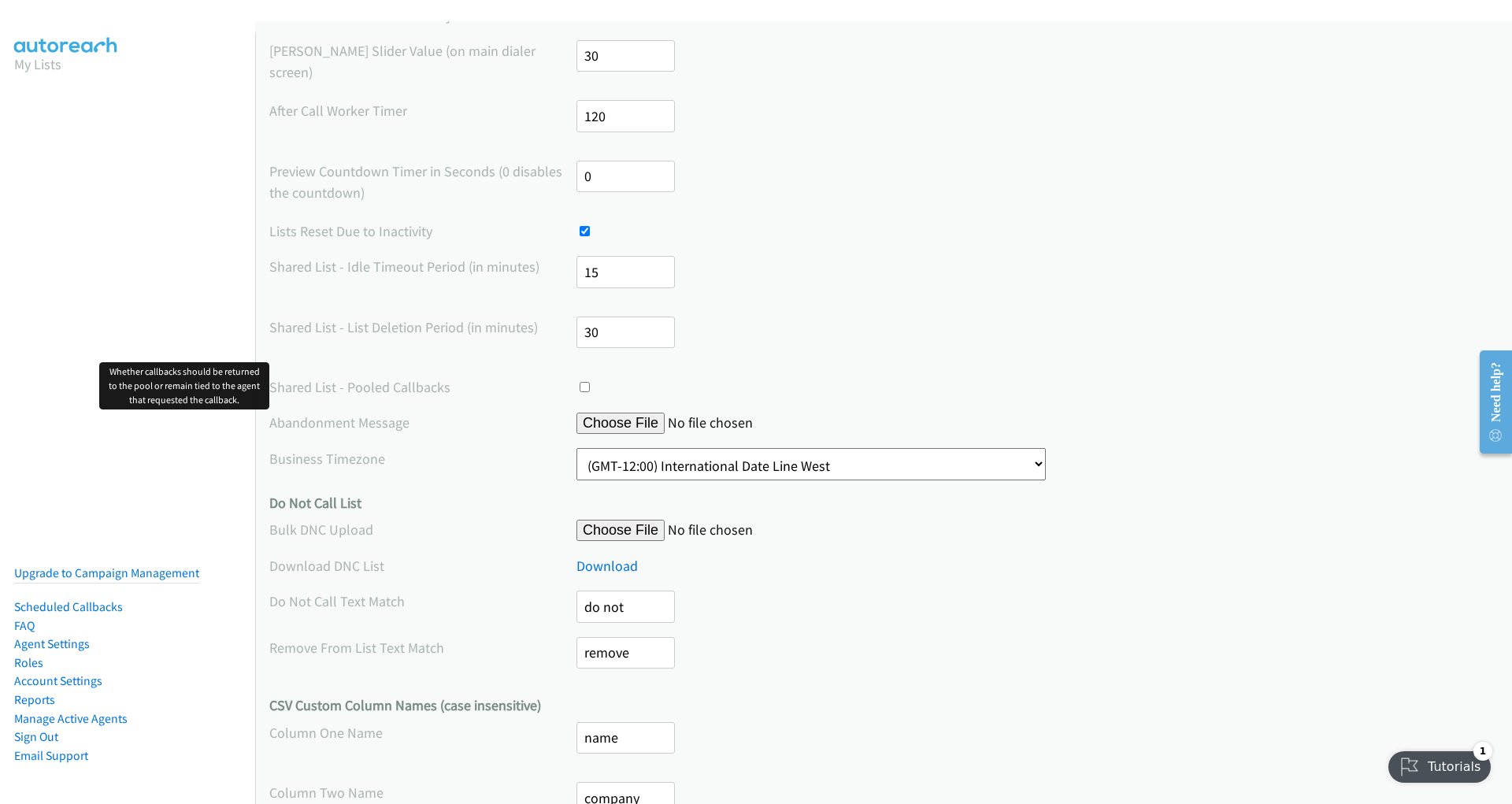
scroll to position [231, 0]
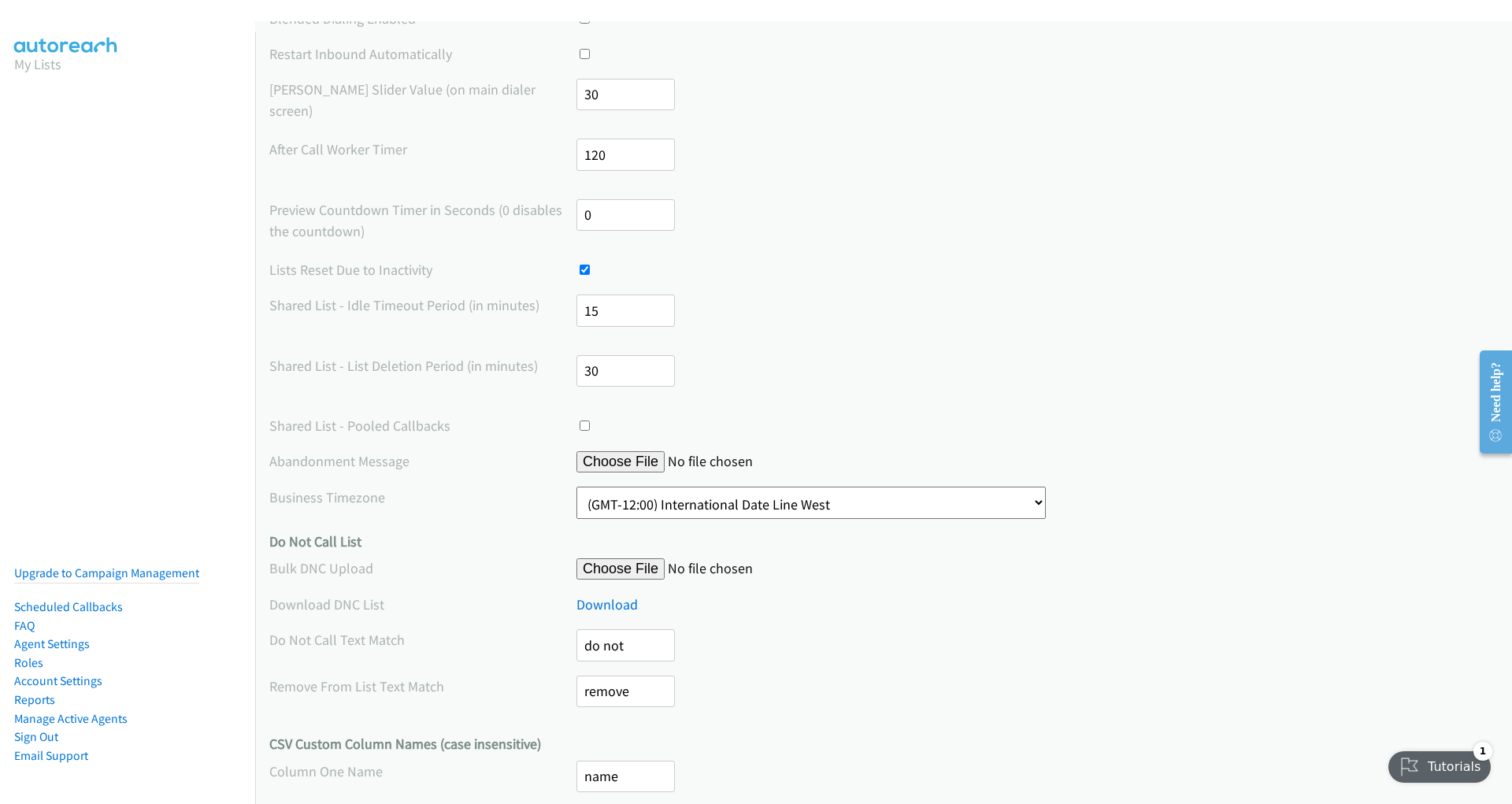
click at [1394, 758] on div "Tutorials" at bounding box center [1440, 766] width 105 height 31
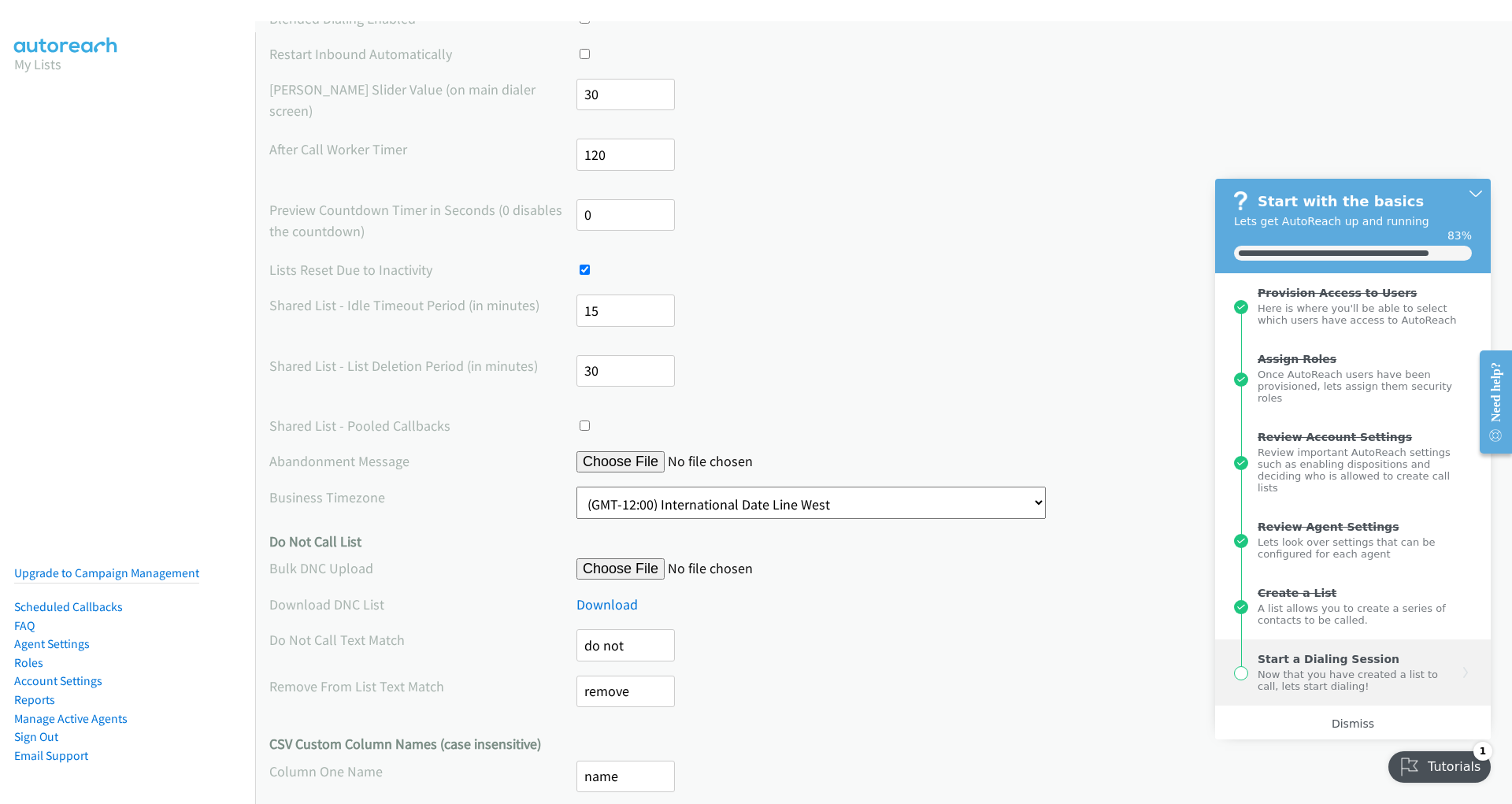
click at [1350, 671] on div "Now that you have created a list to call, lets start dialing!" at bounding box center [1358, 679] width 200 height 27
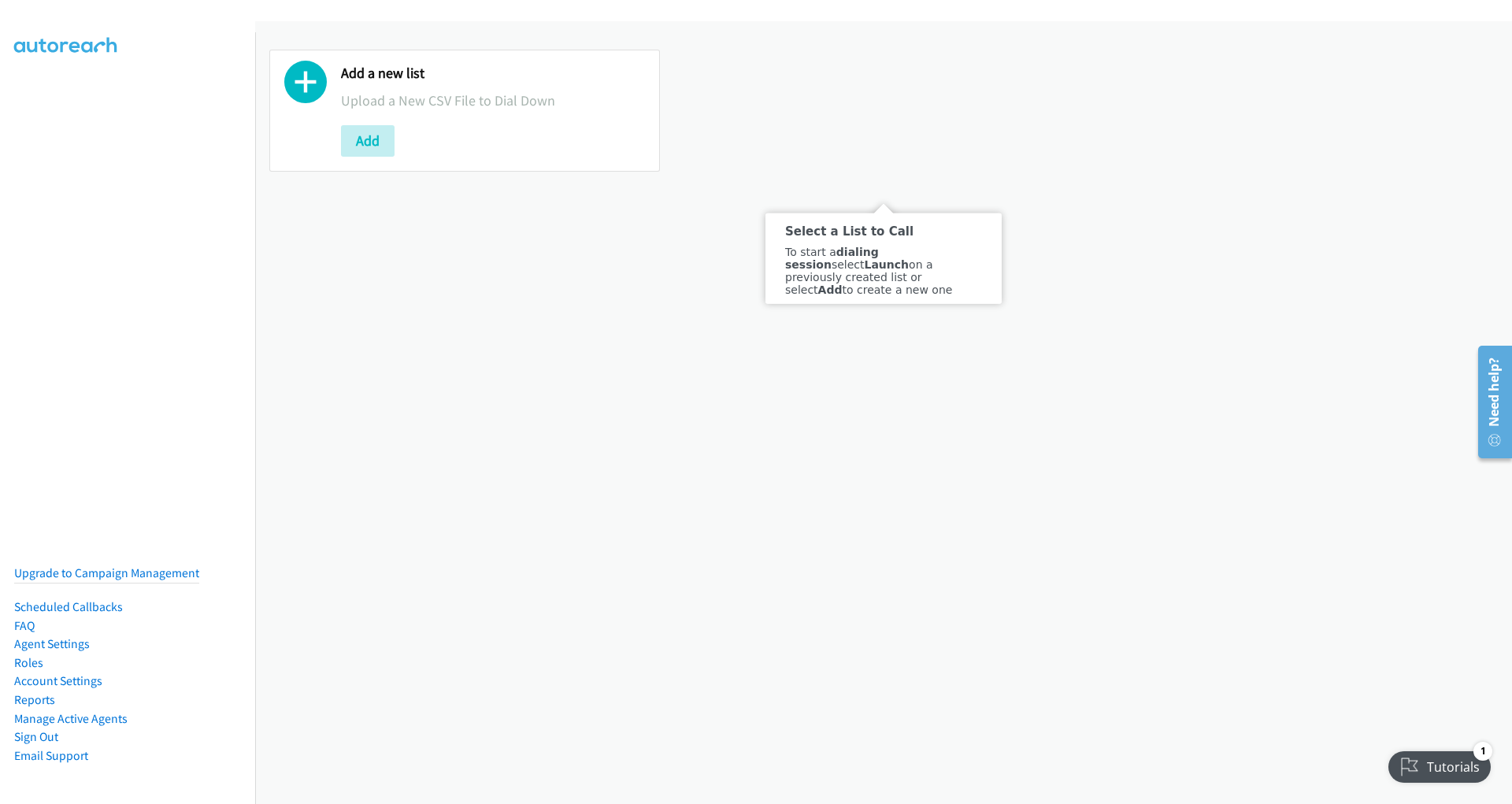
click at [308, 94] on icon at bounding box center [305, 85] width 42 height 42
click at [369, 144] on button "Add" at bounding box center [368, 141] width 54 height 31
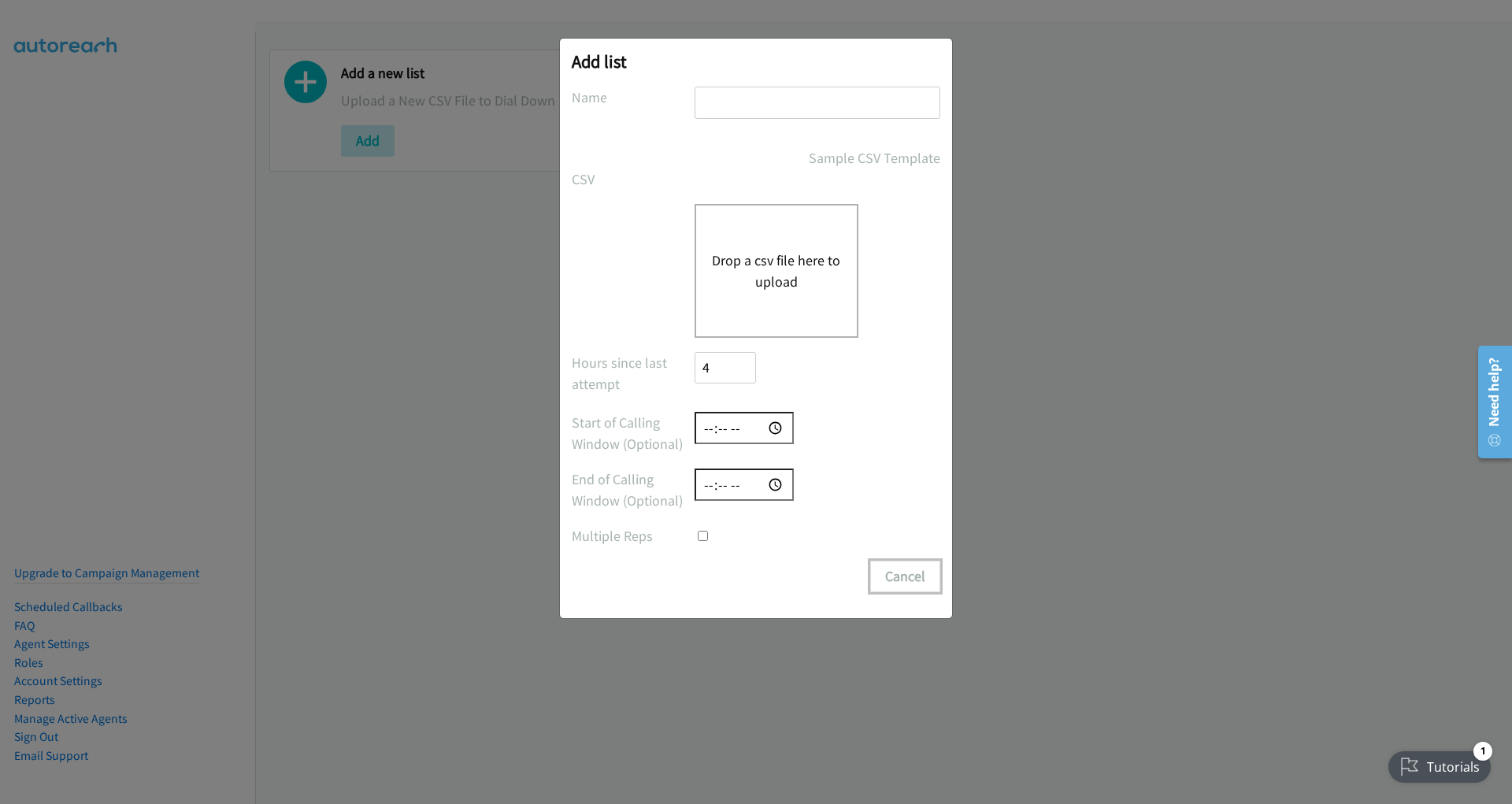
click at [905, 586] on button "Cancel" at bounding box center [905, 576] width 70 height 31
